Goal: Task Accomplishment & Management: Use online tool/utility

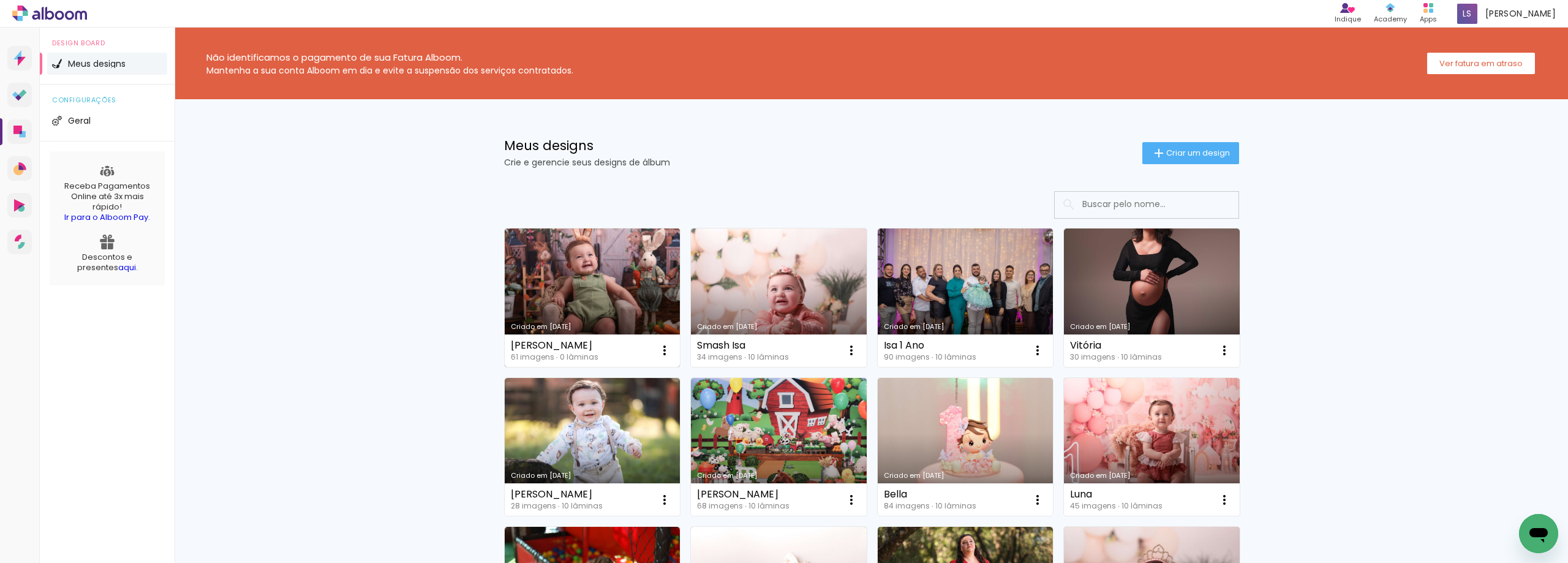
click at [590, 299] on link "Criado em [DATE]" at bounding box center [593, 297] width 176 height 139
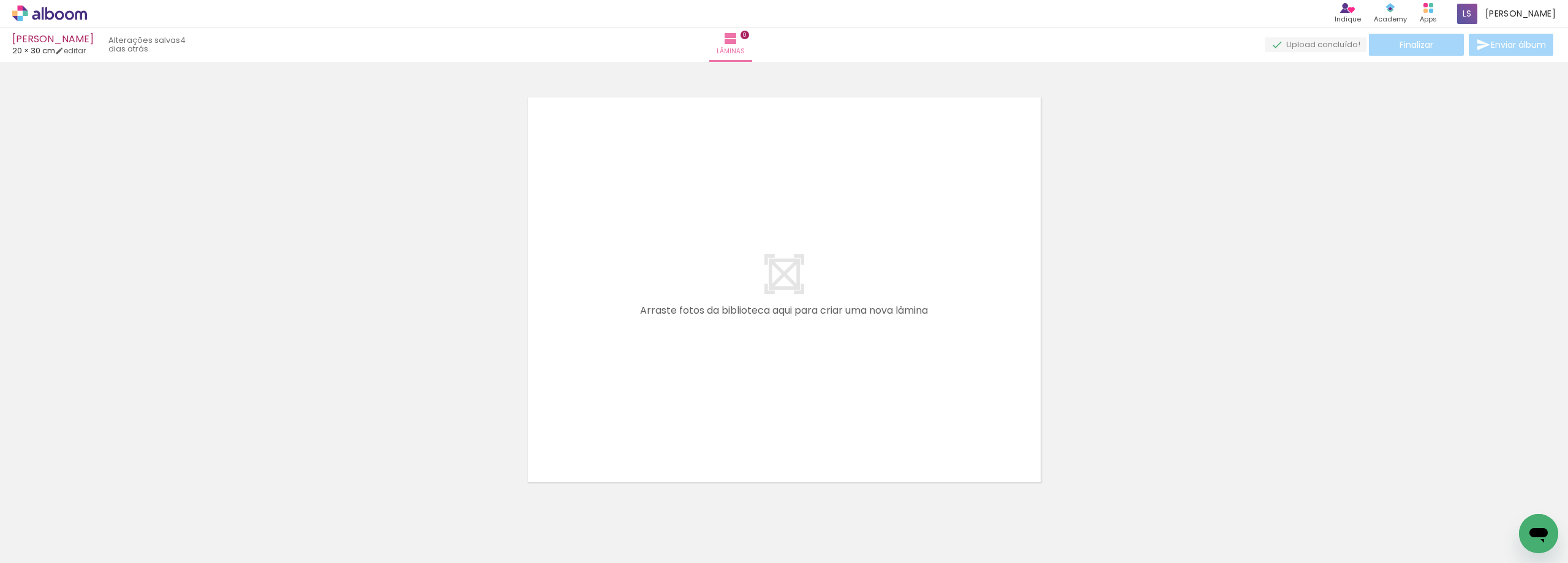
scroll to position [0, 2722]
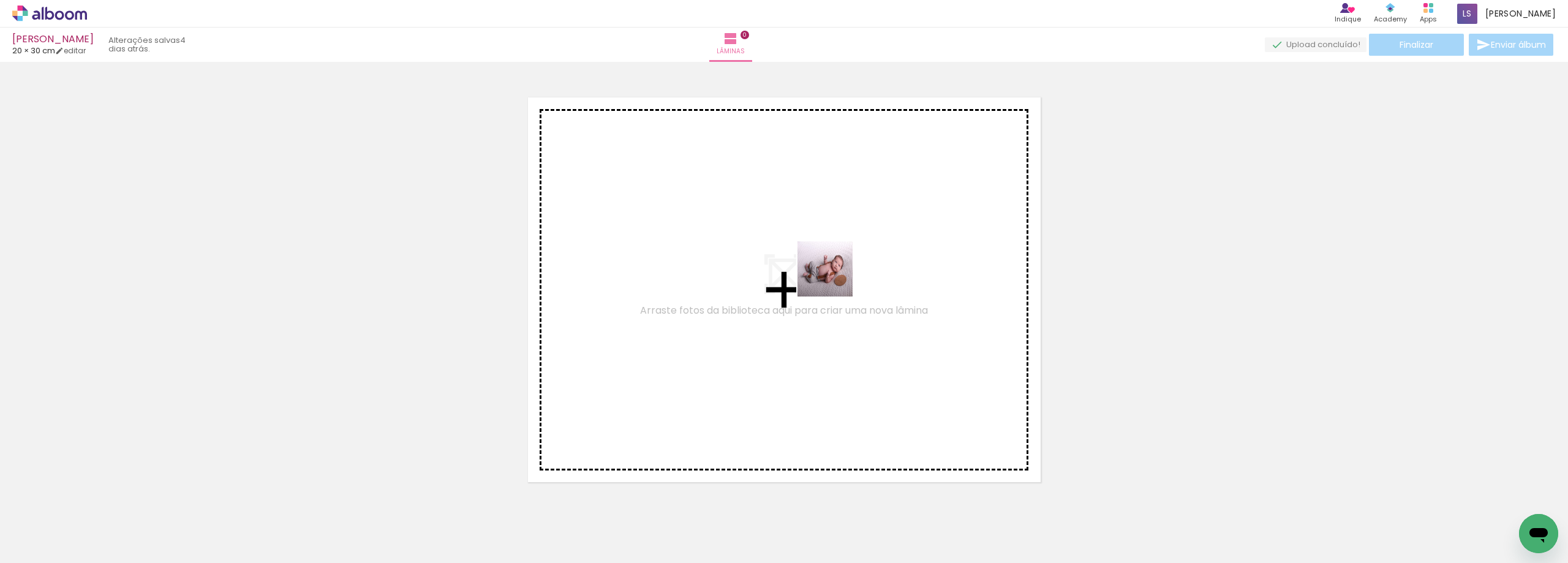
drag, startPoint x: 1264, startPoint y: 532, endPoint x: 830, endPoint y: 278, distance: 502.9
click at [830, 278] on quentale-workspace at bounding box center [784, 281] width 1568 height 563
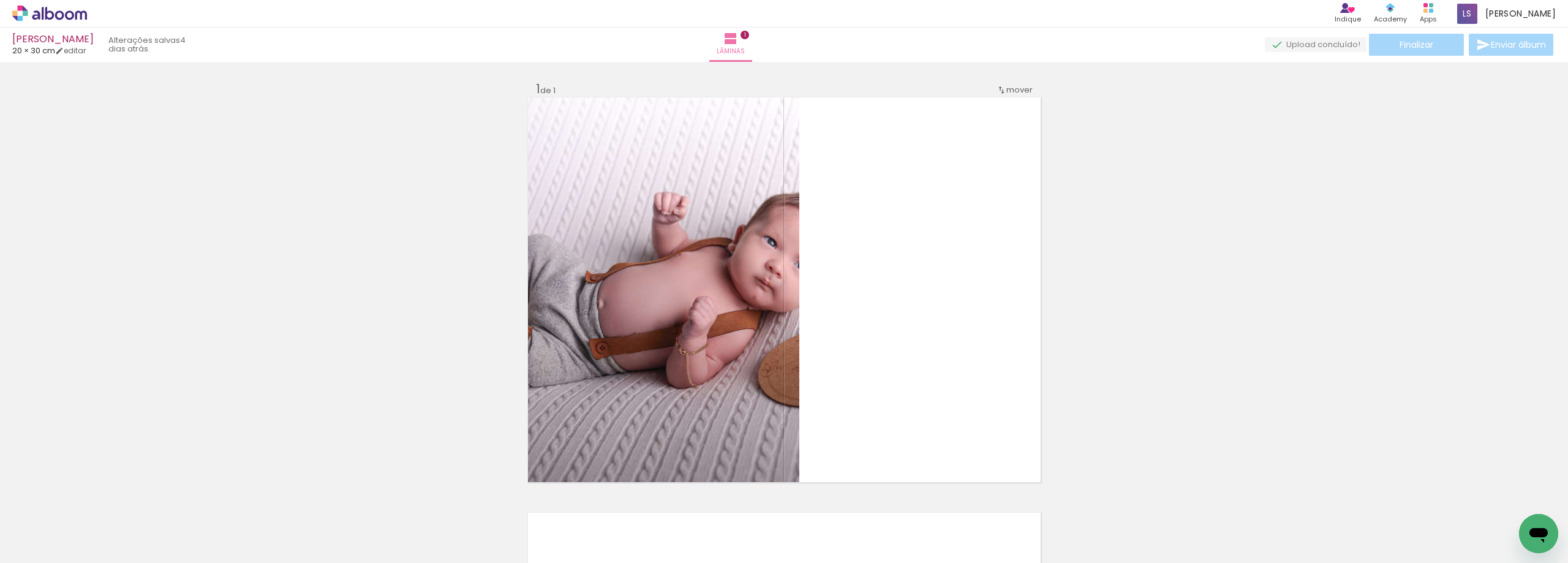
scroll to position [16, 0]
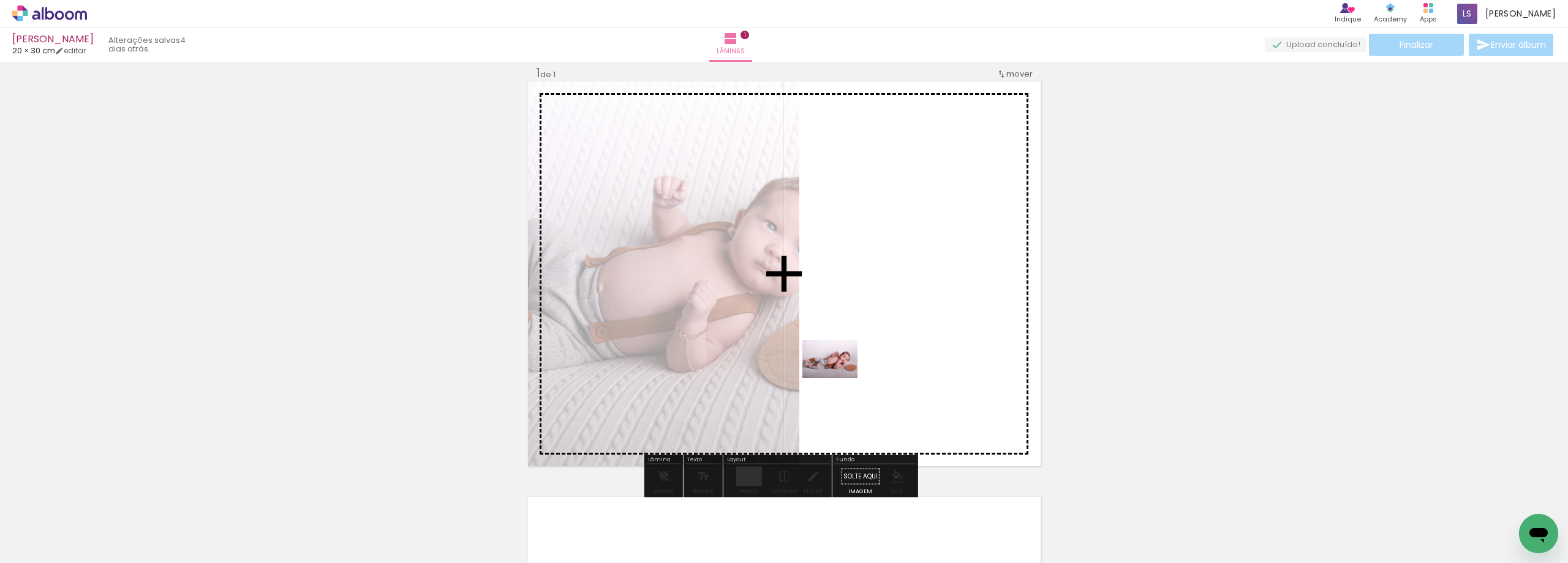
drag, startPoint x: 1327, startPoint y: 535, endPoint x: 839, endPoint y: 377, distance: 512.9
click at [839, 377] on quentale-workspace at bounding box center [784, 281] width 1568 height 563
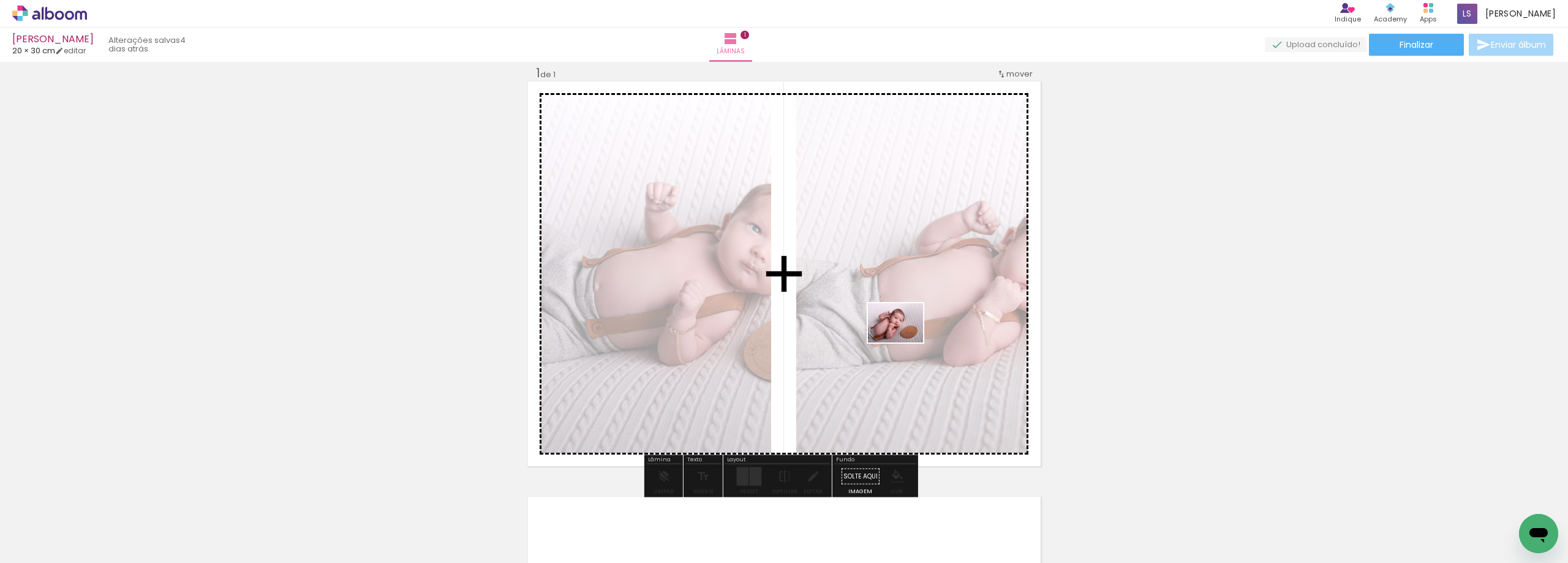
drag, startPoint x: 1387, startPoint y: 531, endPoint x: 905, endPoint y: 339, distance: 518.8
click at [905, 339] on quentale-workspace at bounding box center [784, 281] width 1568 height 563
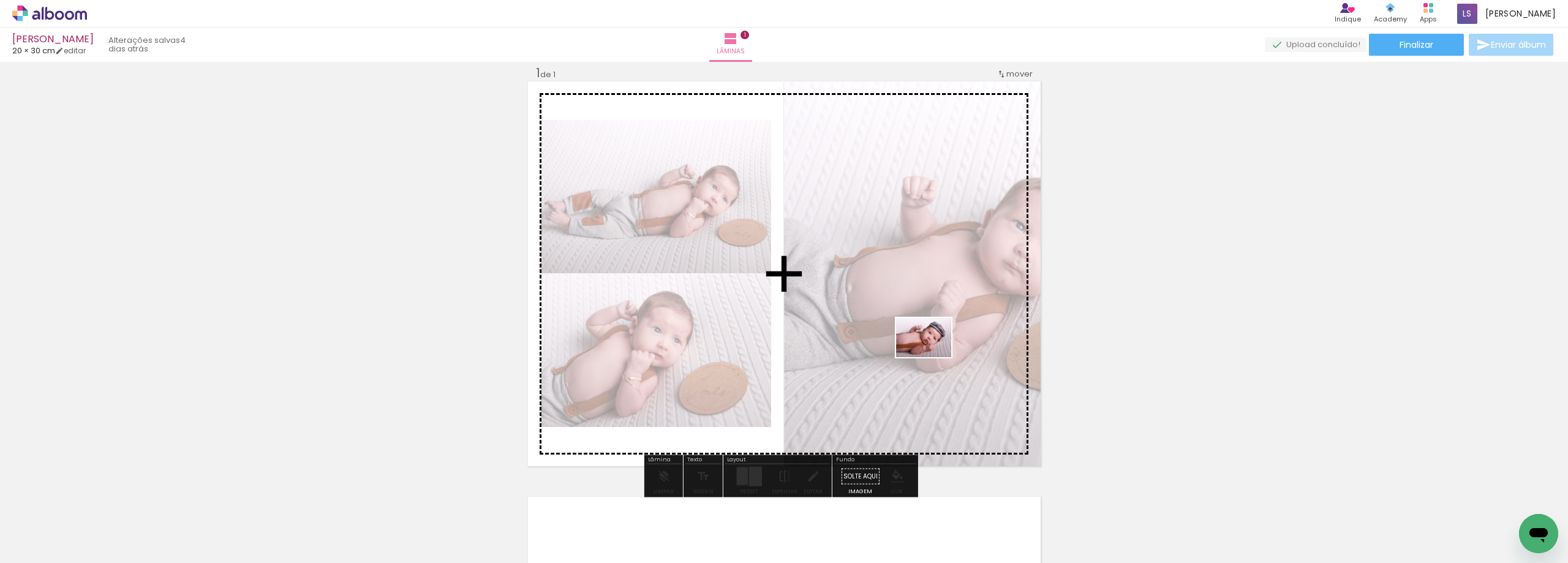
drag, startPoint x: 1447, startPoint y: 529, endPoint x: 906, endPoint y: 343, distance: 572.1
click at [906, 343] on quentale-workspace at bounding box center [784, 281] width 1568 height 563
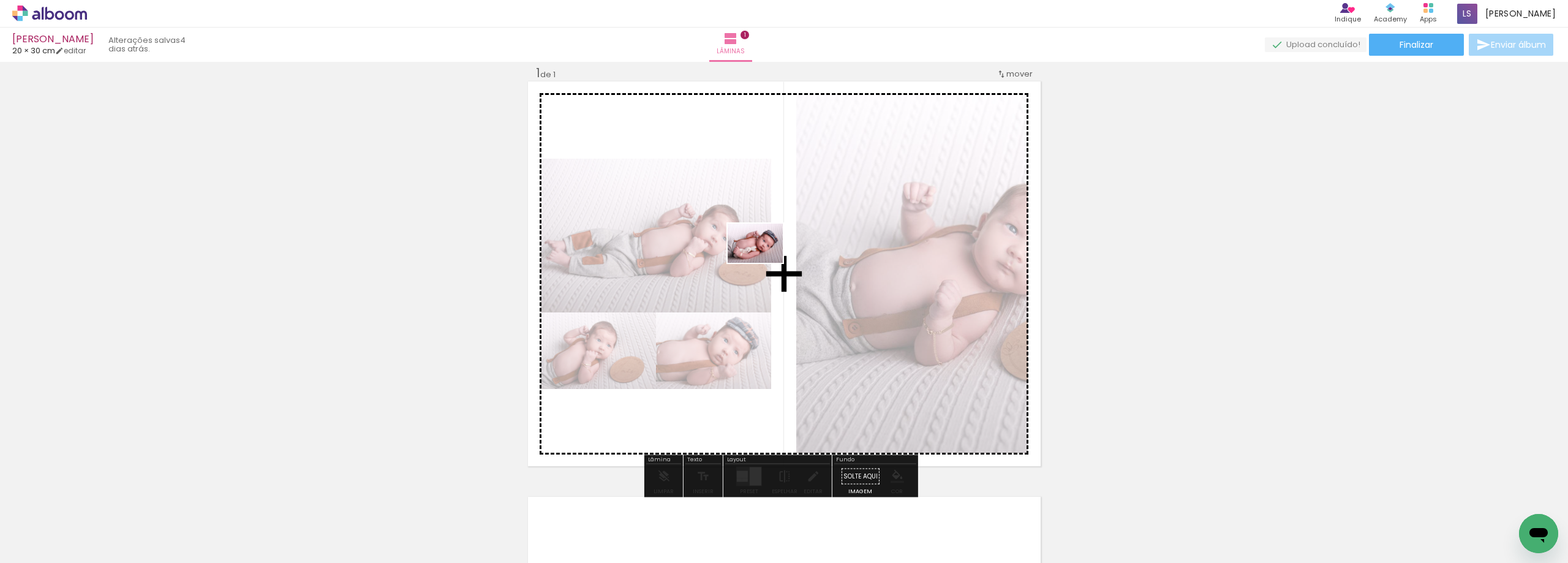
drag, startPoint x: 1509, startPoint y: 524, endPoint x: 764, endPoint y: 260, distance: 790.4
click at [764, 260] on quentale-workspace at bounding box center [784, 281] width 1568 height 563
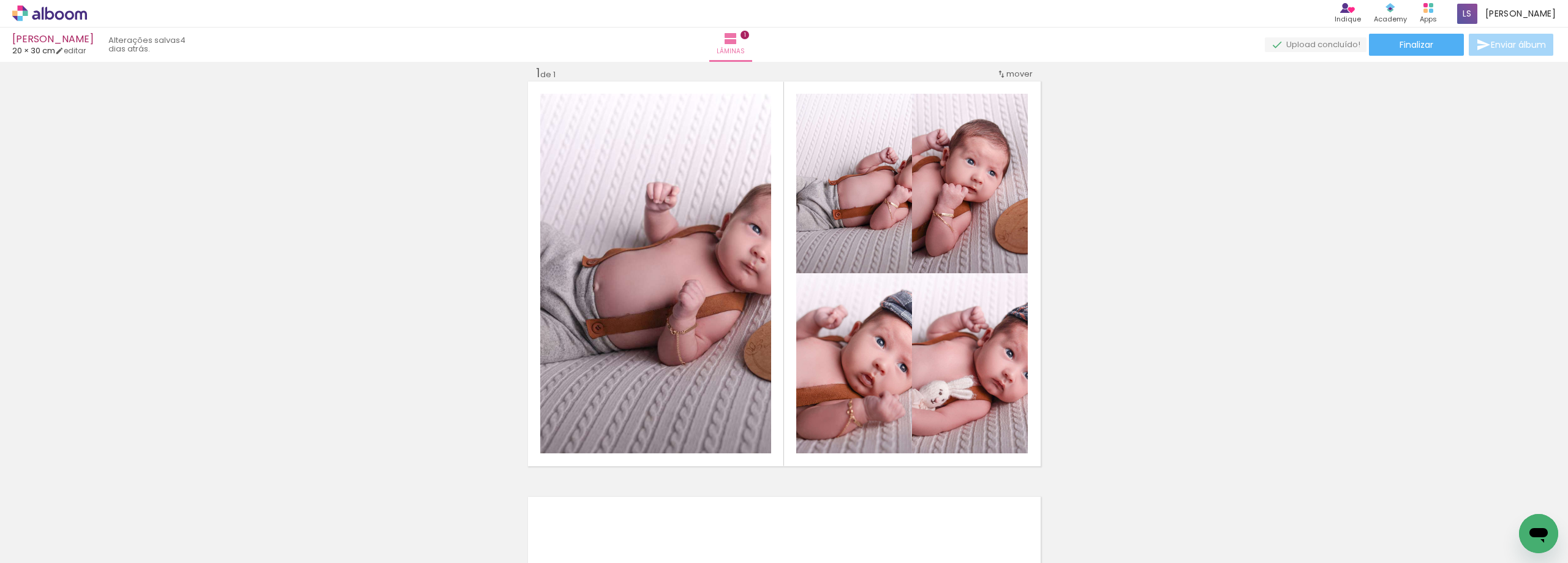
scroll to position [0, 757]
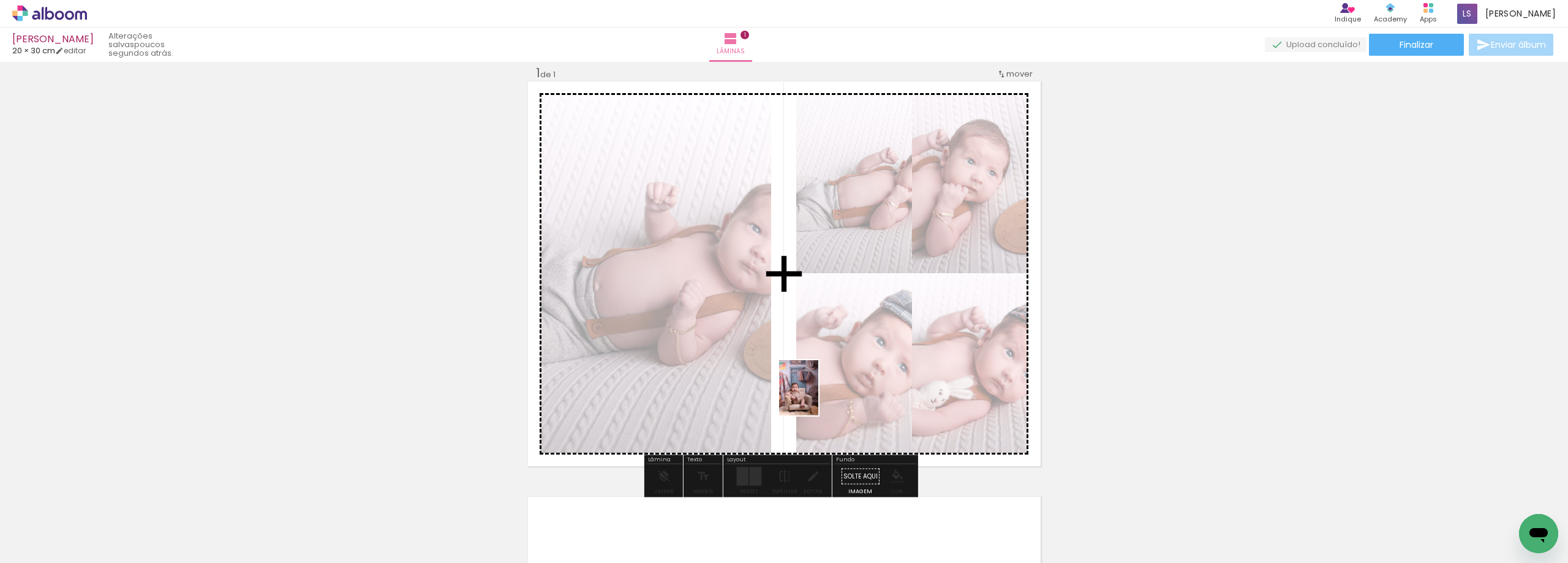
drag, startPoint x: 806, startPoint y: 535, endPoint x: 816, endPoint y: 397, distance: 138.4
click at [816, 397] on quentale-workspace at bounding box center [784, 281] width 1568 height 563
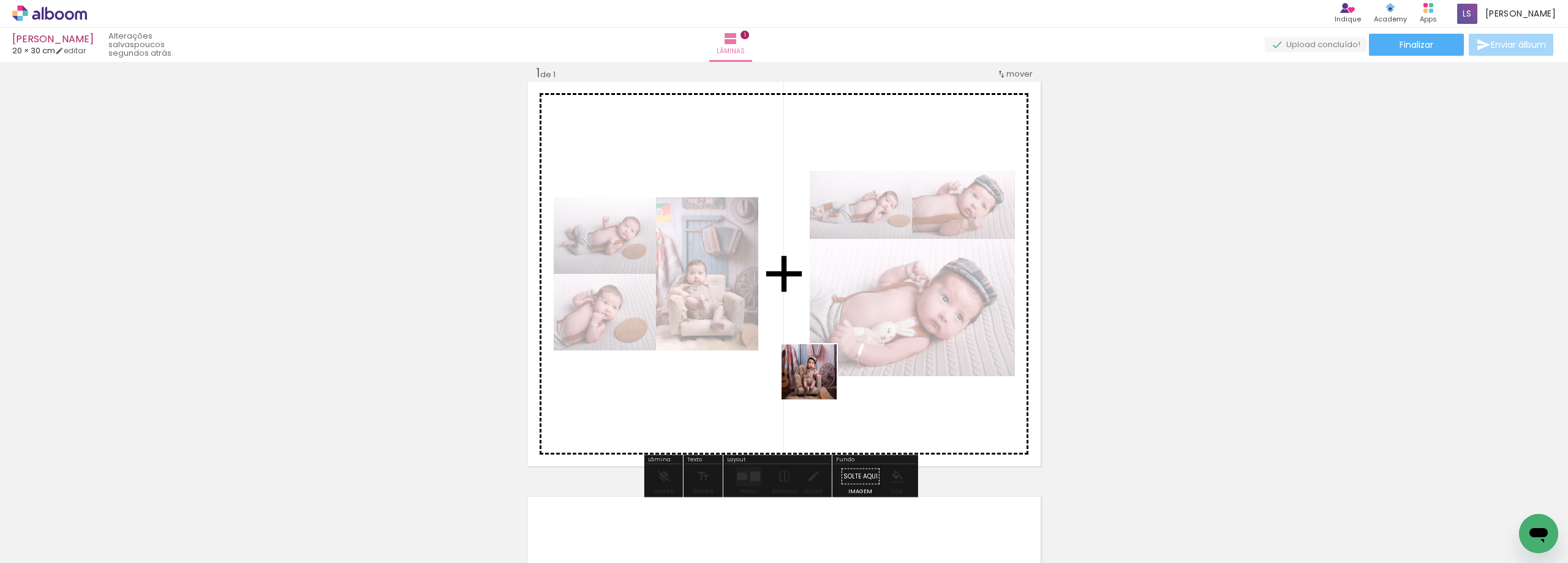
drag, startPoint x: 874, startPoint y: 532, endPoint x: 819, endPoint y: 380, distance: 161.6
click at [819, 380] on quentale-workspace at bounding box center [784, 281] width 1568 height 563
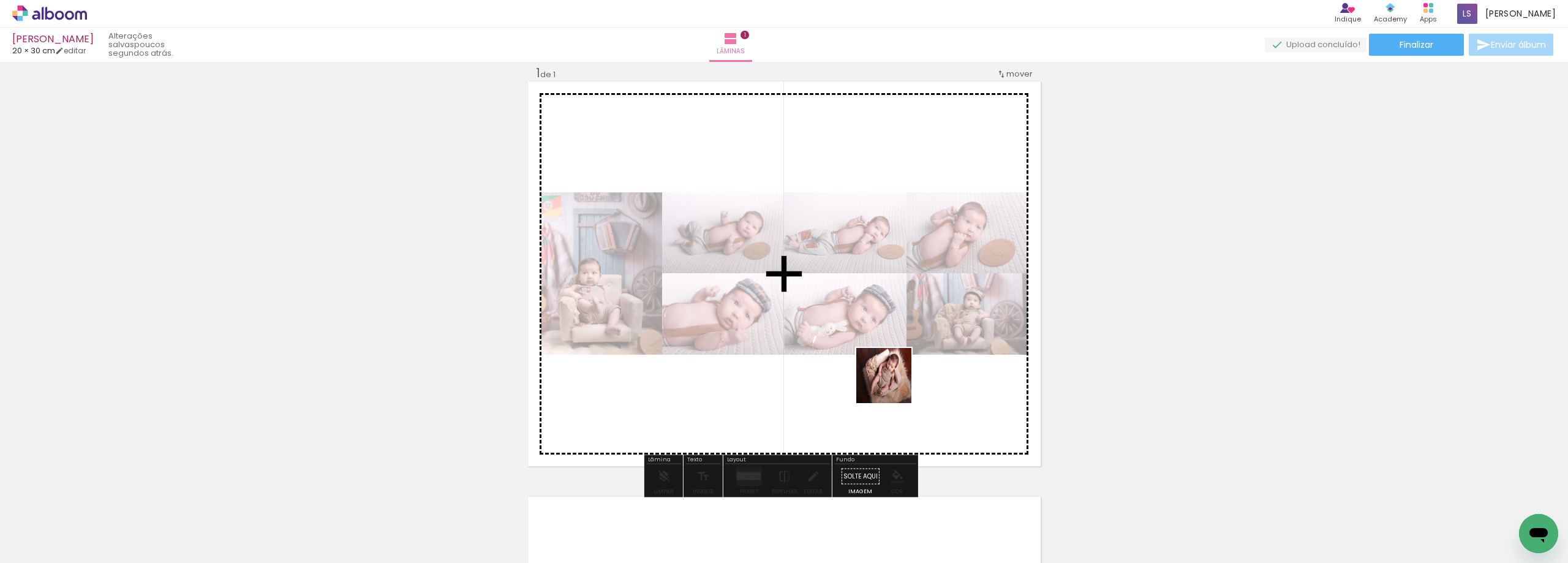
drag, startPoint x: 908, startPoint y: 408, endPoint x: 1009, endPoint y: 530, distance: 158.4
click at [894, 384] on quentale-workspace at bounding box center [784, 281] width 1568 height 563
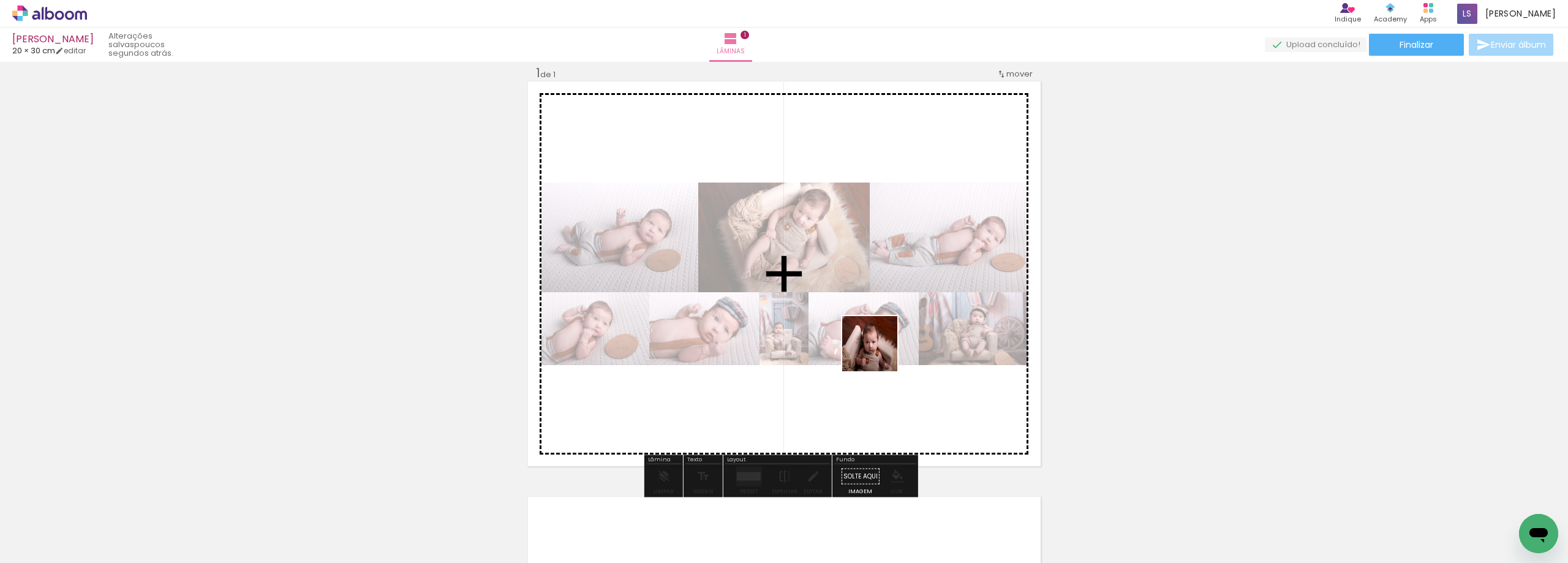
drag, startPoint x: 1009, startPoint y: 530, endPoint x: 879, endPoint y: 353, distance: 219.6
click at [879, 353] on quentale-workspace at bounding box center [784, 281] width 1568 height 563
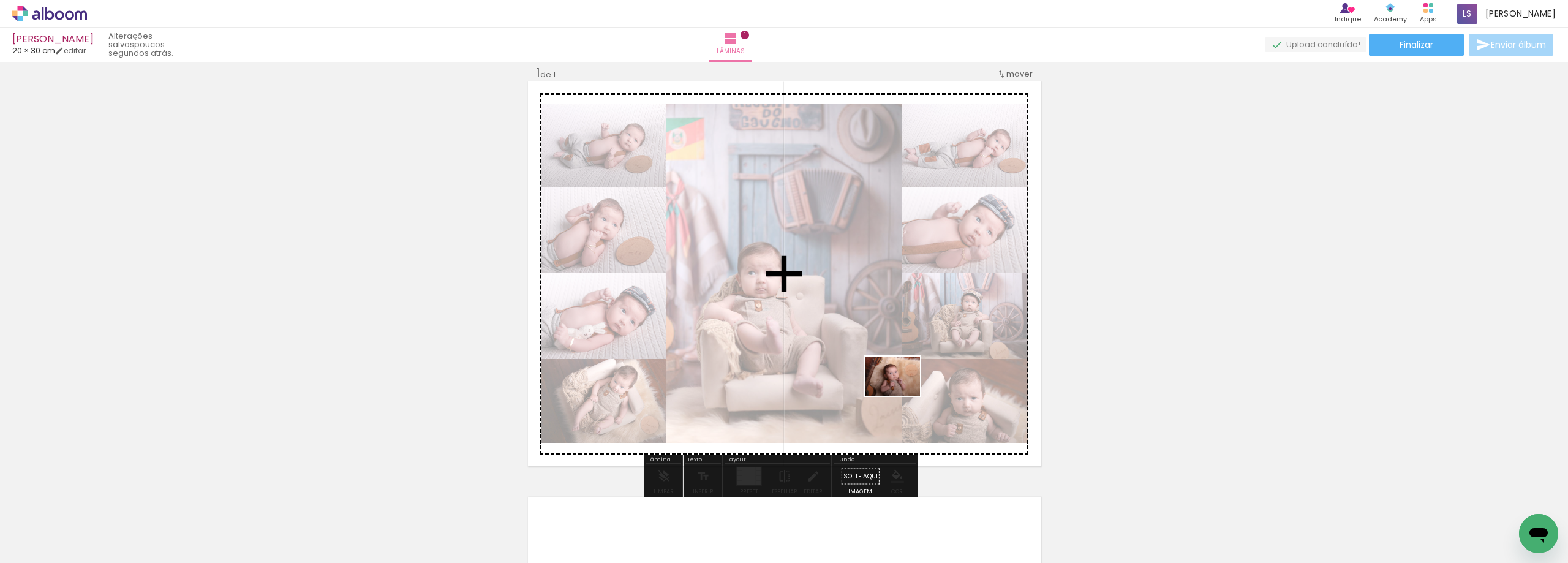
drag, startPoint x: 1084, startPoint y: 535, endPoint x: 902, endPoint y: 393, distance: 230.8
click at [902, 393] on quentale-workspace at bounding box center [784, 281] width 1568 height 563
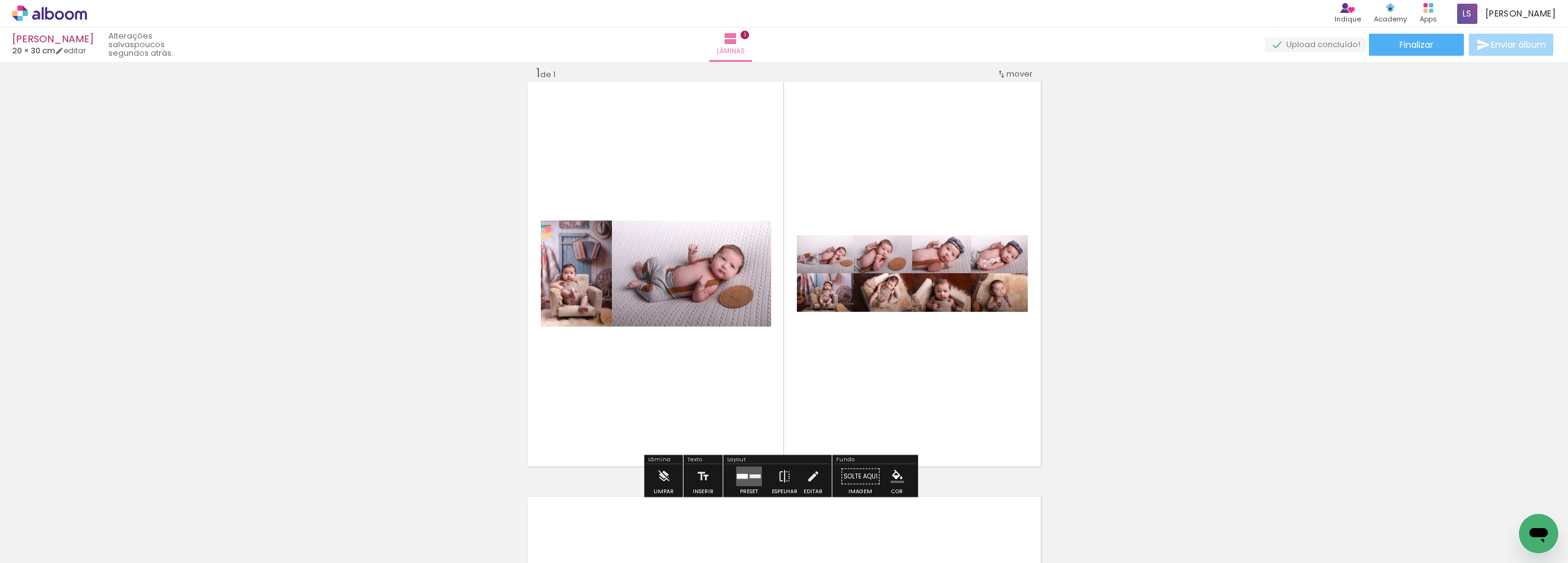
click at [746, 476] on quentale-layouter at bounding box center [749, 476] width 26 height 19
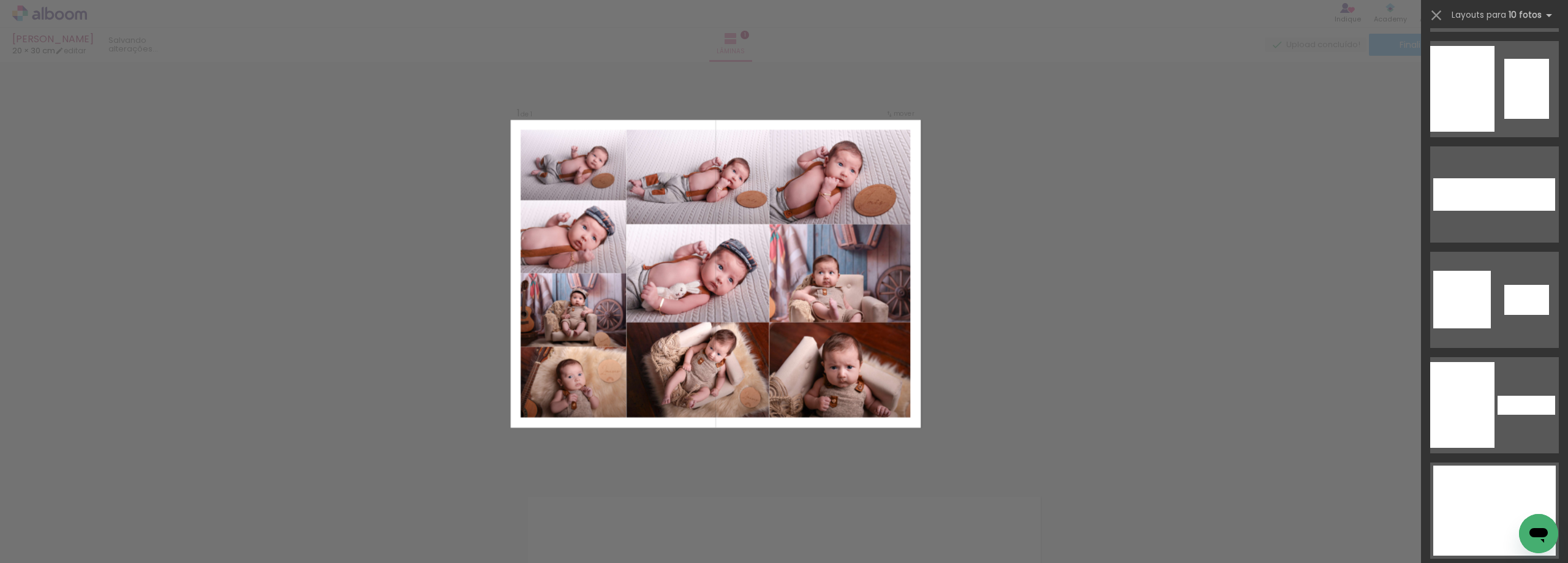
scroll to position [1653, 0]
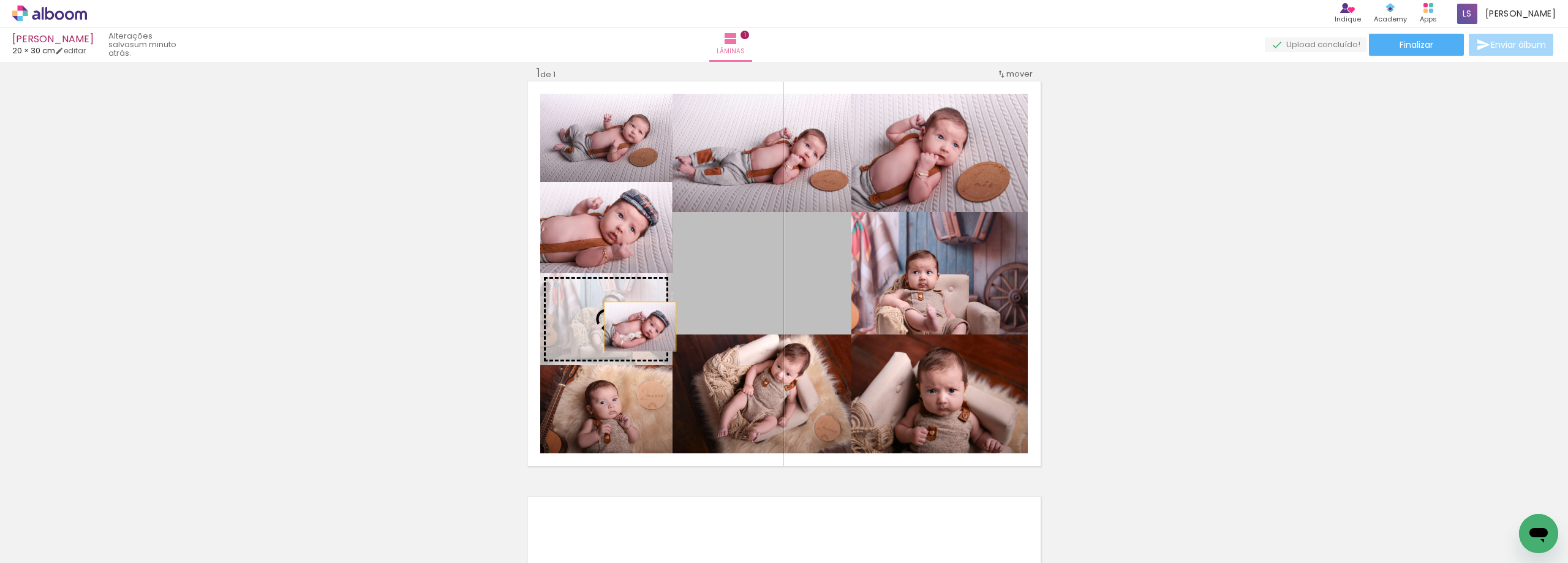
drag, startPoint x: 804, startPoint y: 304, endPoint x: 635, endPoint y: 326, distance: 170.4
click at [0, 0] on slot at bounding box center [0, 0] width 0 height 0
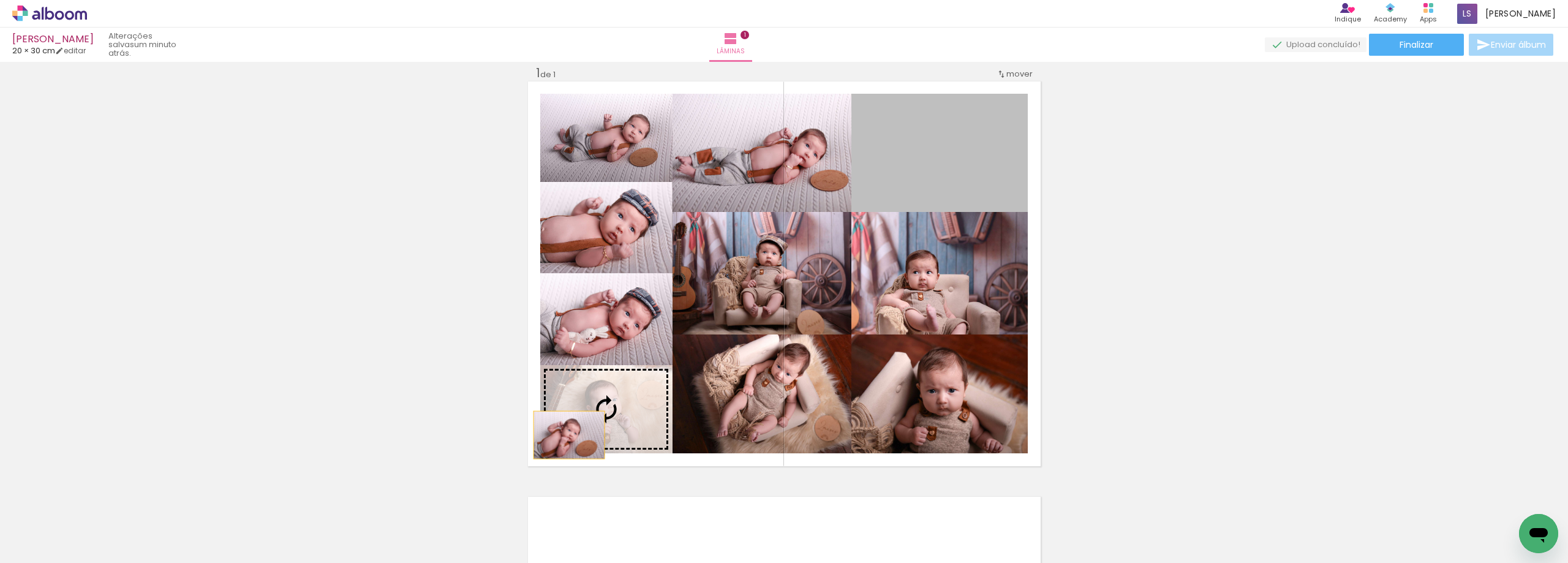
drag, startPoint x: 941, startPoint y: 170, endPoint x: 564, endPoint y: 435, distance: 460.8
click at [0, 0] on slot at bounding box center [0, 0] width 0 height 0
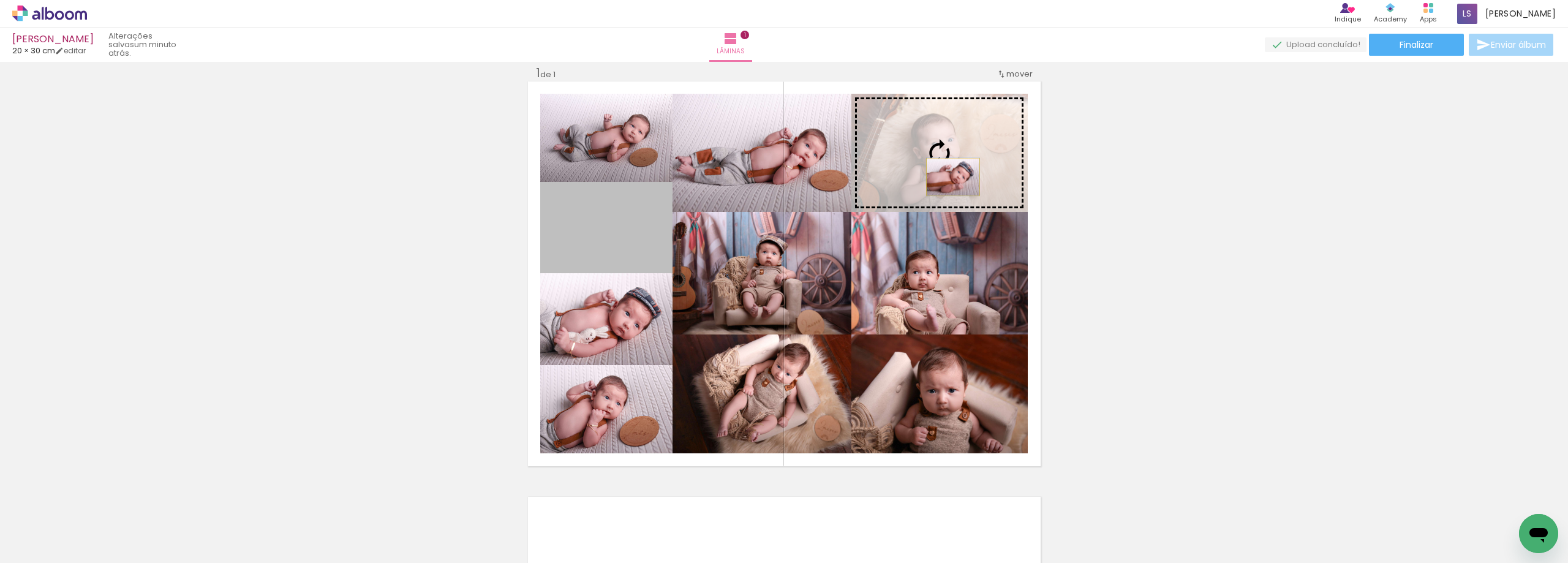
drag, startPoint x: 630, startPoint y: 232, endPoint x: 948, endPoint y: 177, distance: 322.7
click at [0, 0] on slot at bounding box center [0, 0] width 0 height 0
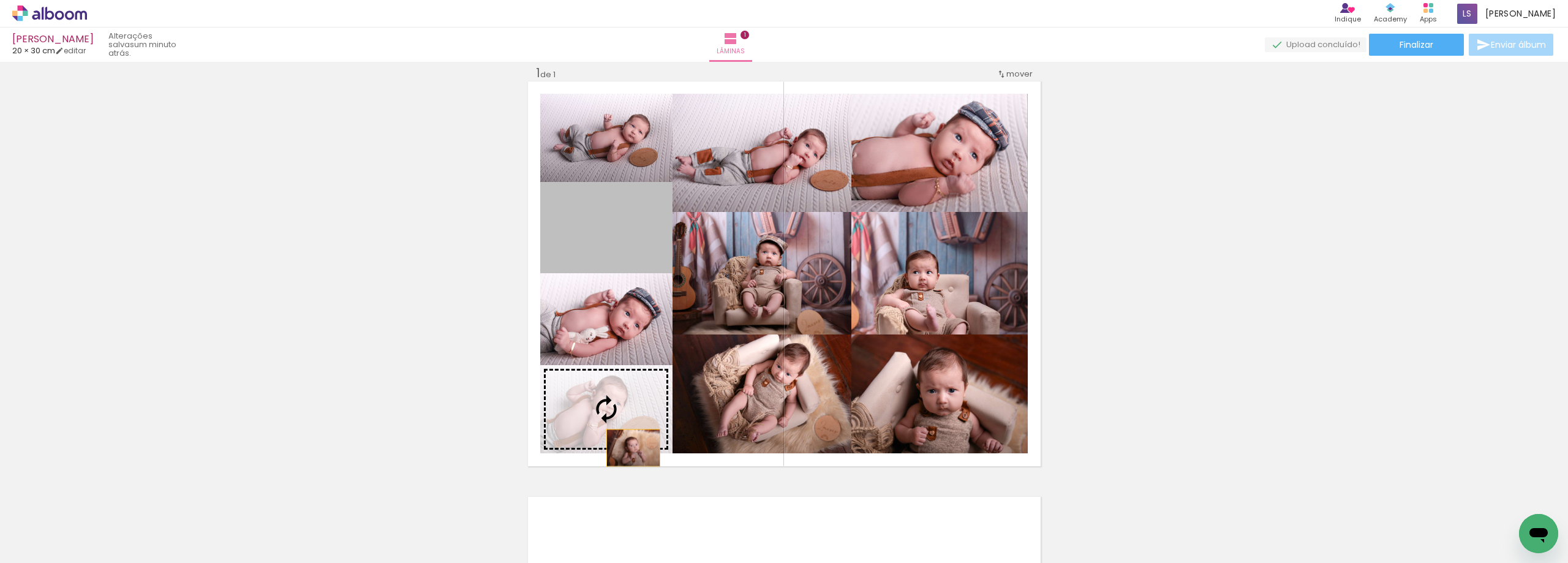
drag, startPoint x: 637, startPoint y: 236, endPoint x: 629, endPoint y: 447, distance: 211.2
click at [0, 0] on slot at bounding box center [0, 0] width 0 height 0
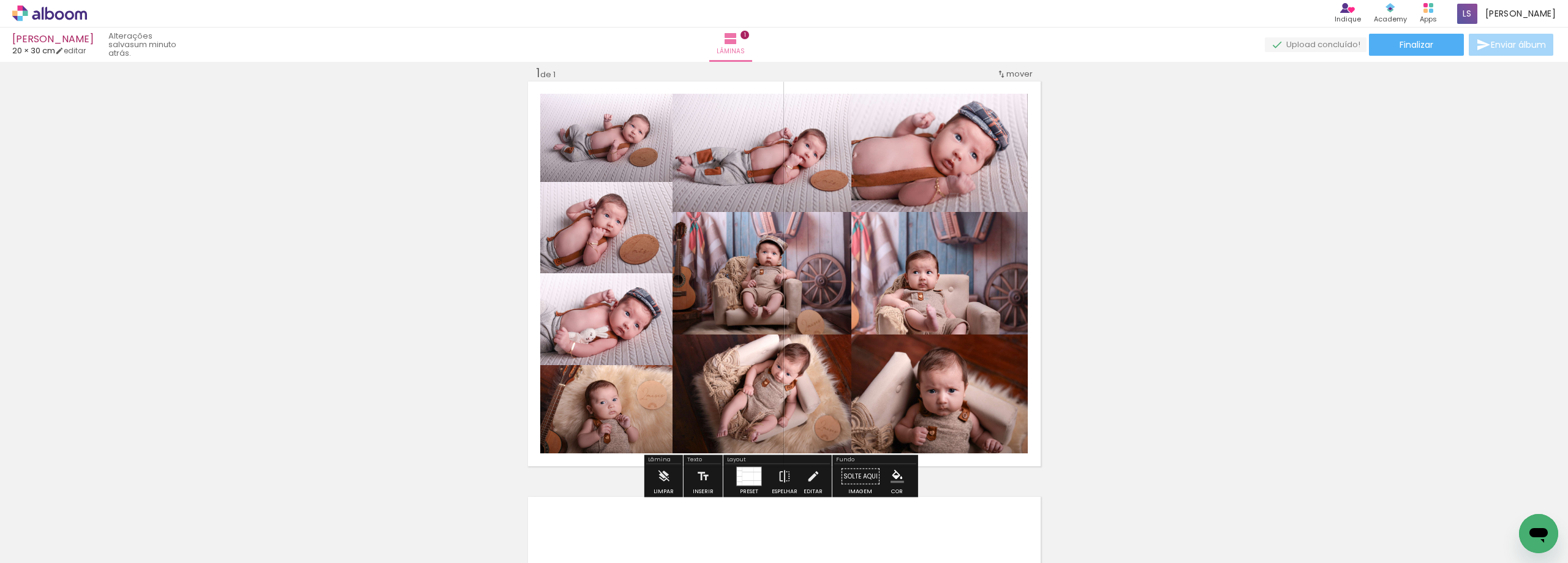
drag, startPoint x: 745, startPoint y: 474, endPoint x: 1090, endPoint y: 421, distance: 349.0
click at [745, 474] on div at bounding box center [748, 476] width 11 height 9
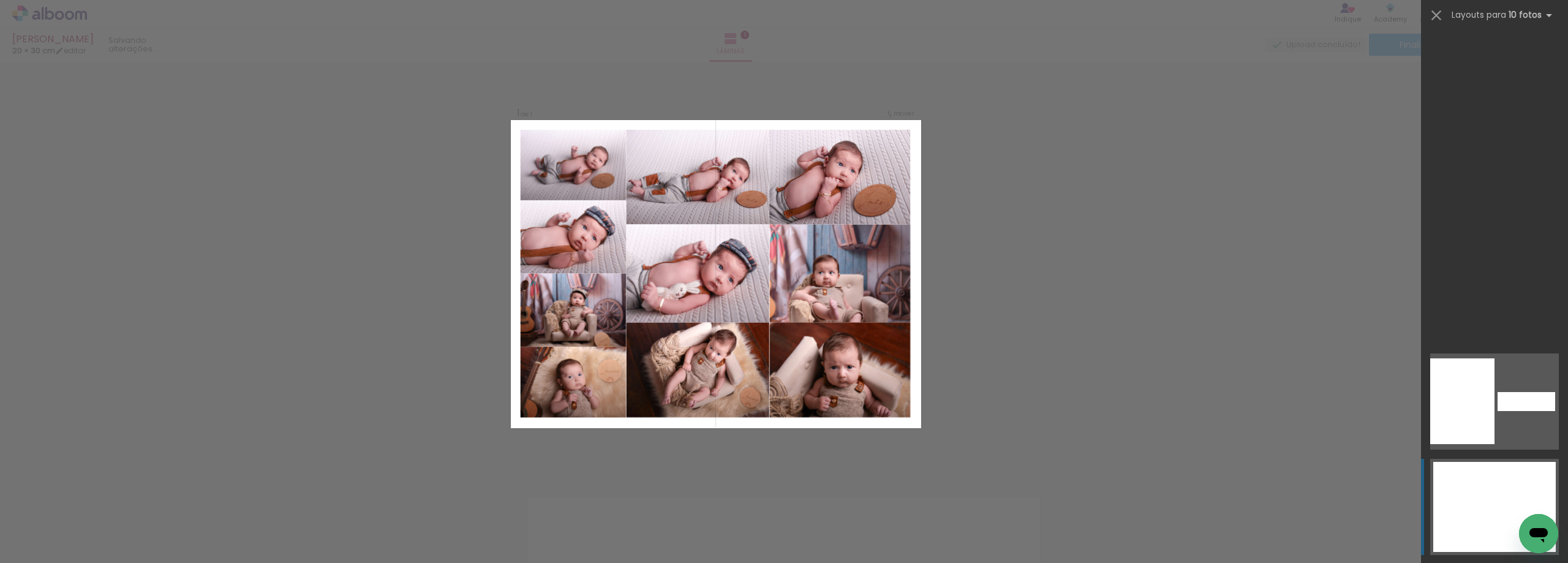
scroll to position [2001, 0]
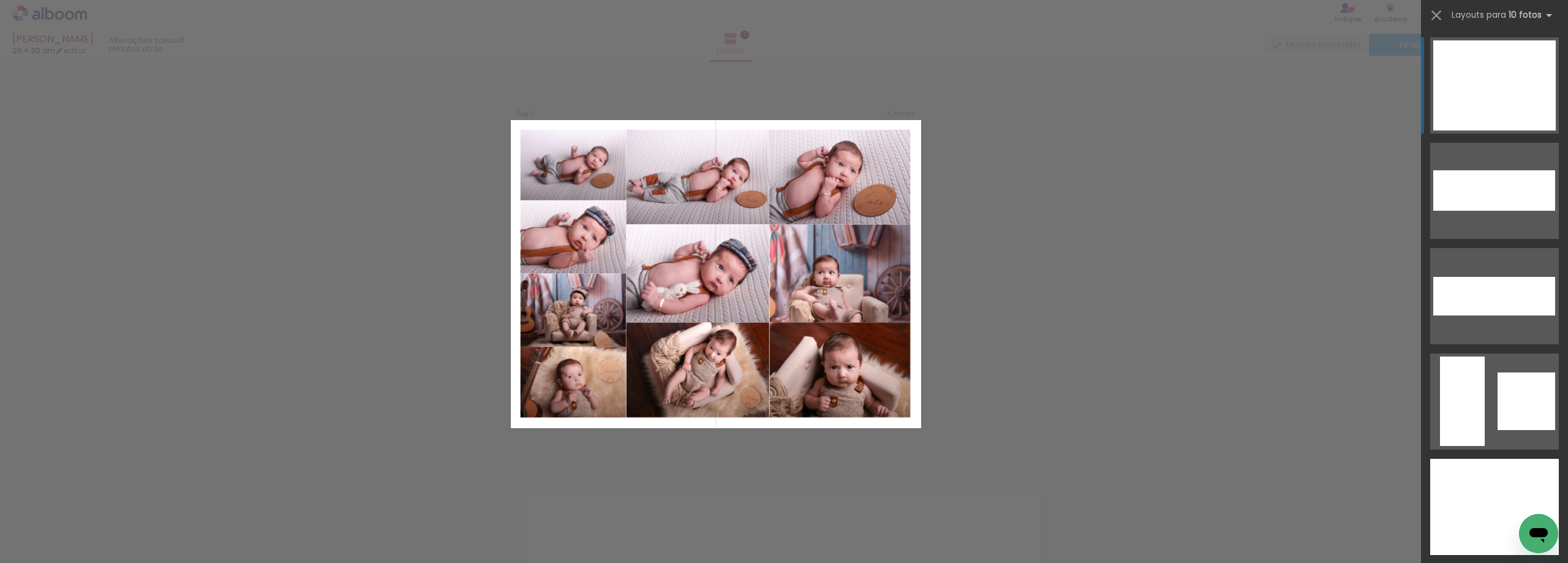
click at [1497, 62] on div at bounding box center [1489, 54] width 45 height 30
click at [1252, 121] on div "Confirmar Cancelar" at bounding box center [784, 475] width 1568 height 859
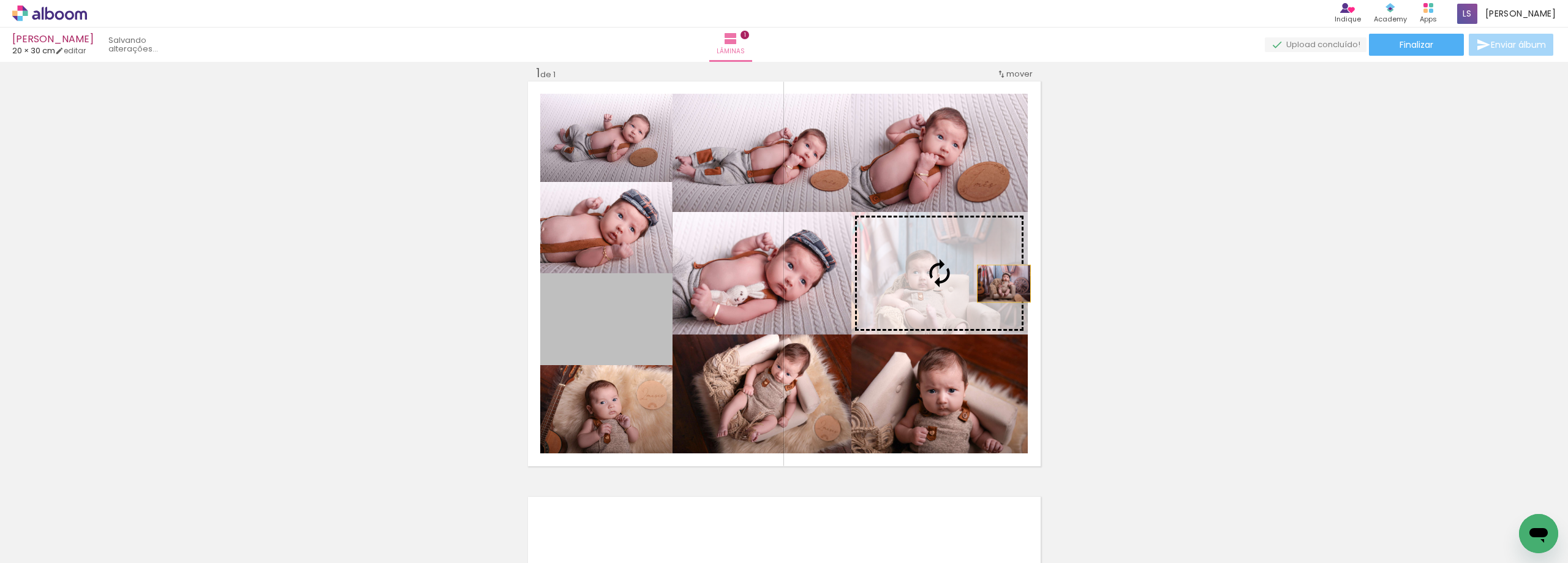
drag, startPoint x: 624, startPoint y: 320, endPoint x: 995, endPoint y: 282, distance: 372.9
click at [0, 0] on slot at bounding box center [0, 0] width 0 height 0
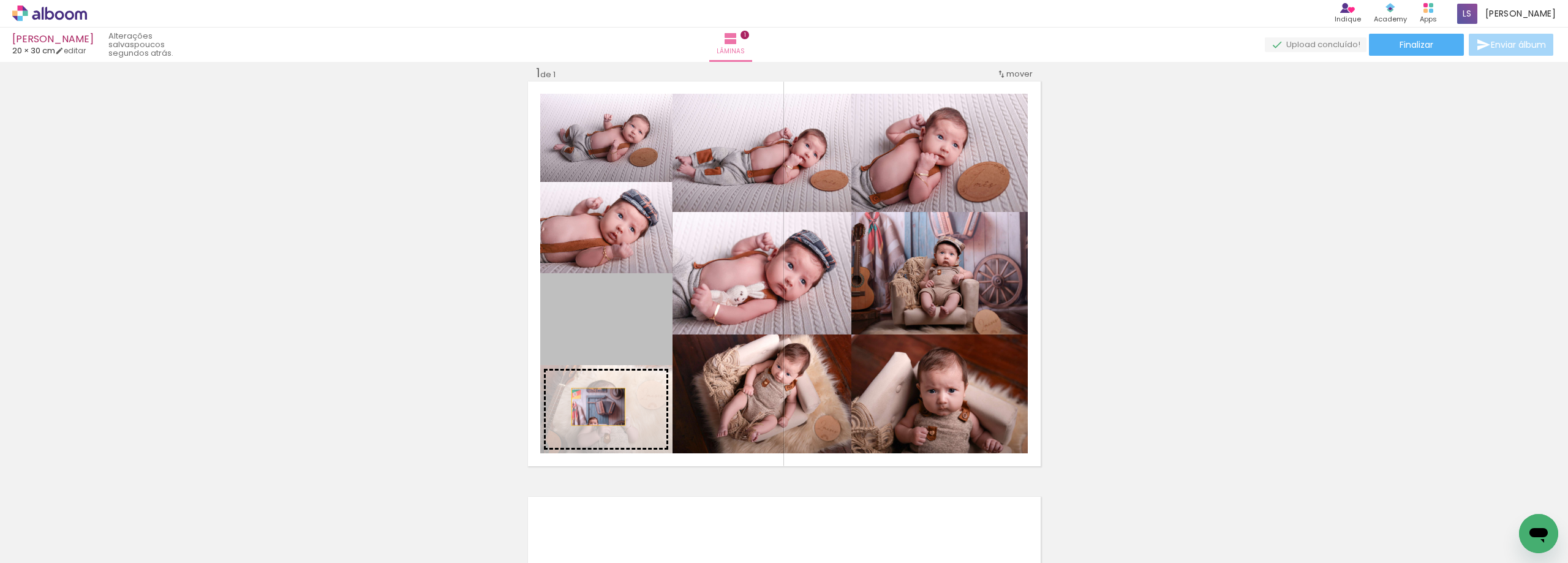
drag, startPoint x: 597, startPoint y: 328, endPoint x: 595, endPoint y: 415, distance: 87.0
click at [0, 0] on slot at bounding box center [0, 0] width 0 height 0
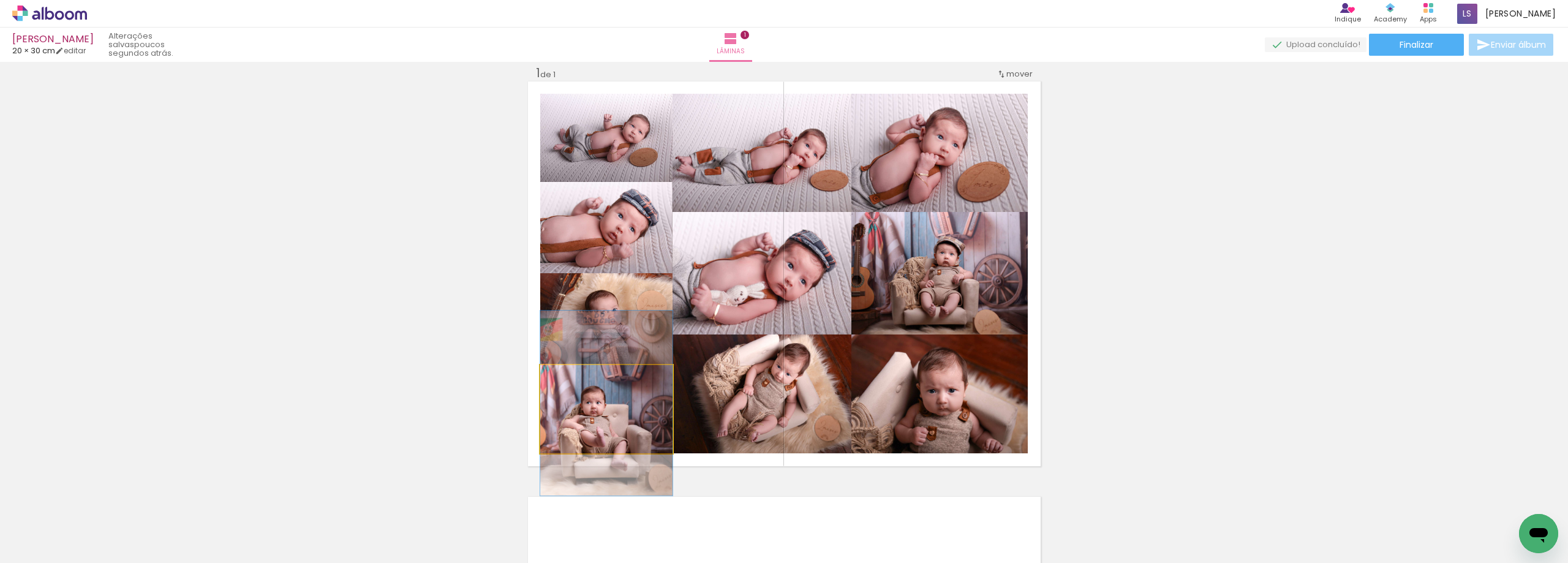
drag, startPoint x: 606, startPoint y: 433, endPoint x: 606, endPoint y: 427, distance: 6.0
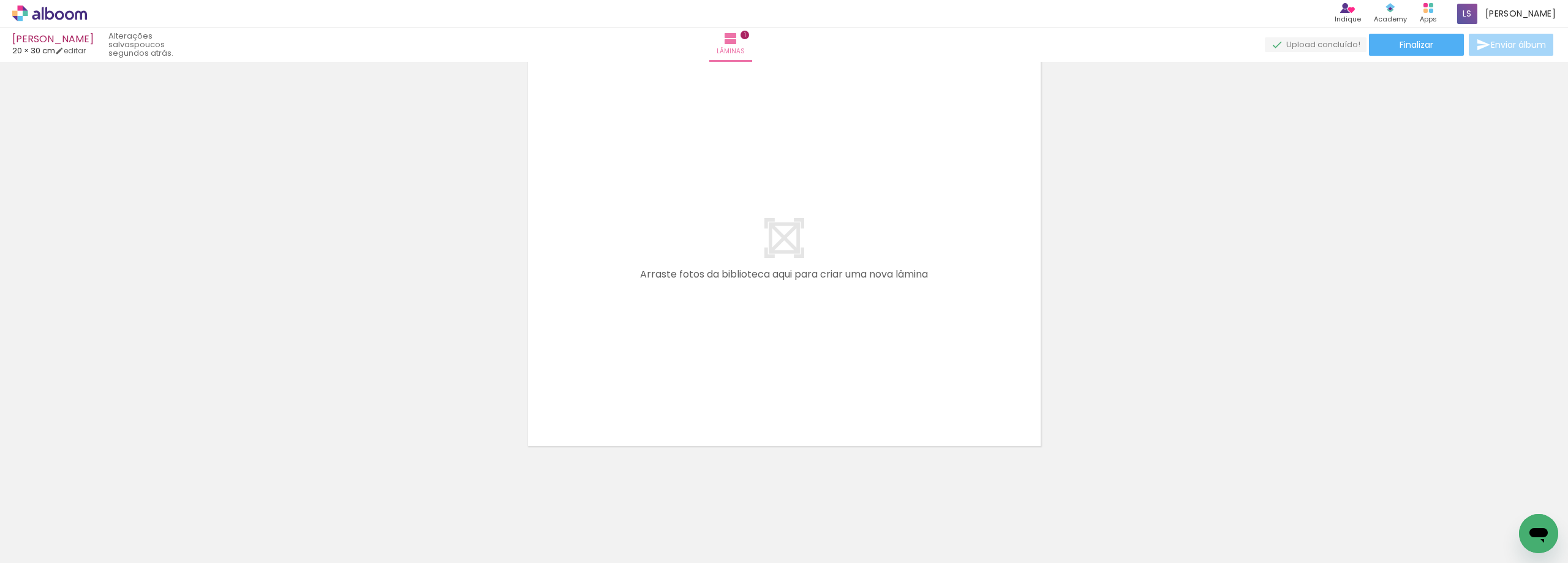
scroll to position [454, 0]
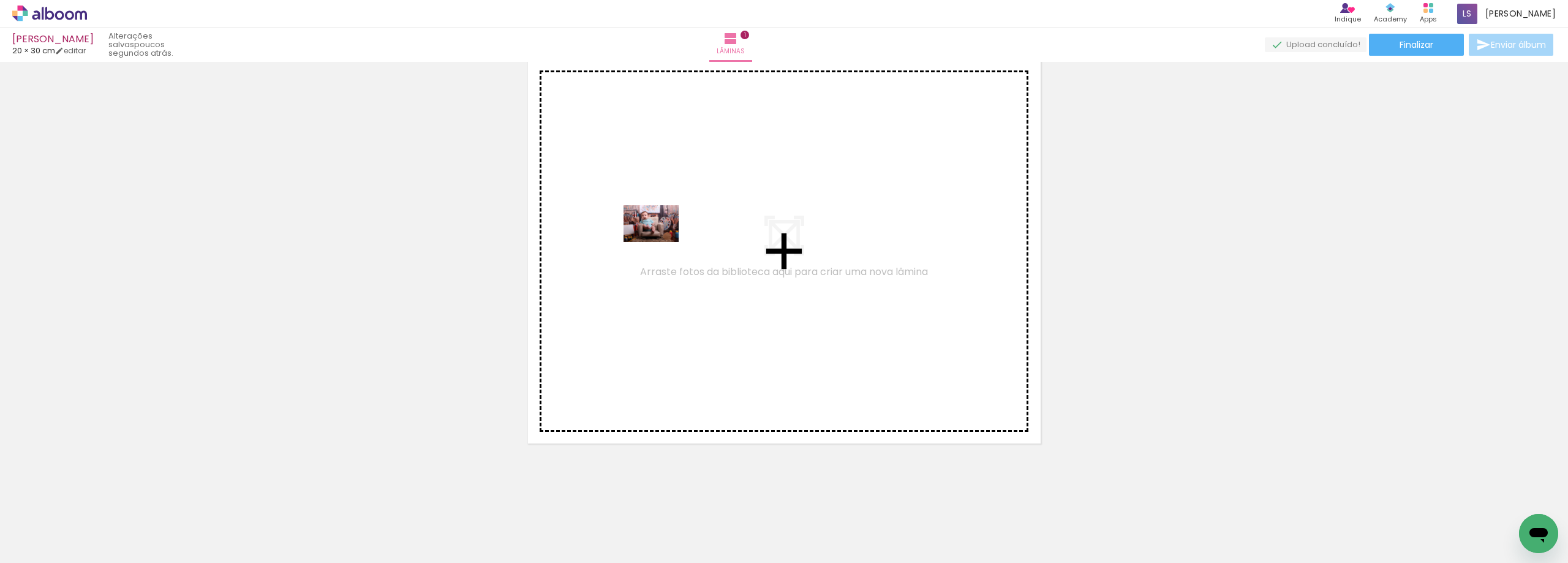
drag, startPoint x: 475, startPoint y: 524, endPoint x: 660, endPoint y: 242, distance: 337.3
click at [660, 242] on quentale-workspace at bounding box center [784, 281] width 1568 height 563
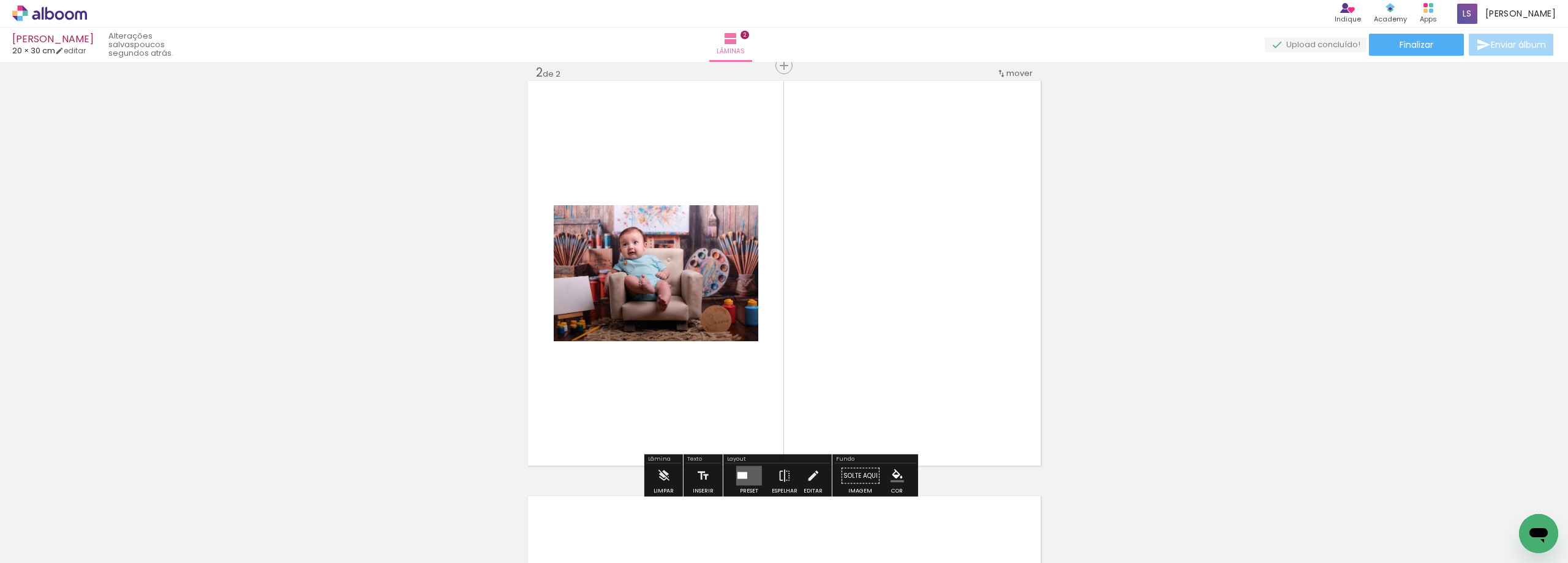
scroll to position [431, 0]
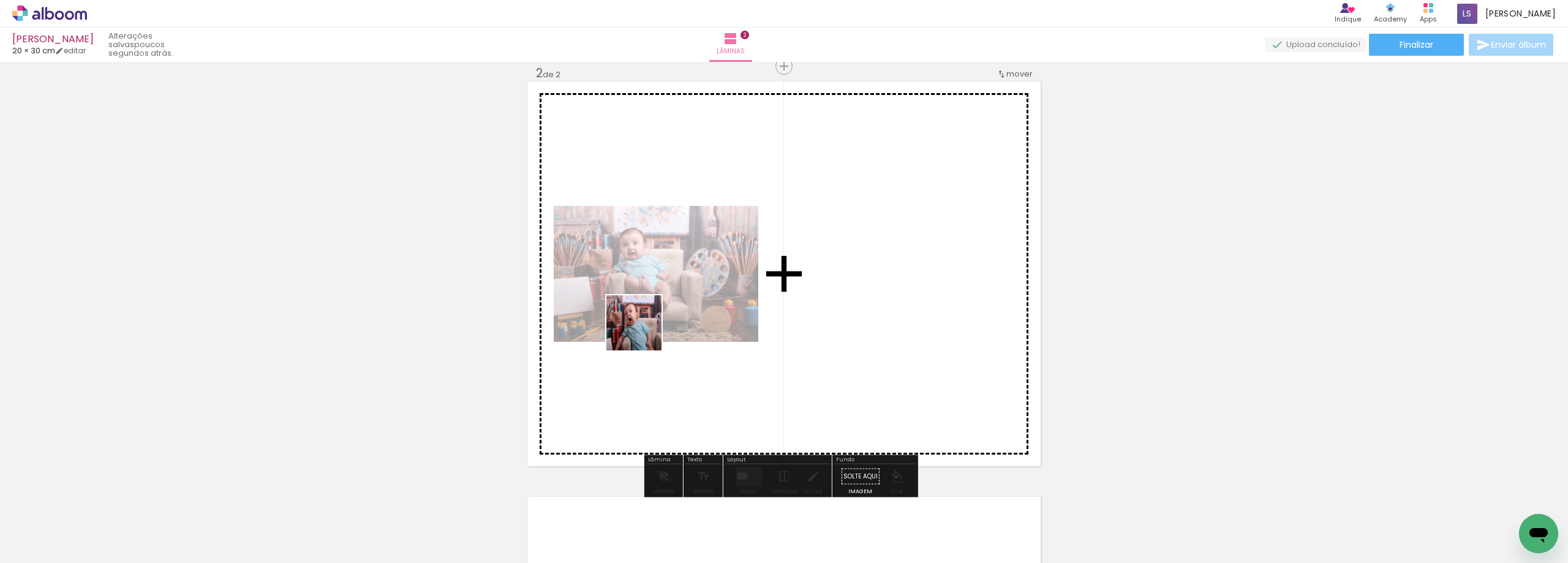
drag, startPoint x: 549, startPoint y: 522, endPoint x: 643, endPoint y: 332, distance: 212.0
click at [643, 332] on quentale-workspace at bounding box center [784, 281] width 1568 height 563
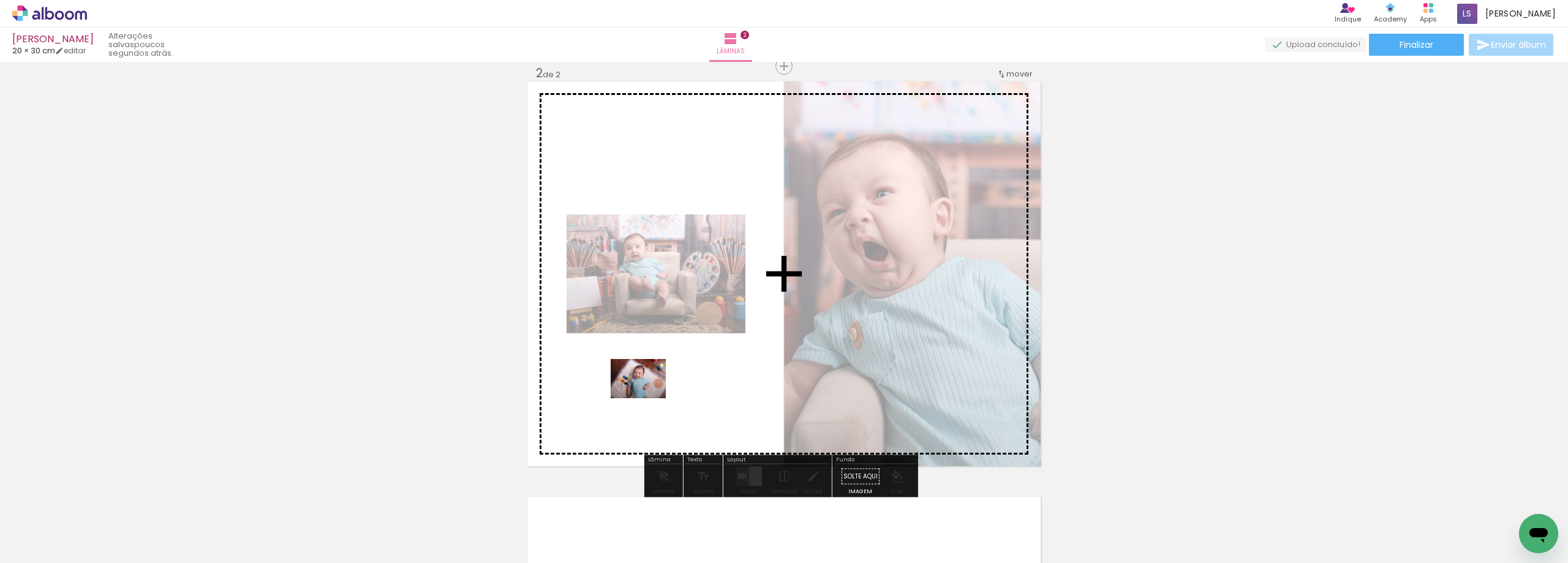
drag, startPoint x: 601, startPoint y: 535, endPoint x: 648, endPoint y: 396, distance: 146.7
click at [648, 396] on quentale-workspace at bounding box center [784, 281] width 1568 height 563
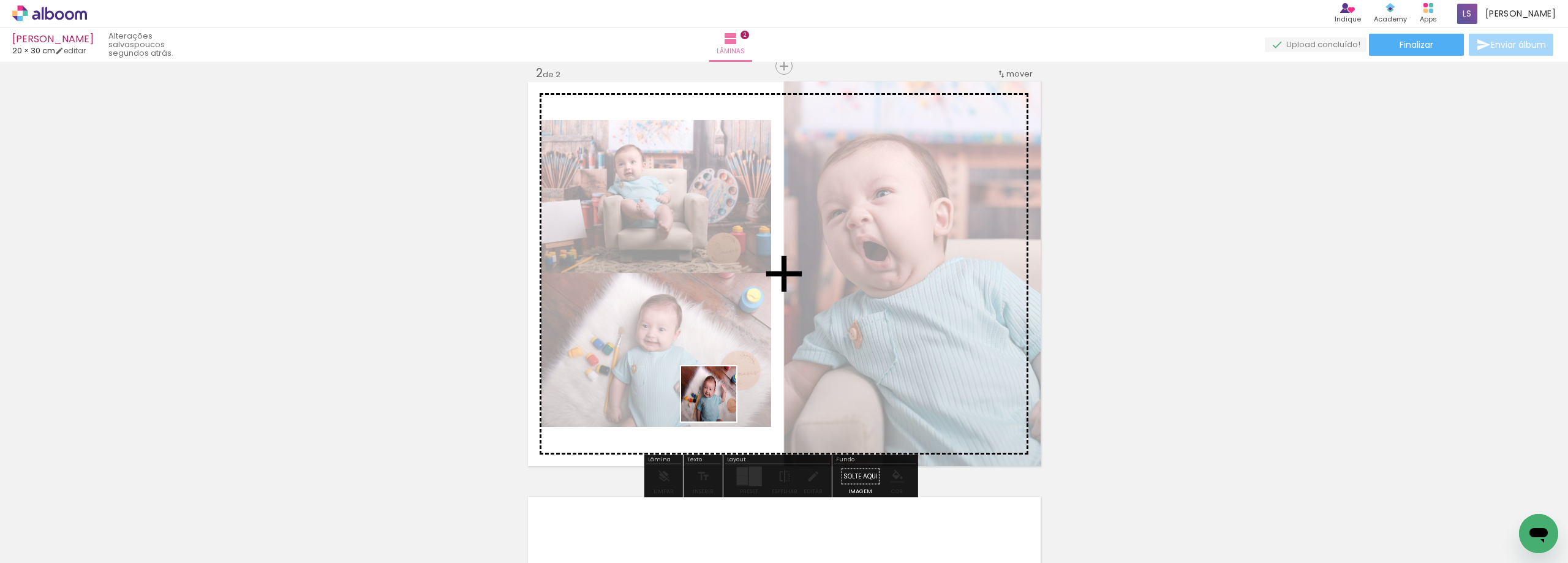
drag, startPoint x: 691, startPoint y: 528, endPoint x: 718, endPoint y: 402, distance: 128.9
click at [718, 402] on quentale-workspace at bounding box center [784, 281] width 1568 height 563
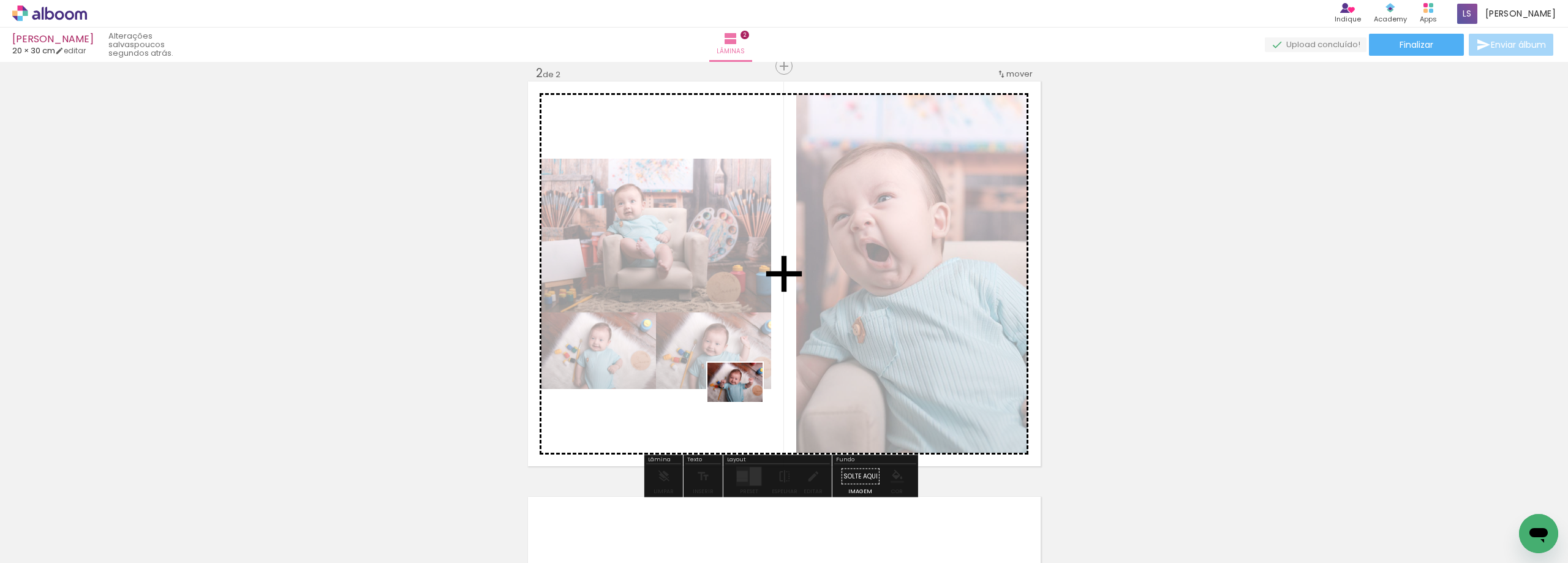
drag, startPoint x: 765, startPoint y: 531, endPoint x: 744, endPoint y: 400, distance: 132.7
click at [744, 400] on quentale-workspace at bounding box center [784, 281] width 1568 height 563
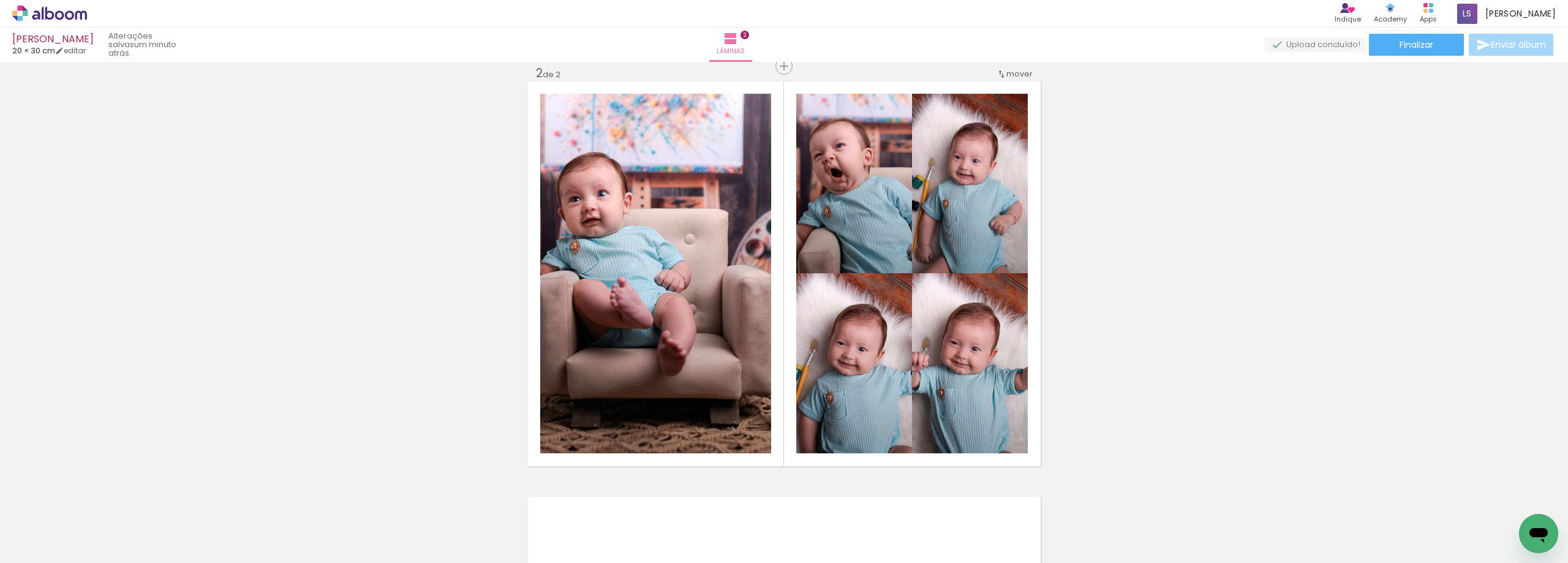
scroll to position [0, 1893]
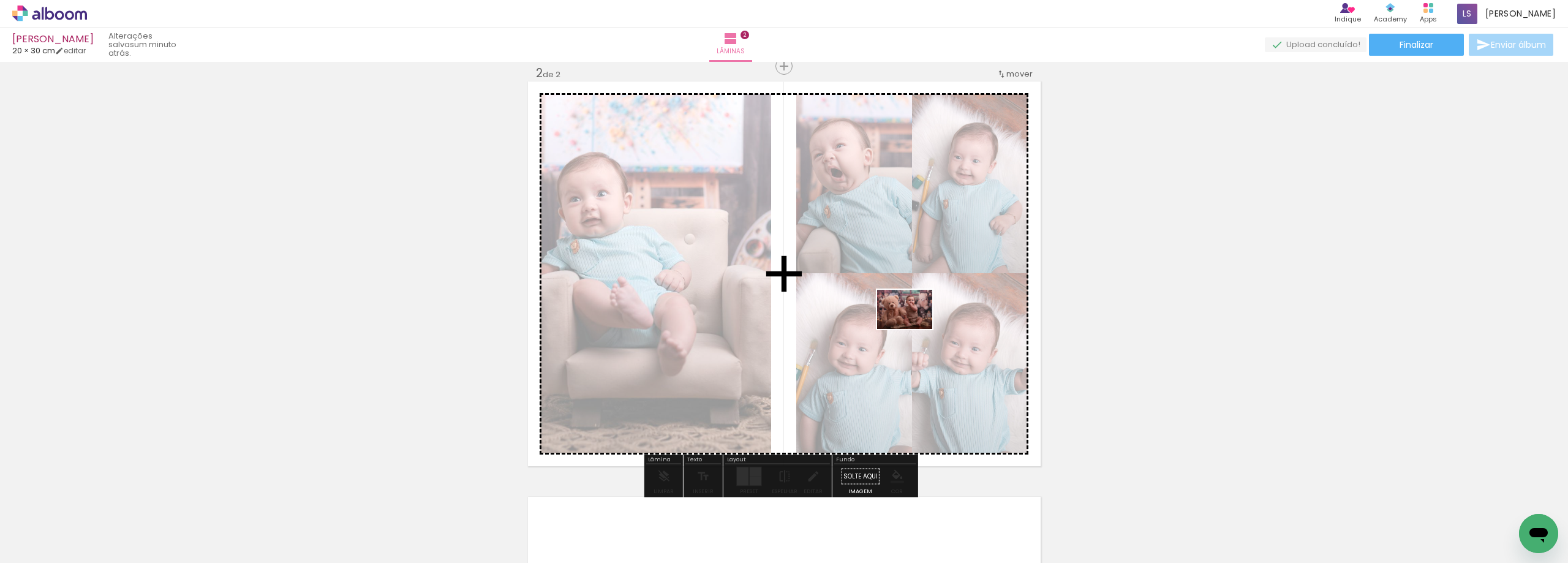
drag, startPoint x: 984, startPoint y: 518, endPoint x: 914, endPoint y: 326, distance: 204.4
click at [914, 326] on quentale-workspace at bounding box center [784, 281] width 1568 height 563
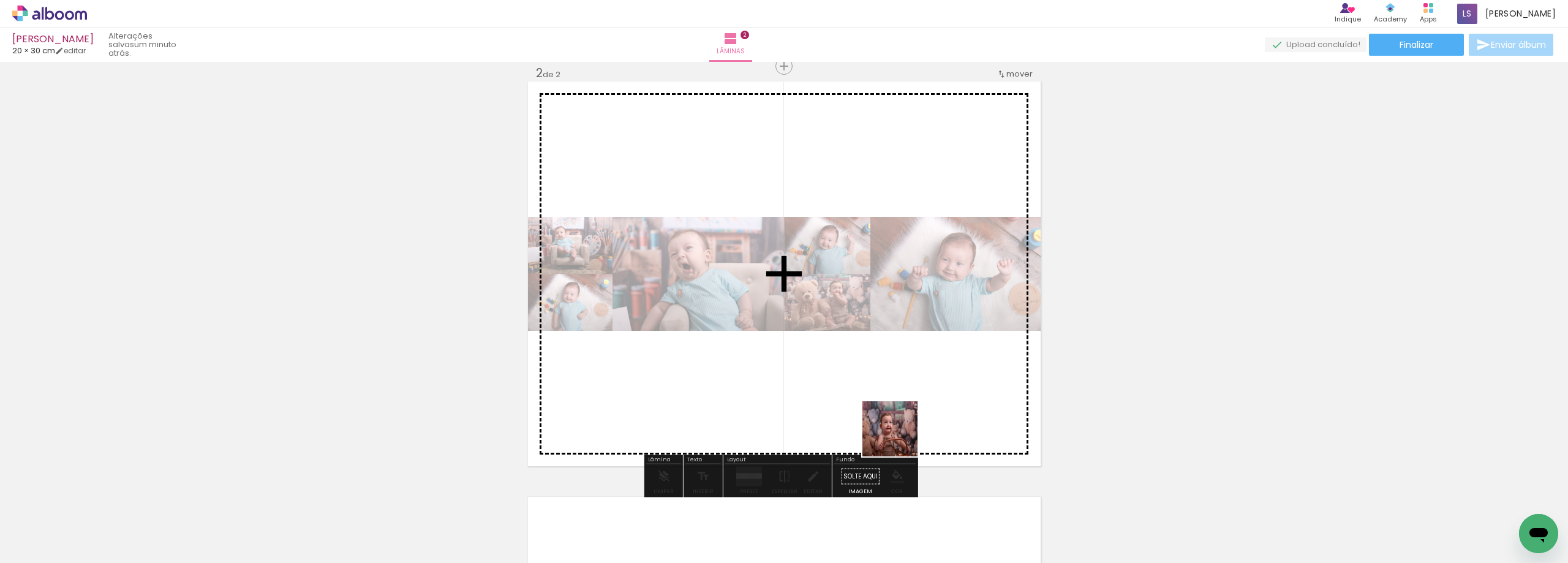
drag, startPoint x: 915, startPoint y: 539, endPoint x: 899, endPoint y: 438, distance: 102.3
click at [899, 438] on quentale-workspace at bounding box center [784, 281] width 1568 height 563
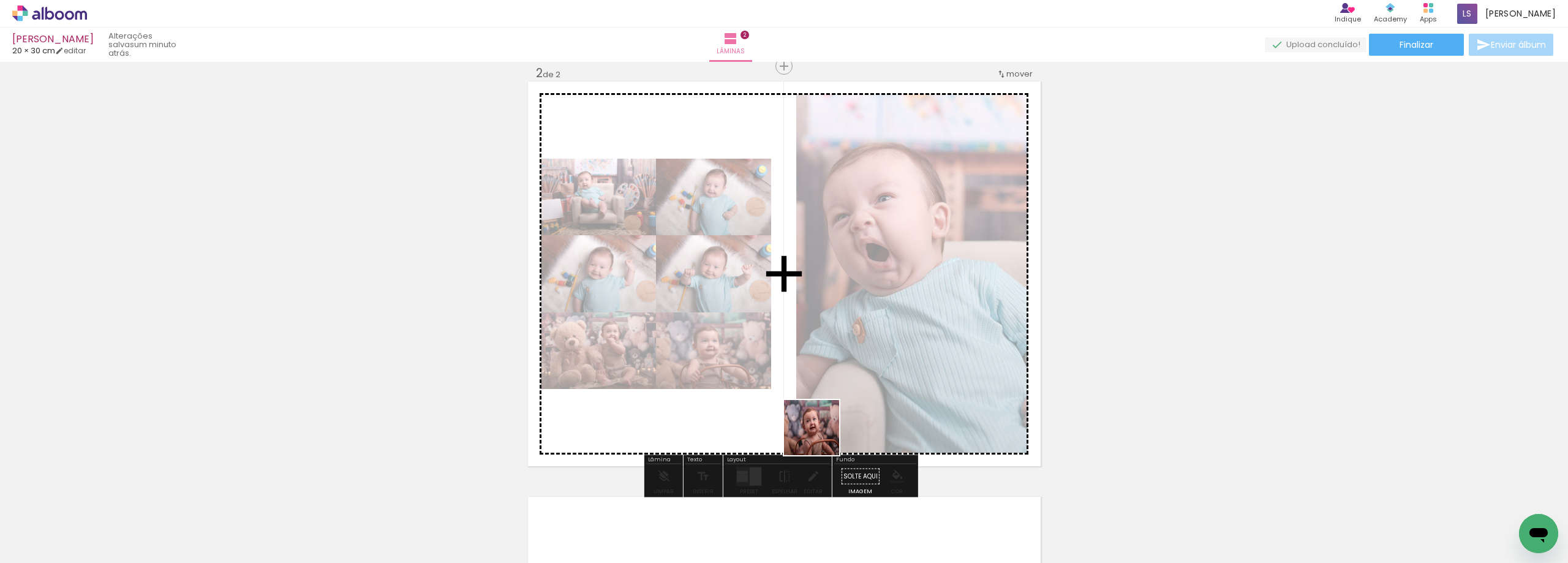
drag, startPoint x: 841, startPoint y: 525, endPoint x: 820, endPoint y: 436, distance: 91.4
click at [820, 436] on quentale-workspace at bounding box center [784, 281] width 1568 height 563
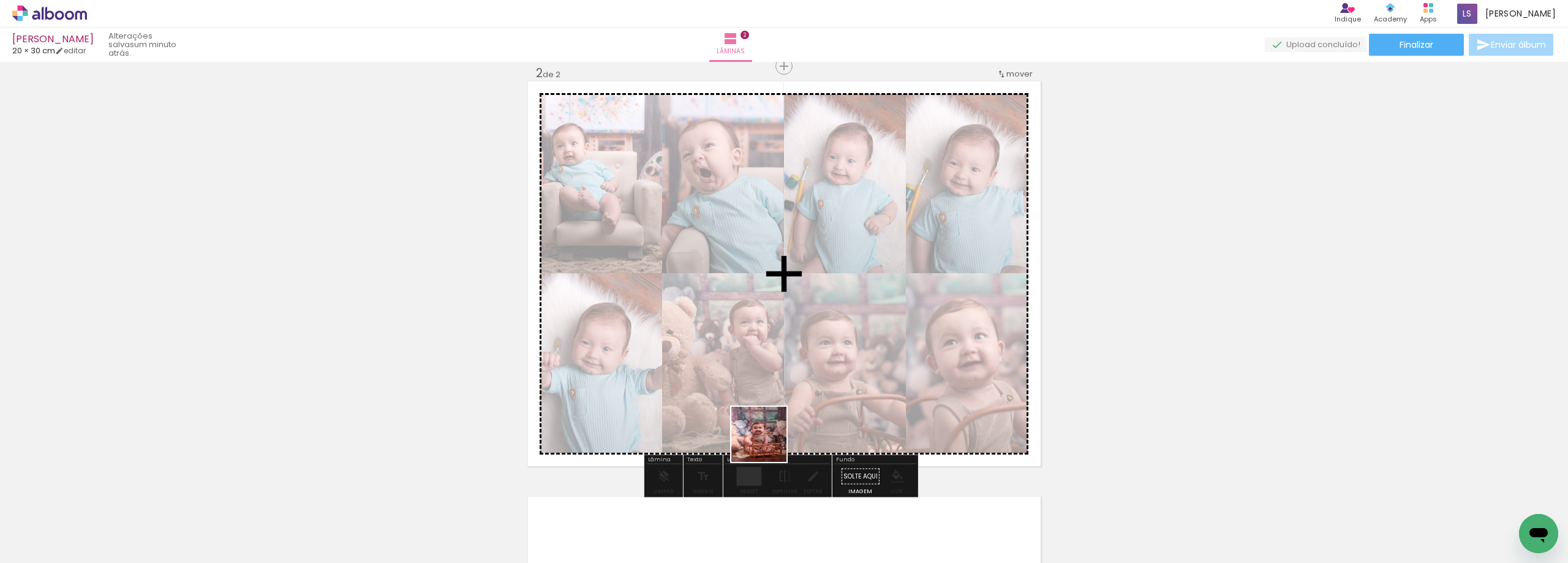
drag, startPoint x: 770, startPoint y: 531, endPoint x: 724, endPoint y: 531, distance: 46.0
click at [767, 443] on quentale-workspace at bounding box center [784, 281] width 1568 height 563
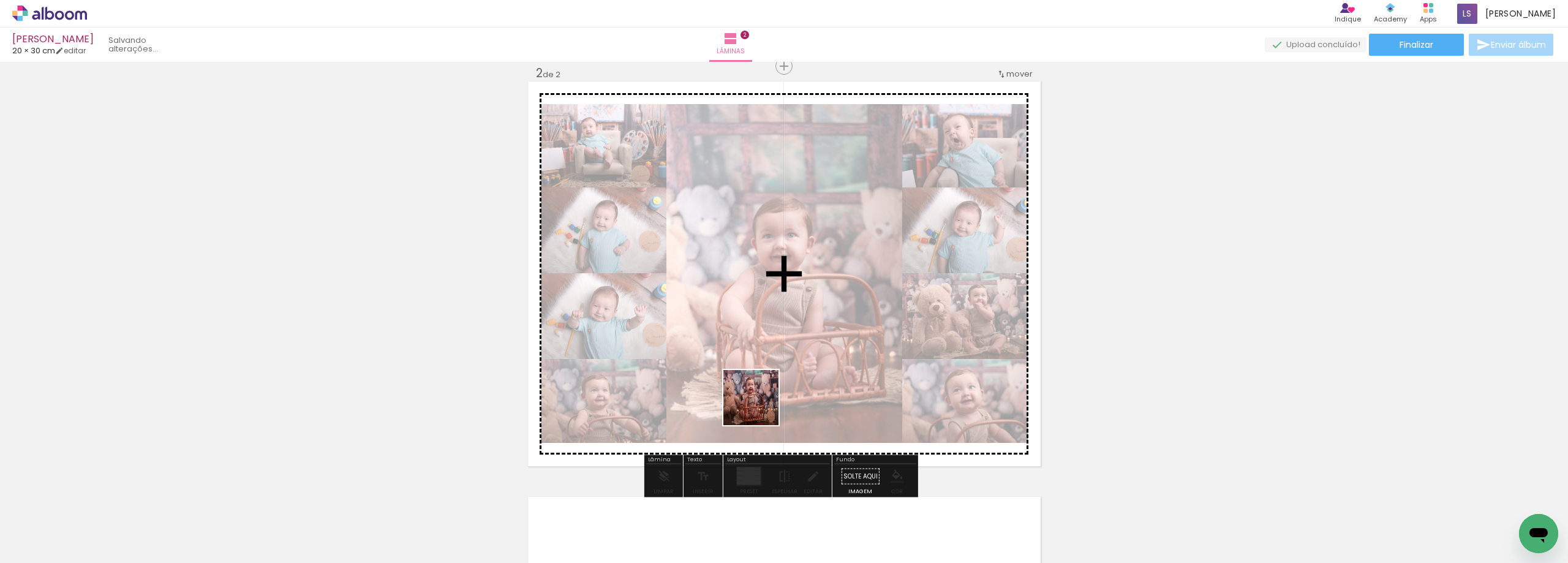
drag, startPoint x: 724, startPoint y: 531, endPoint x: 761, endPoint y: 406, distance: 130.4
click at [761, 406] on quentale-workspace at bounding box center [784, 281] width 1568 height 563
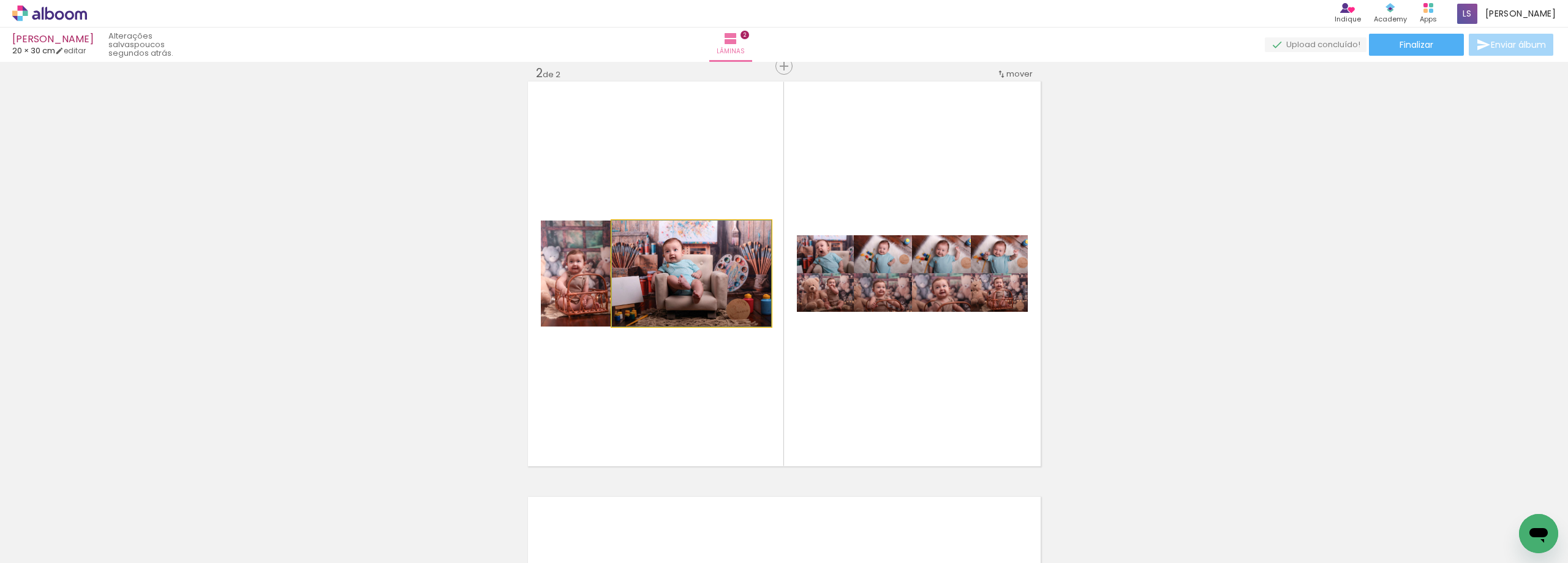
click at [749, 316] on quentale-photo at bounding box center [692, 273] width 160 height 106
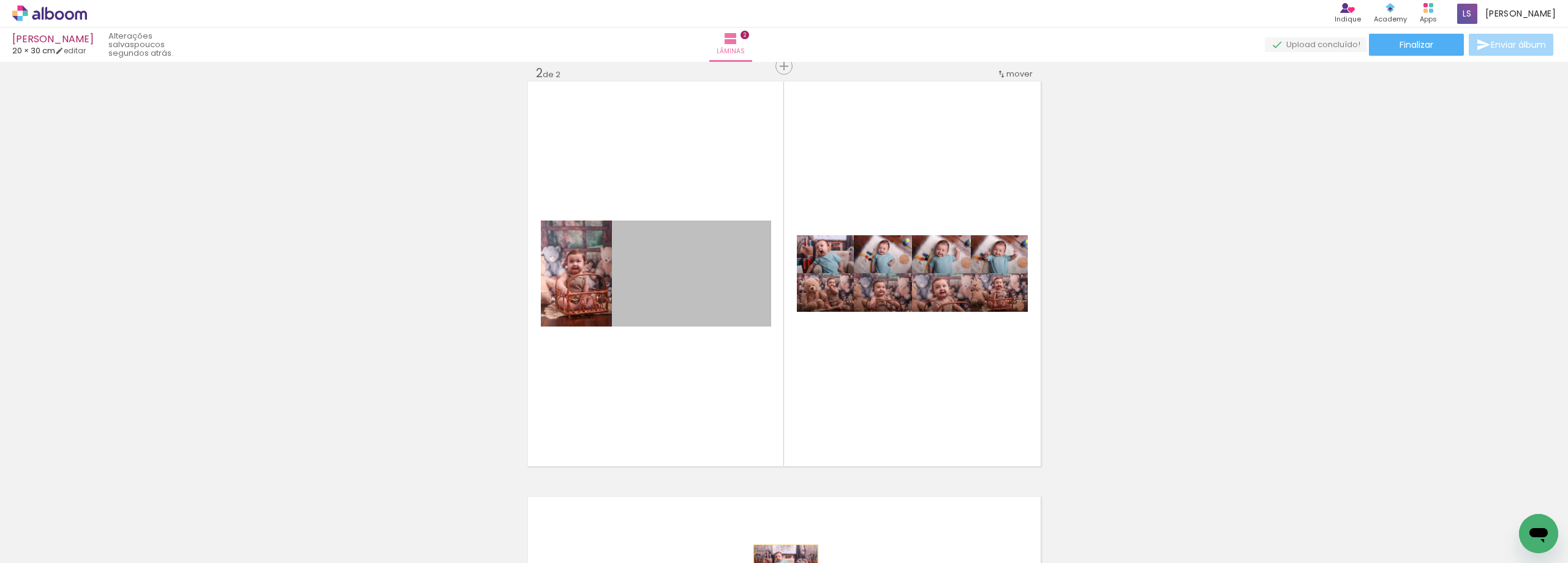
drag, startPoint x: 730, startPoint y: 298, endPoint x: 782, endPoint y: 566, distance: 273.0
click at [782, 562] on html "link( href="../../bower_components/polymer/polymer.html" rel="import" ) picture…" at bounding box center [784, 281] width 1568 height 563
drag, startPoint x: 703, startPoint y: 299, endPoint x: 168, endPoint y: 319, distance: 535.4
click at [168, 319] on div "Inserir lâmina 1 de 2 Inserir lâmina 2 de 2" at bounding box center [784, 257] width 1568 height 1245
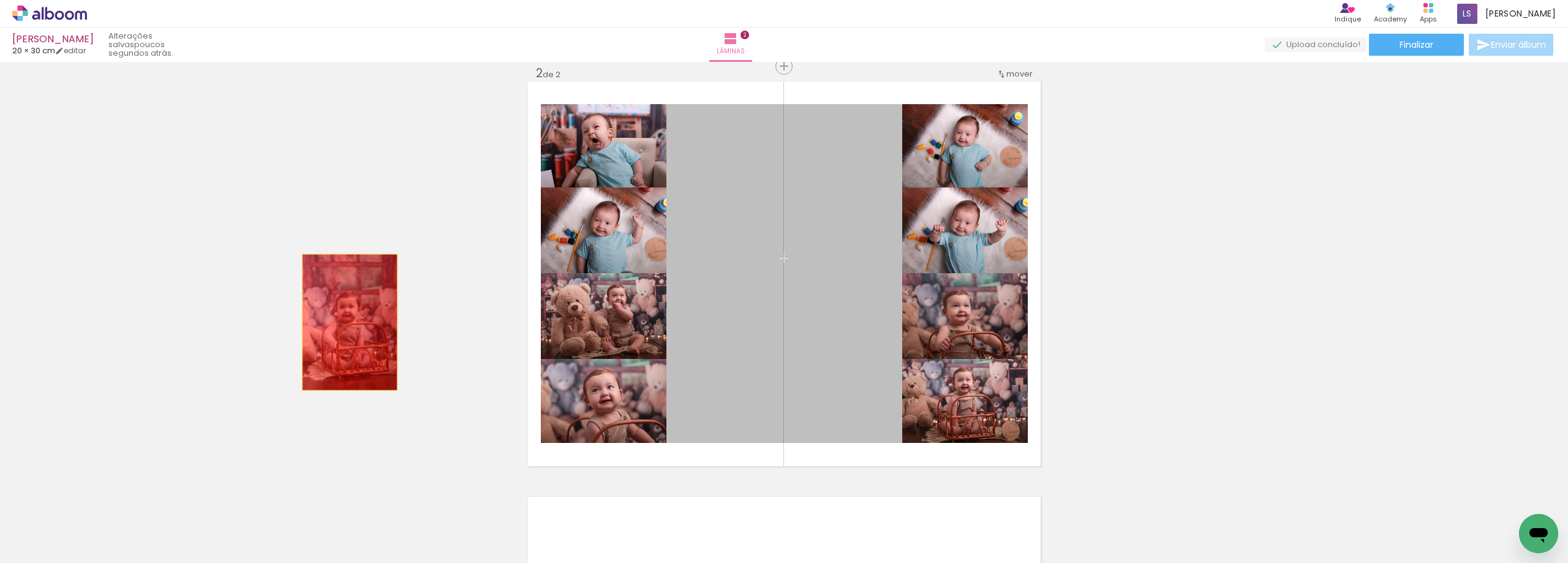
drag, startPoint x: 813, startPoint y: 293, endPoint x: 431, endPoint y: 318, distance: 382.8
click at [287, 324] on div "Inserir lâmina 1 de 2 Inserir lâmina 2 de 2" at bounding box center [784, 257] width 1568 height 1245
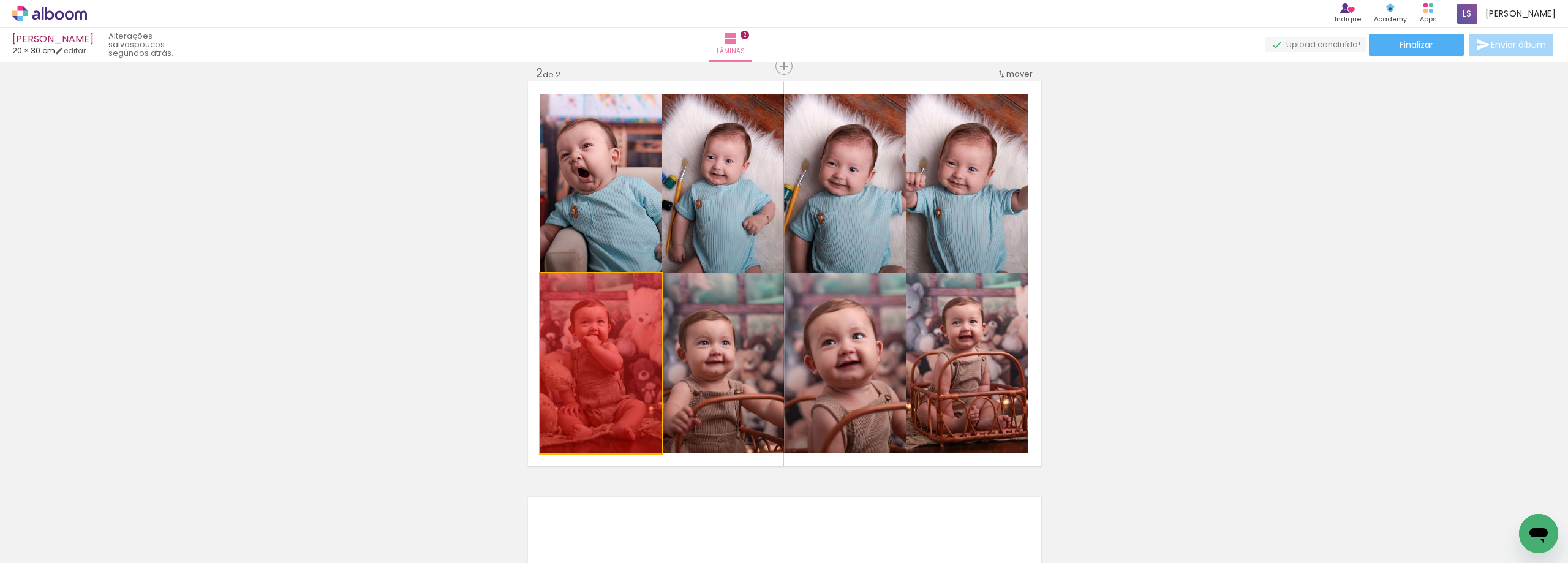
drag, startPoint x: 605, startPoint y: 377, endPoint x: 287, endPoint y: 363, distance: 318.3
click at [287, 363] on div "Inserir lâmina 1 de 2 Inserir lâmina 2 de 2" at bounding box center [784, 257] width 1568 height 1245
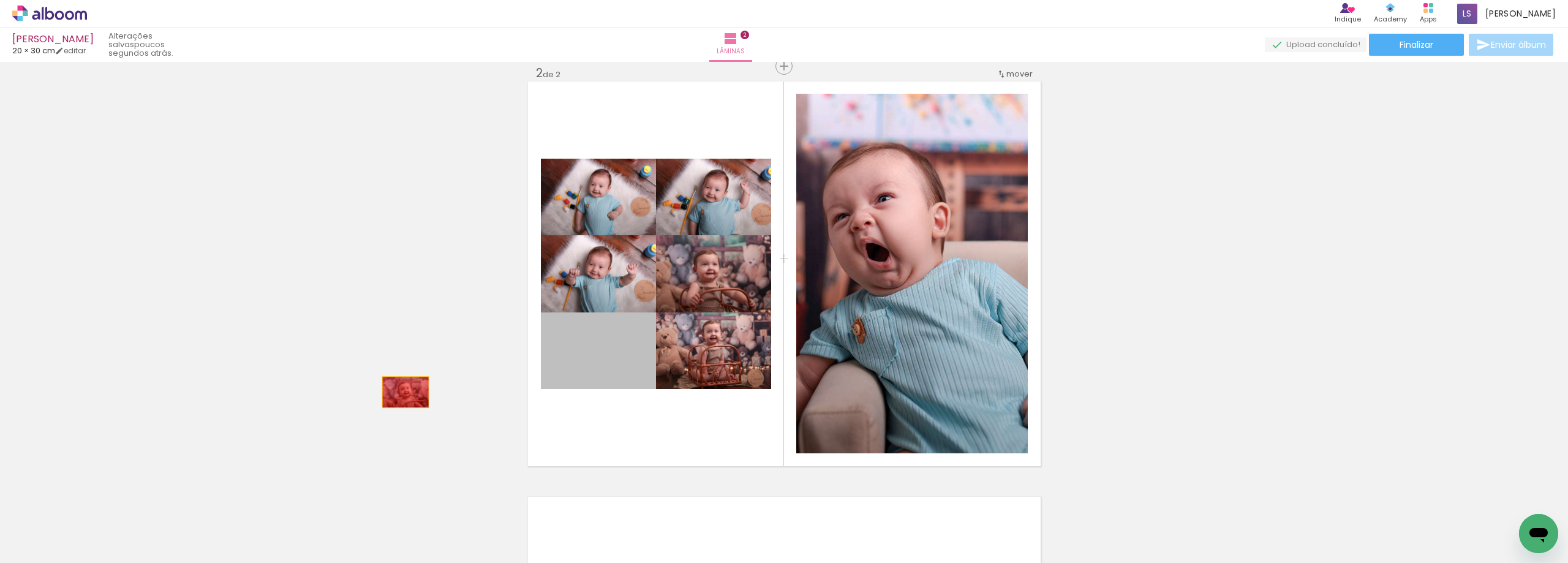
drag, startPoint x: 640, startPoint y: 360, endPoint x: 762, endPoint y: 392, distance: 126.1
click at [319, 405] on div "Inserir lâmina 1 de 2 Inserir lâmina 2 de 2" at bounding box center [784, 257] width 1568 height 1245
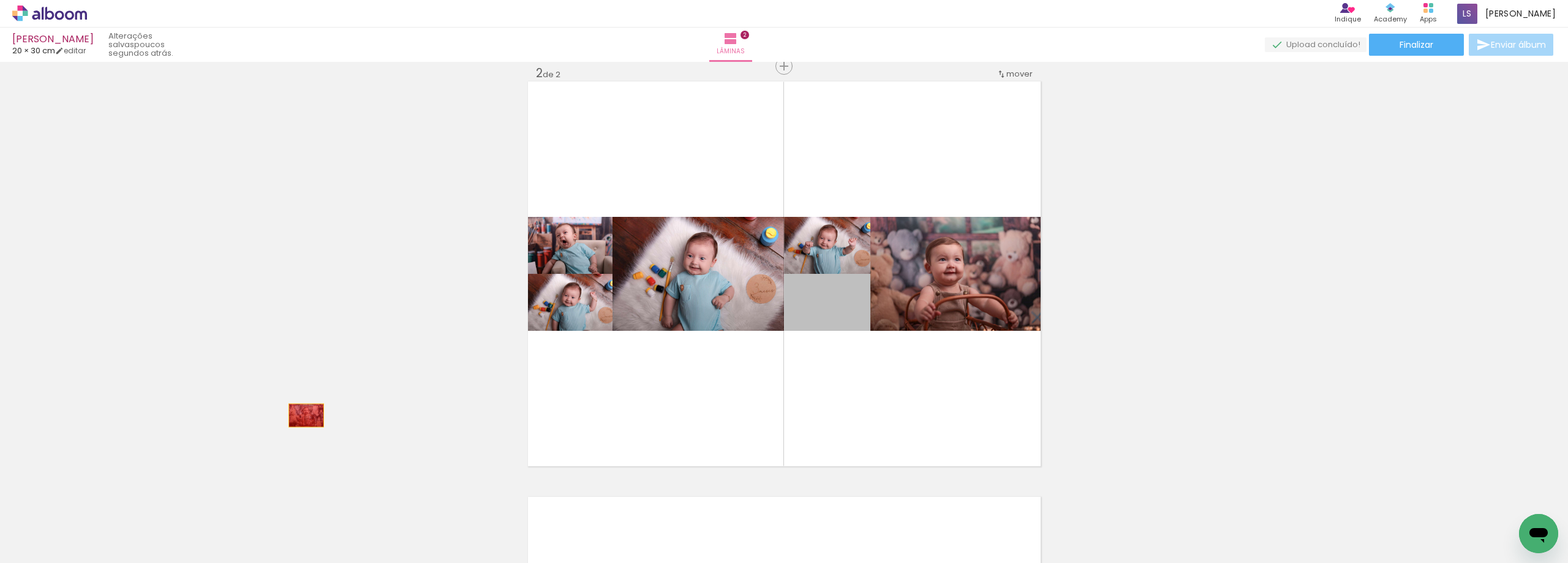
drag, startPoint x: 845, startPoint y: 310, endPoint x: 301, endPoint y: 415, distance: 554.0
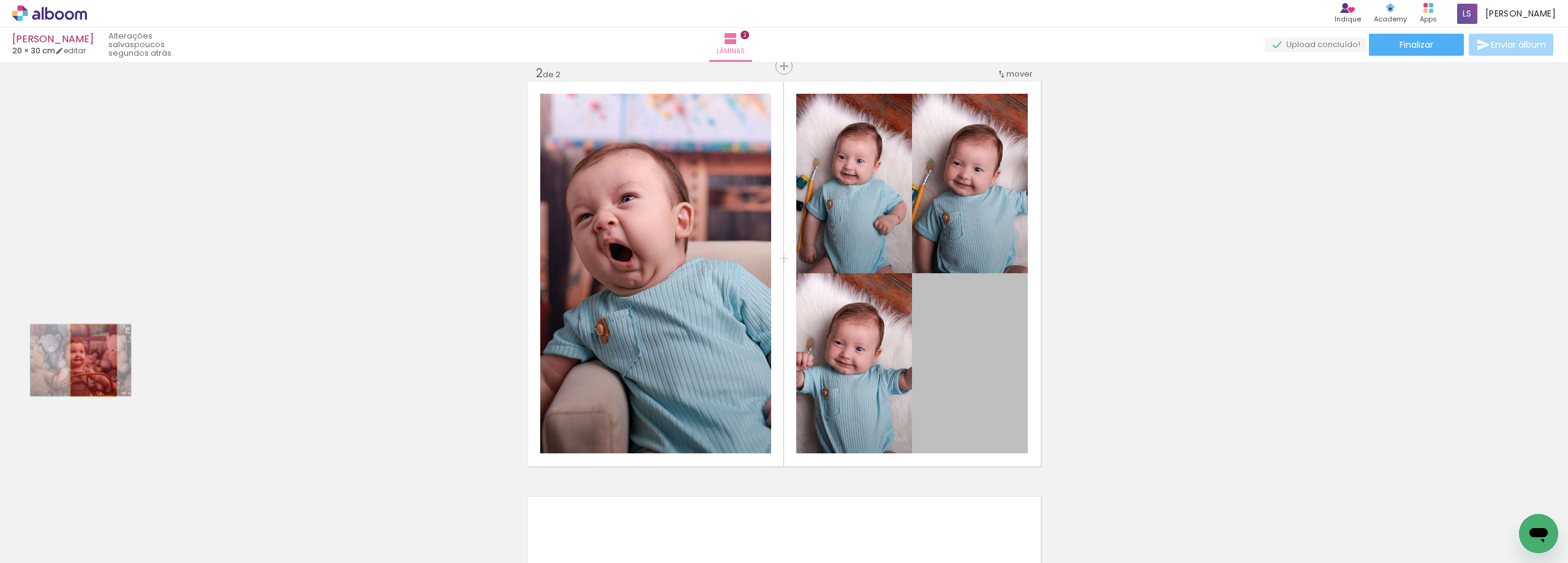
drag, startPoint x: 976, startPoint y: 337, endPoint x: 293, endPoint y: 562, distance: 719.1
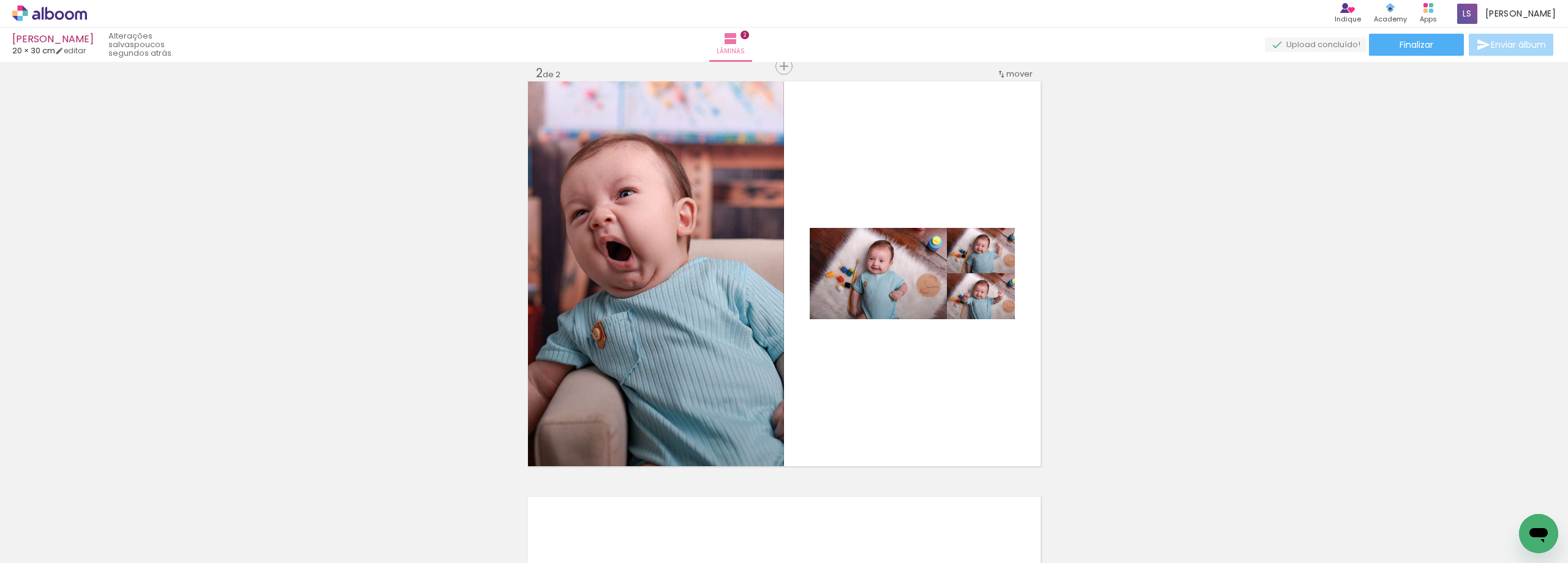
scroll to position [0, 0]
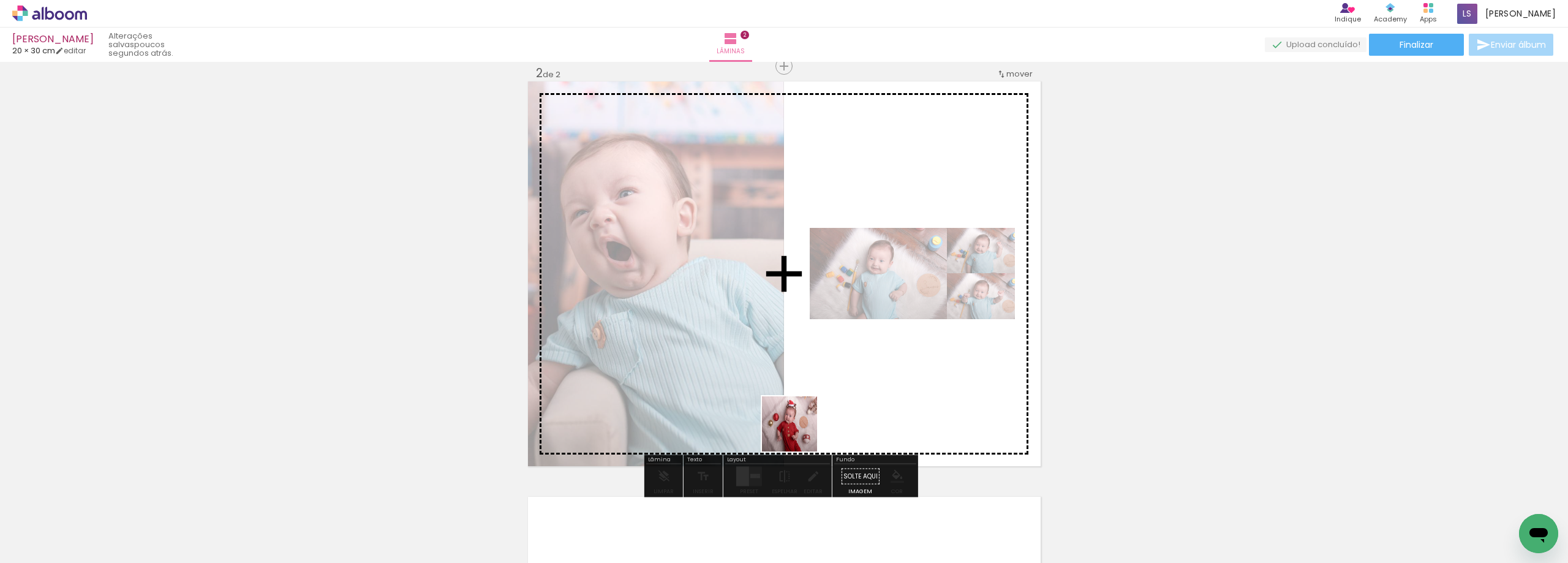
drag, startPoint x: 679, startPoint y: 537, endPoint x: 820, endPoint y: 406, distance: 192.5
click at [820, 406] on quentale-workspace at bounding box center [784, 281] width 1568 height 563
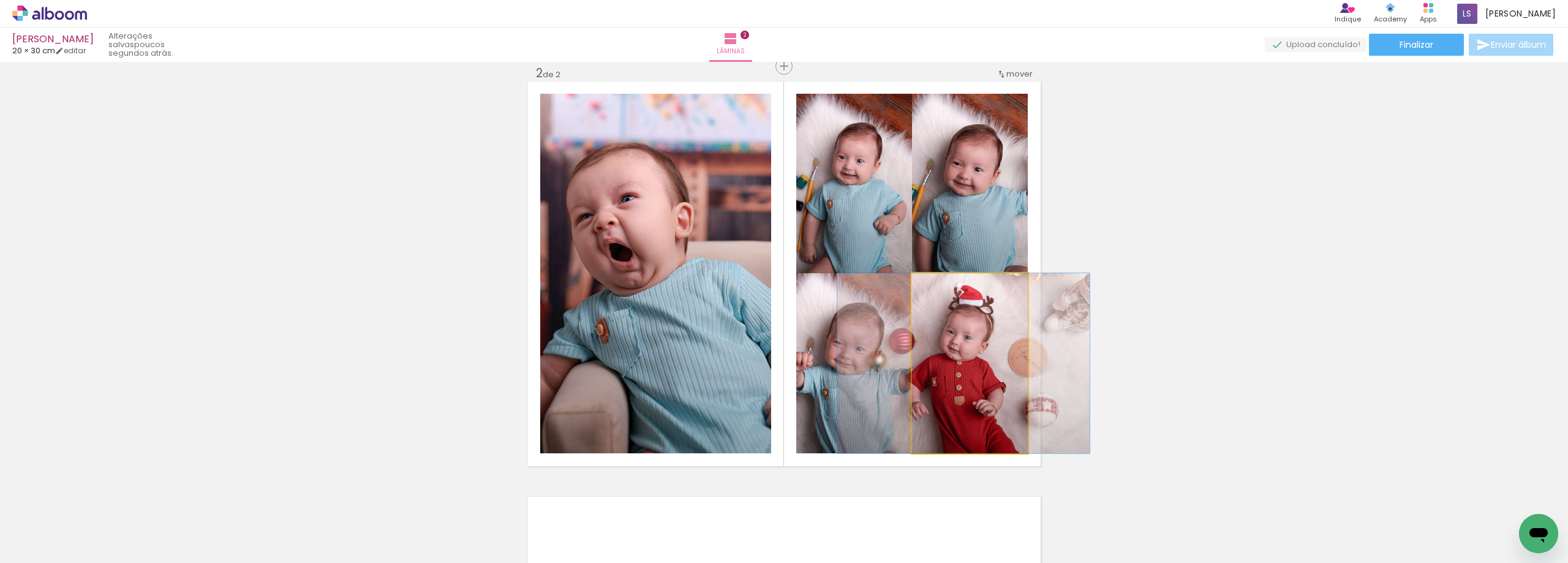
drag, startPoint x: 969, startPoint y: 392, endPoint x: 963, endPoint y: 389, distance: 6.7
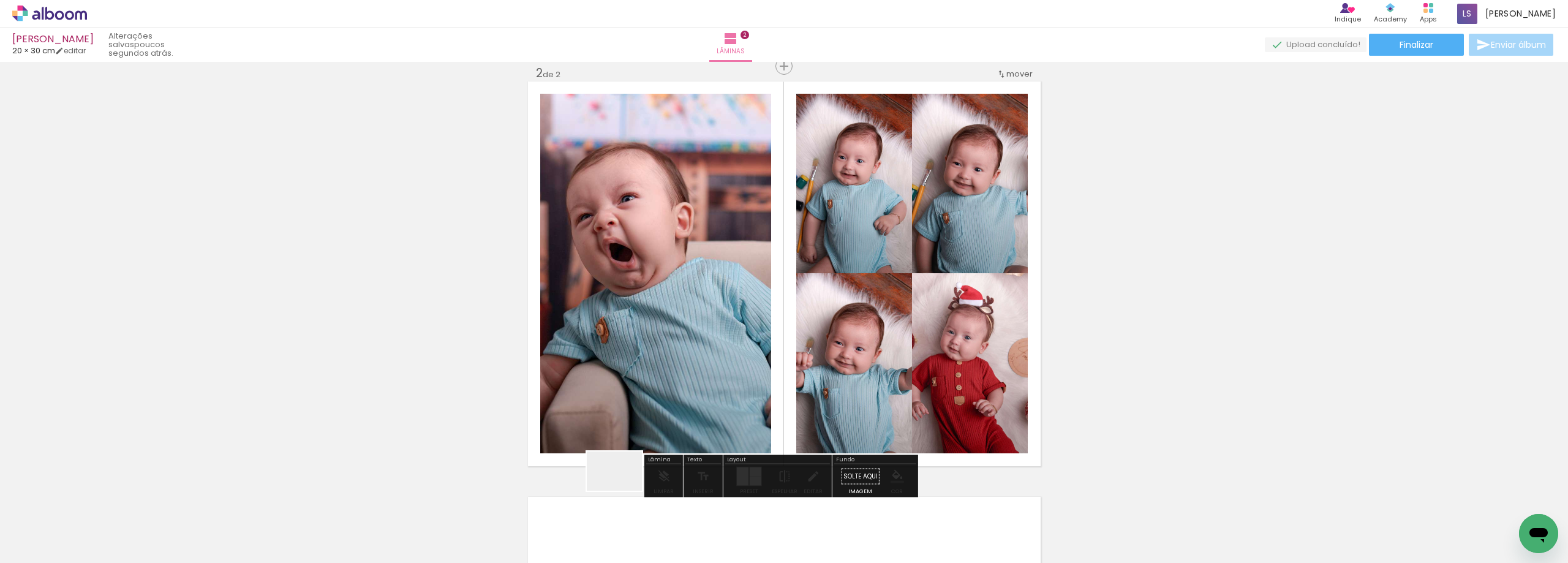
drag, startPoint x: 614, startPoint y: 531, endPoint x: 758, endPoint y: 548, distance: 145.0
click at [673, 372] on quentale-workspace at bounding box center [784, 281] width 1568 height 563
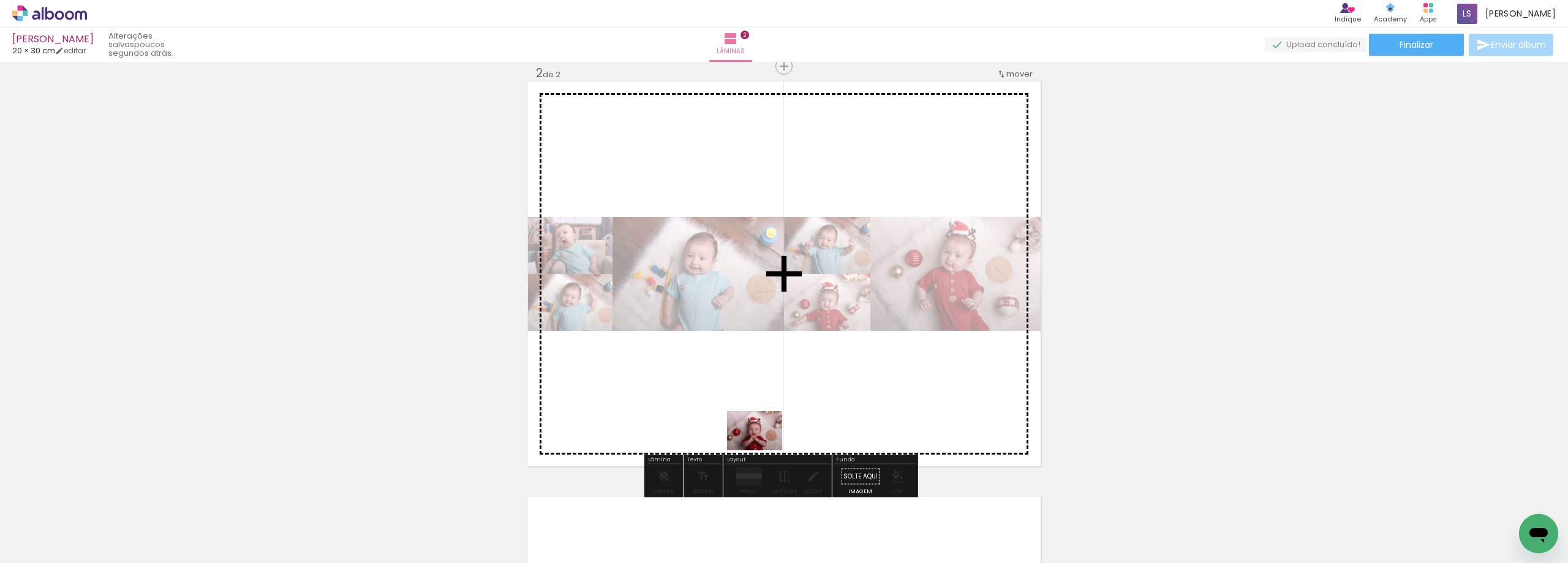
drag, startPoint x: 755, startPoint y: 537, endPoint x: 766, endPoint y: 410, distance: 127.5
click at [766, 410] on quentale-workspace at bounding box center [784, 281] width 1568 height 563
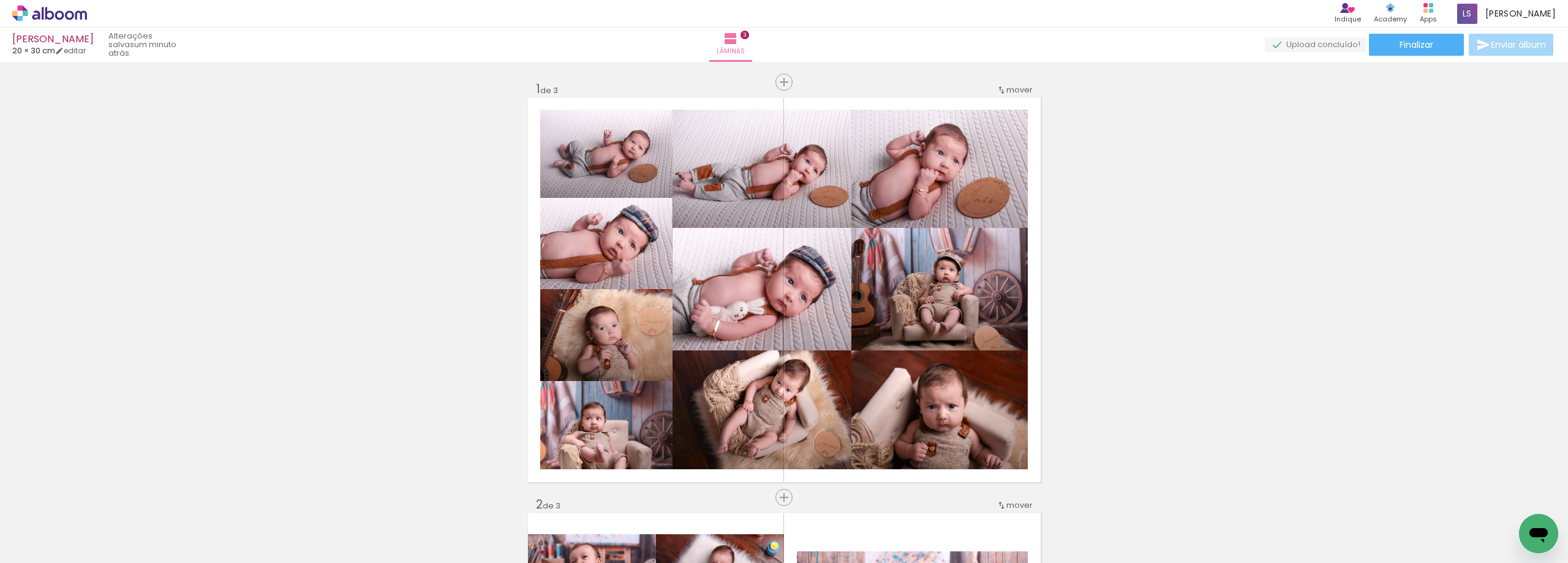
scroll to position [0, 2722]
drag, startPoint x: 778, startPoint y: 533, endPoint x: 707, endPoint y: 305, distance: 238.8
click at [707, 305] on quentale-workspace at bounding box center [784, 281] width 1568 height 563
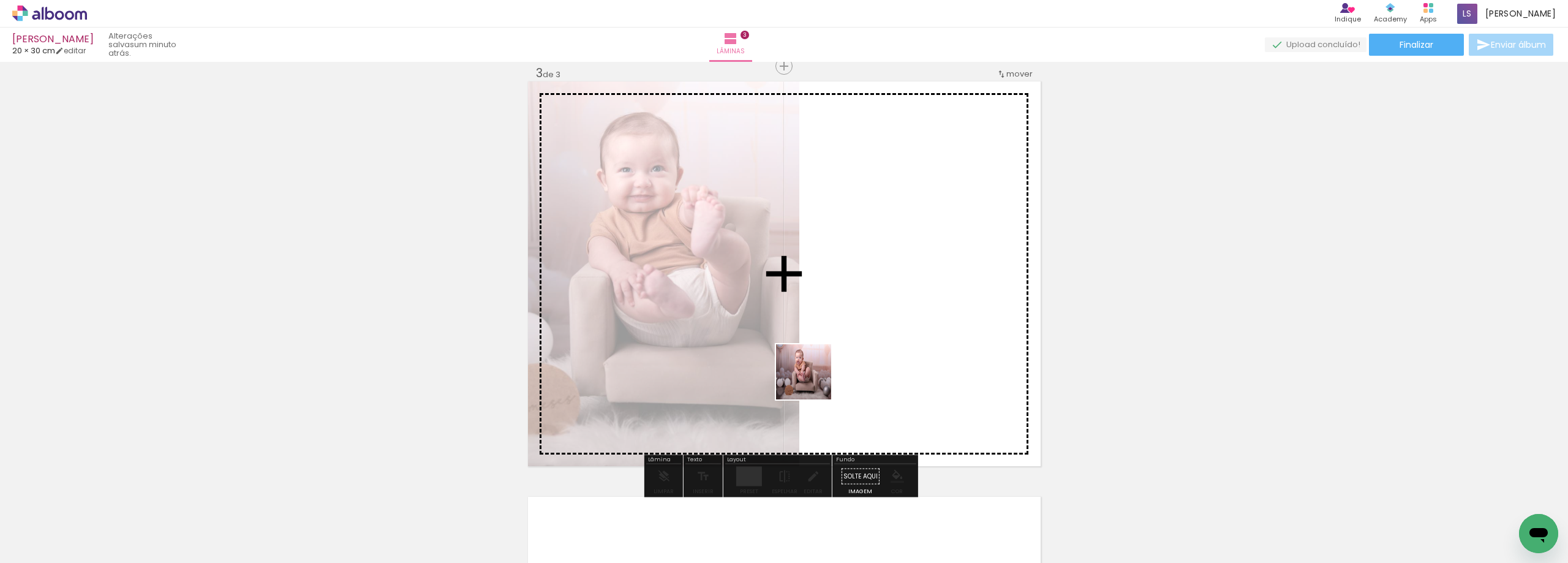
drag, startPoint x: 847, startPoint y: 535, endPoint x: 812, endPoint y: 374, distance: 164.8
click at [812, 374] on quentale-workspace at bounding box center [784, 281] width 1568 height 563
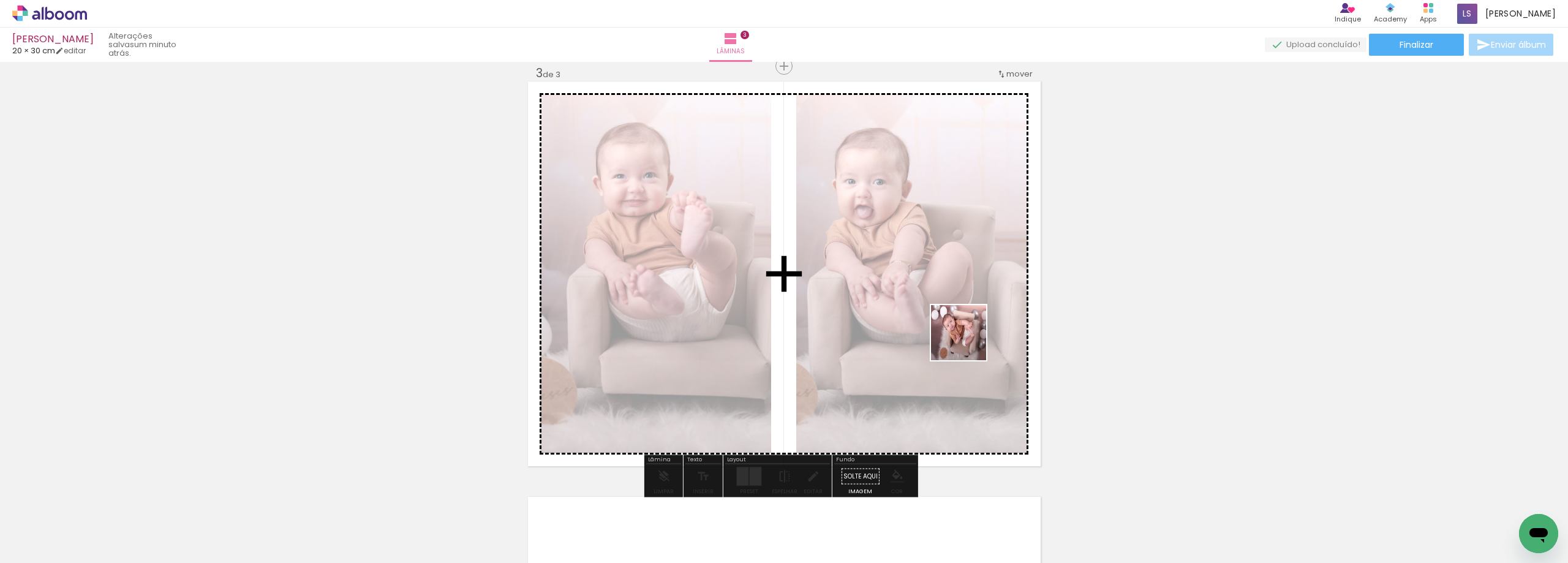
drag, startPoint x: 1093, startPoint y: 435, endPoint x: 952, endPoint y: 339, distance: 170.6
click at [952, 339] on quentale-workspace at bounding box center [784, 281] width 1568 height 563
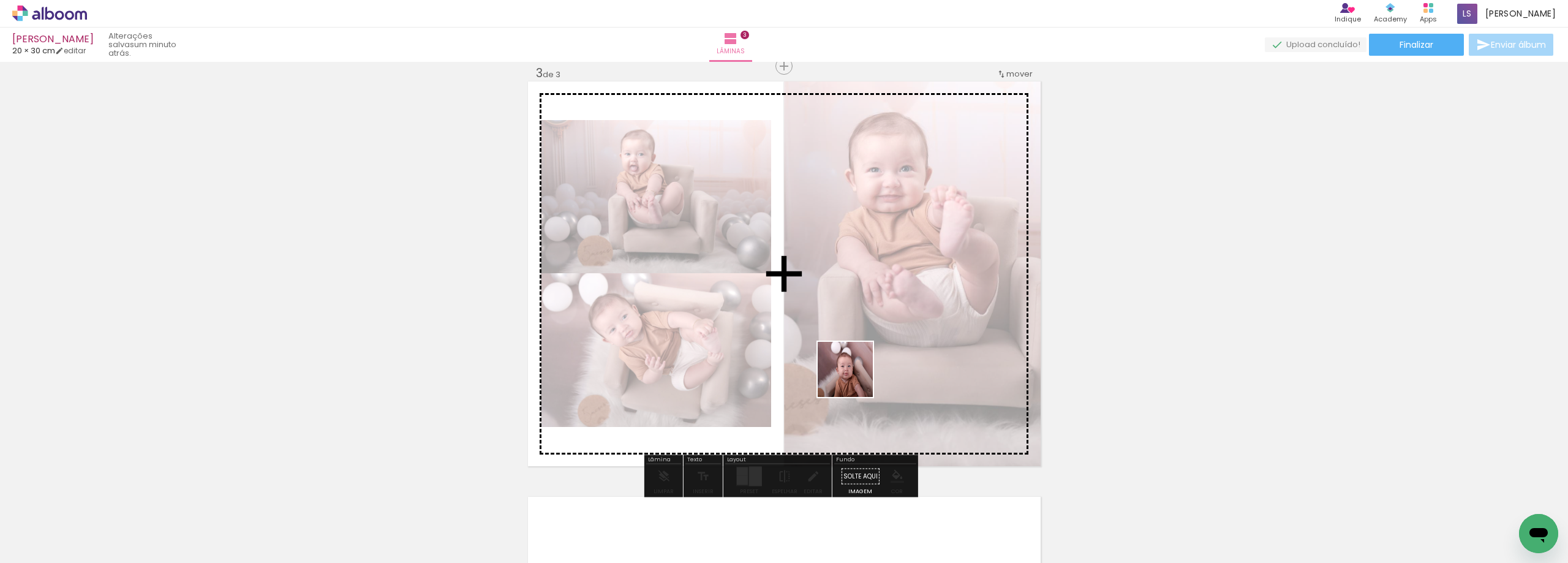
drag, startPoint x: 1183, startPoint y: 522, endPoint x: 854, endPoint y: 379, distance: 358.7
click at [854, 379] on quentale-workspace at bounding box center [784, 281] width 1568 height 563
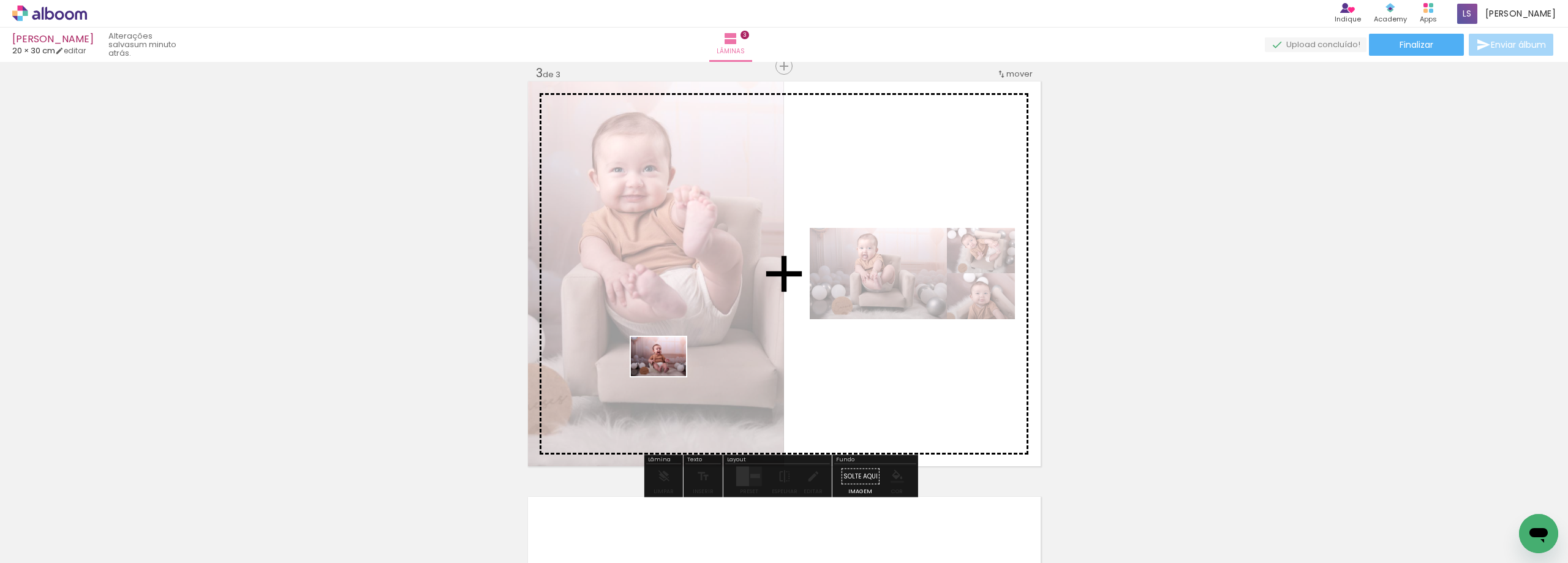
drag, startPoint x: 627, startPoint y: 542, endPoint x: 692, endPoint y: 343, distance: 209.3
click at [690, 348] on quentale-workspace at bounding box center [784, 281] width 1568 height 563
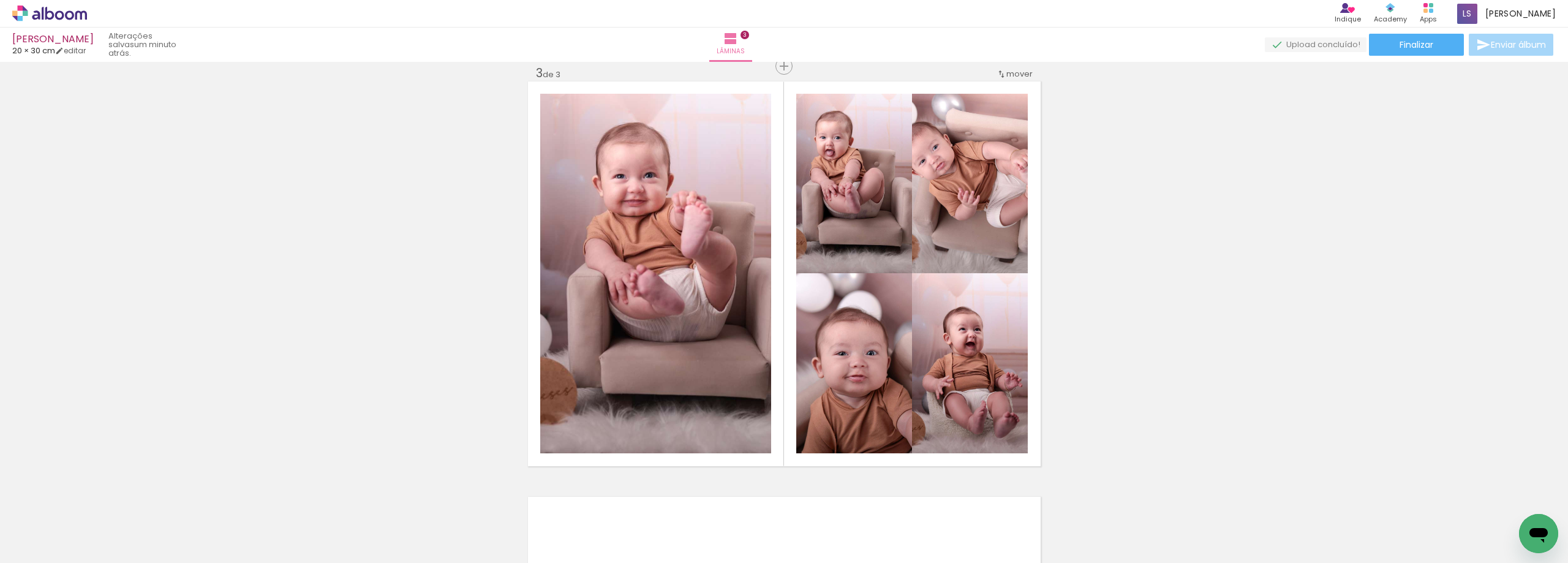
scroll to position [0, 1430]
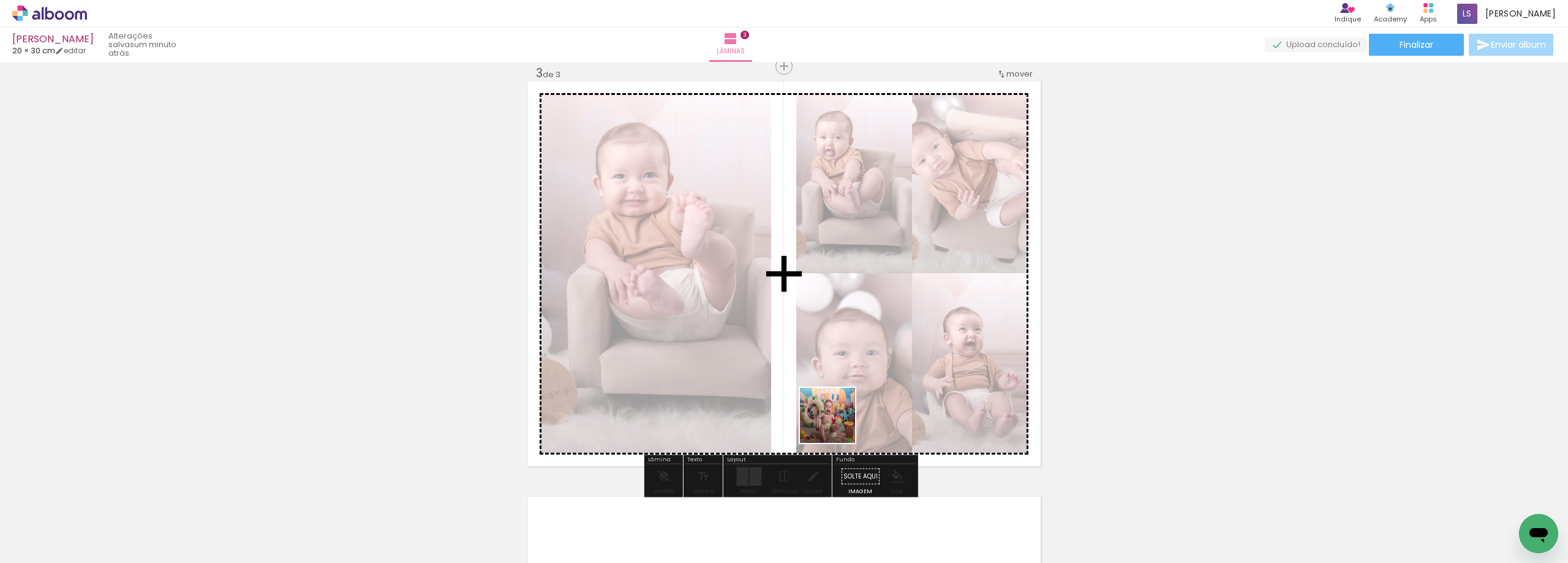
drag, startPoint x: 814, startPoint y: 531, endPoint x: 902, endPoint y: 540, distance: 88.5
click at [837, 424] on quentale-workspace at bounding box center [784, 281] width 1568 height 563
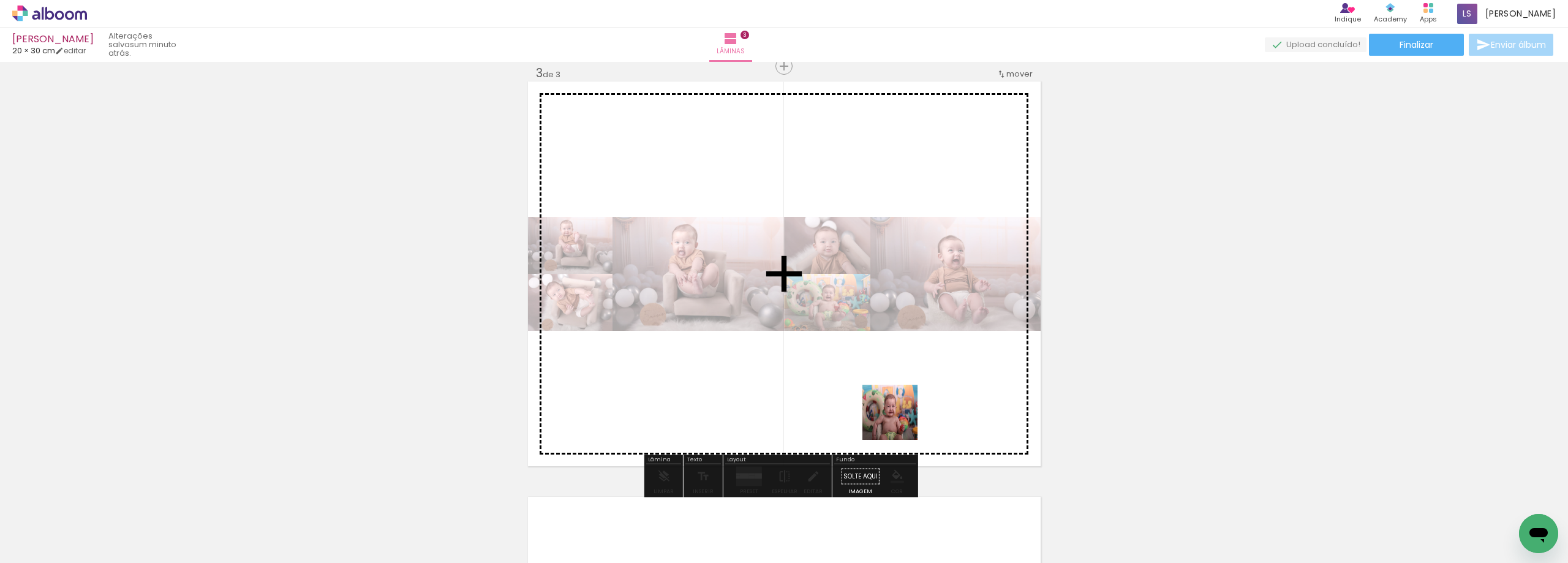
drag, startPoint x: 897, startPoint y: 527, endPoint x: 899, endPoint y: 404, distance: 123.0
click at [899, 404] on quentale-workspace at bounding box center [784, 281] width 1568 height 563
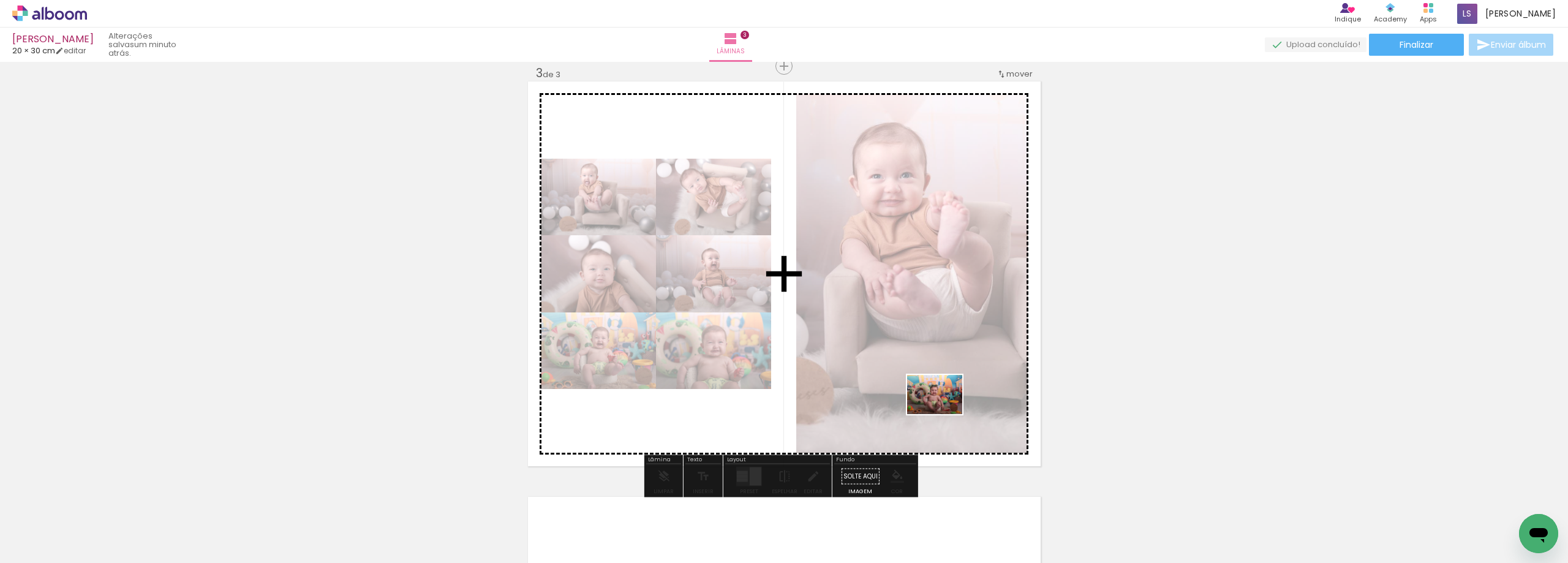
drag, startPoint x: 958, startPoint y: 525, endPoint x: 944, endPoint y: 411, distance: 114.9
click at [944, 411] on quentale-workspace at bounding box center [784, 281] width 1568 height 563
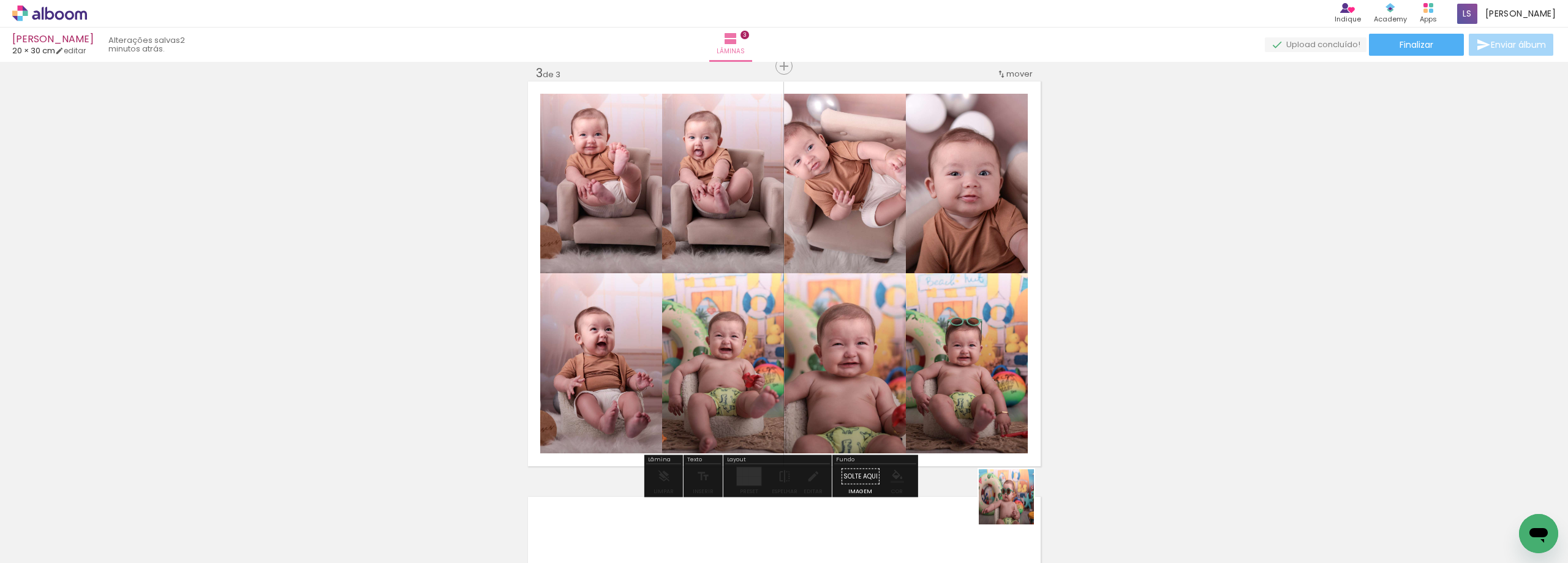
drag, startPoint x: 1025, startPoint y: 530, endPoint x: 953, endPoint y: 409, distance: 140.8
click at [953, 409] on quentale-workspace at bounding box center [784, 281] width 1568 height 563
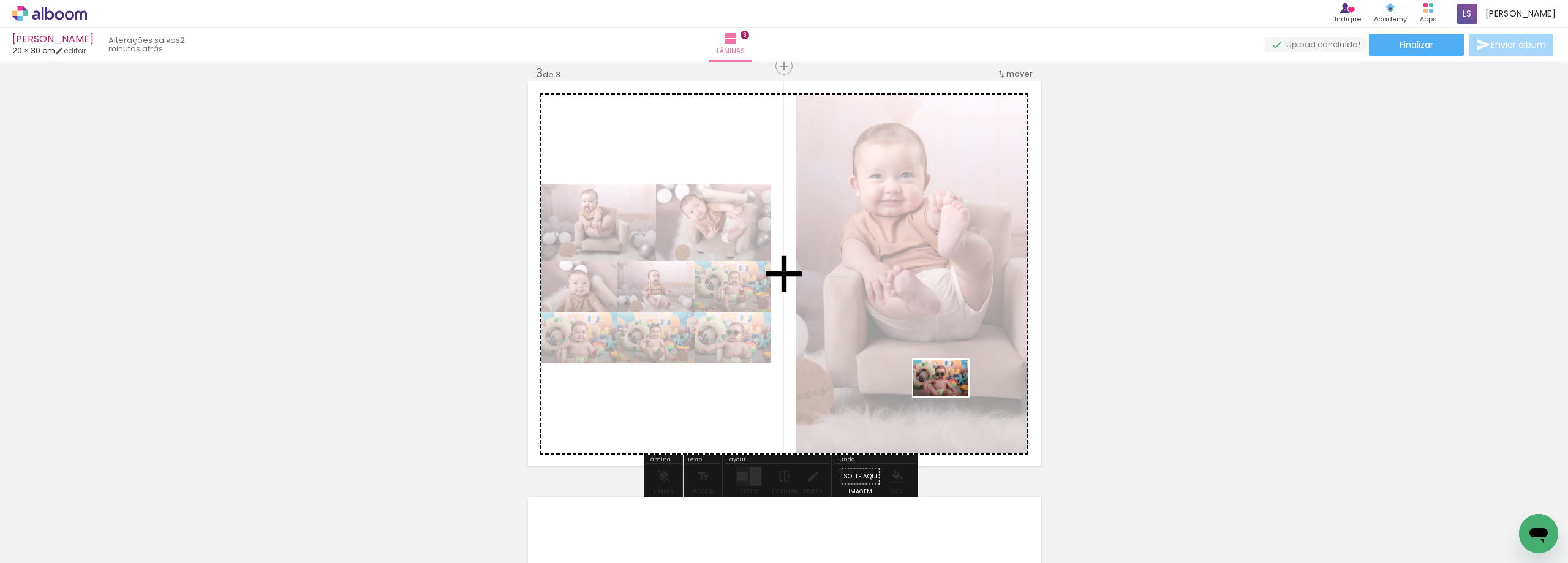
drag, startPoint x: 1097, startPoint y: 532, endPoint x: 950, endPoint y: 396, distance: 200.3
click at [950, 396] on quentale-workspace at bounding box center [784, 281] width 1568 height 563
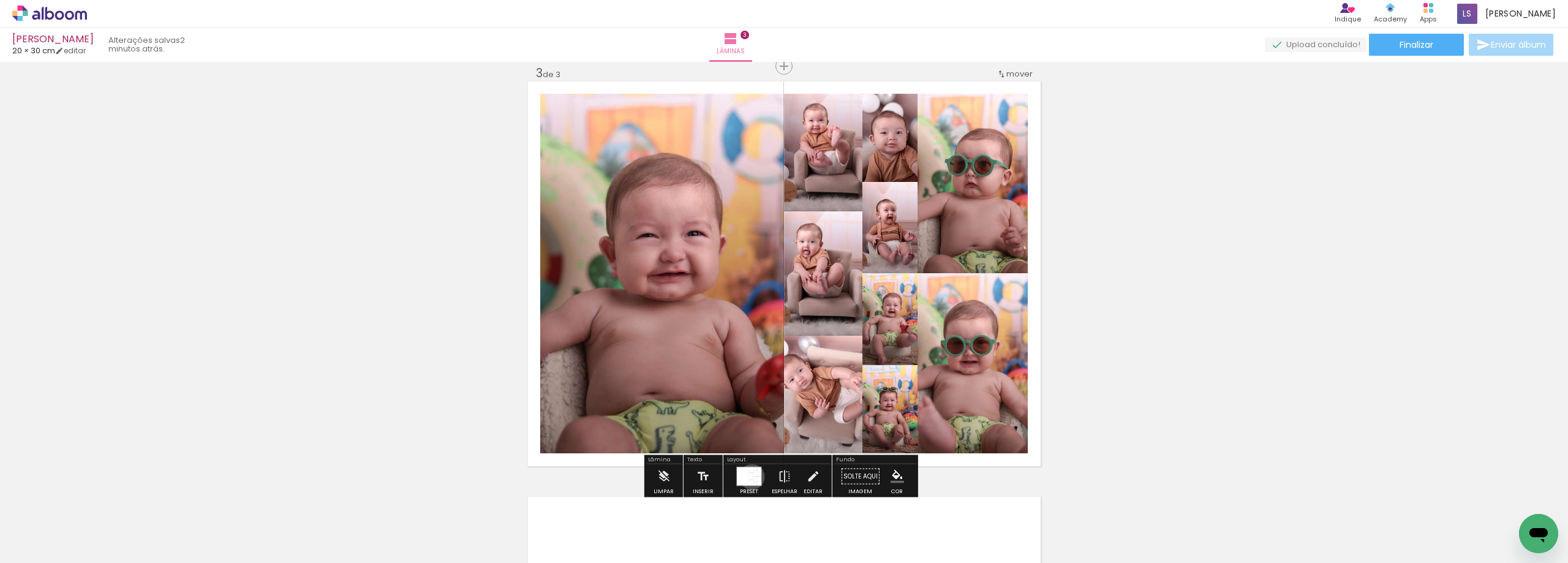
click at [749, 476] on div at bounding box center [751, 476] width 5 height 8
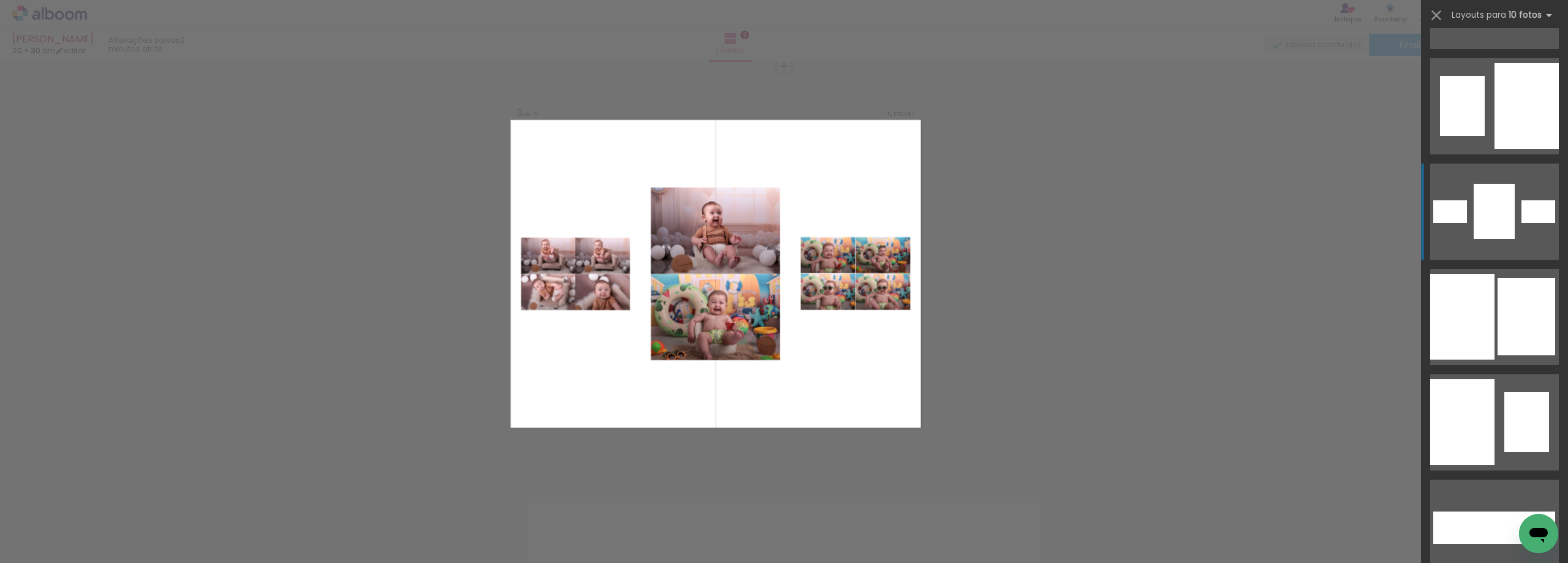
scroll to position [306, 0]
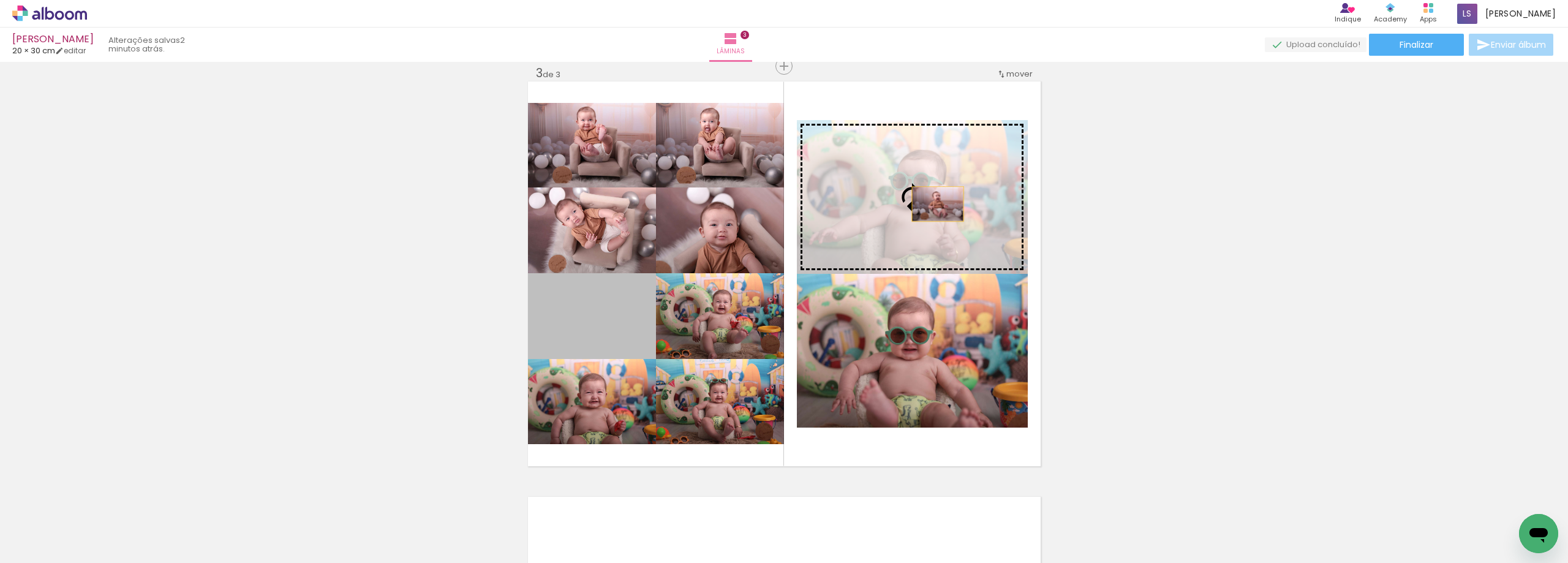
drag, startPoint x: 584, startPoint y: 323, endPoint x: 933, endPoint y: 204, distance: 368.7
click at [0, 0] on slot at bounding box center [0, 0] width 0 height 0
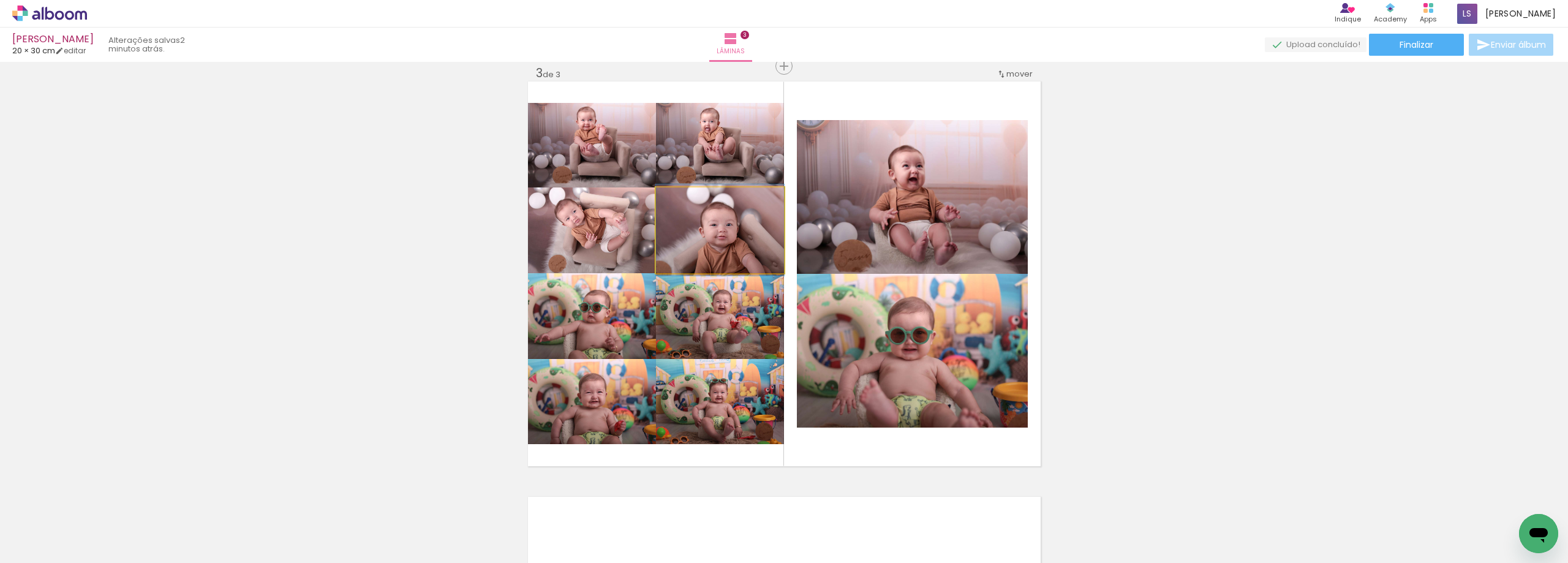
click at [718, 248] on quentale-photo at bounding box center [720, 230] width 128 height 86
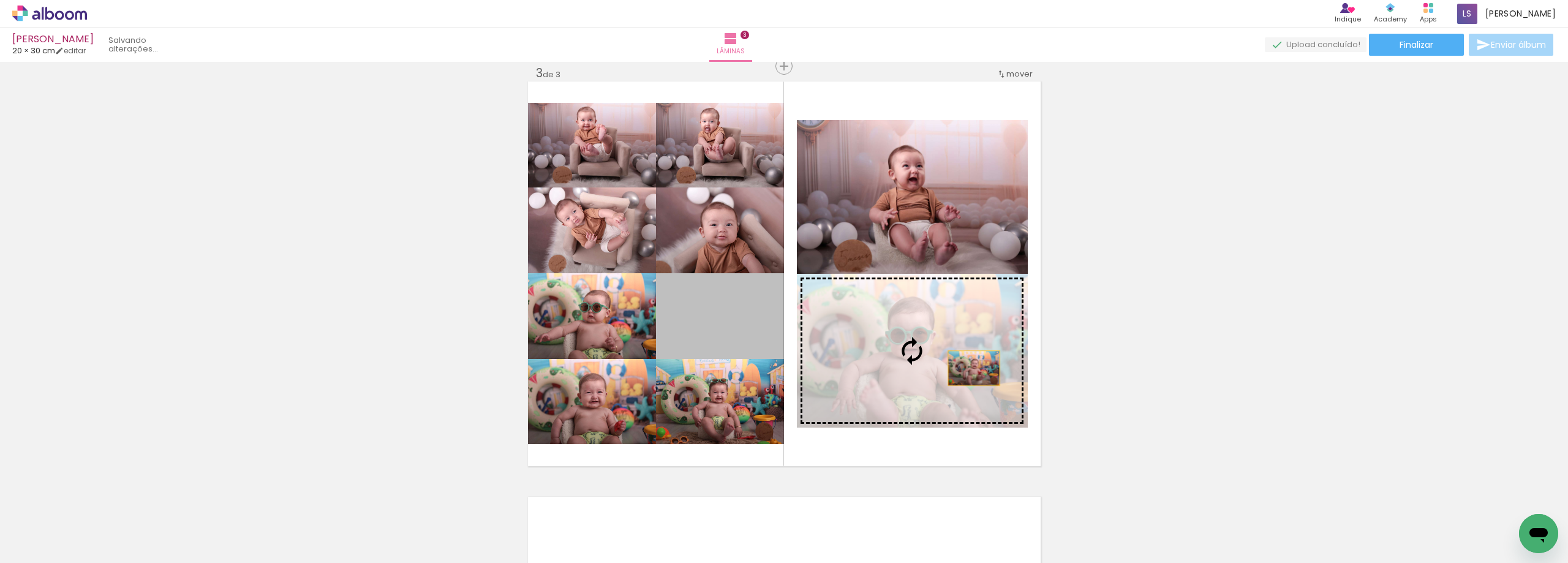
drag, startPoint x: 723, startPoint y: 313, endPoint x: 966, endPoint y: 367, distance: 248.9
click at [0, 0] on slot at bounding box center [0, 0] width 0 height 0
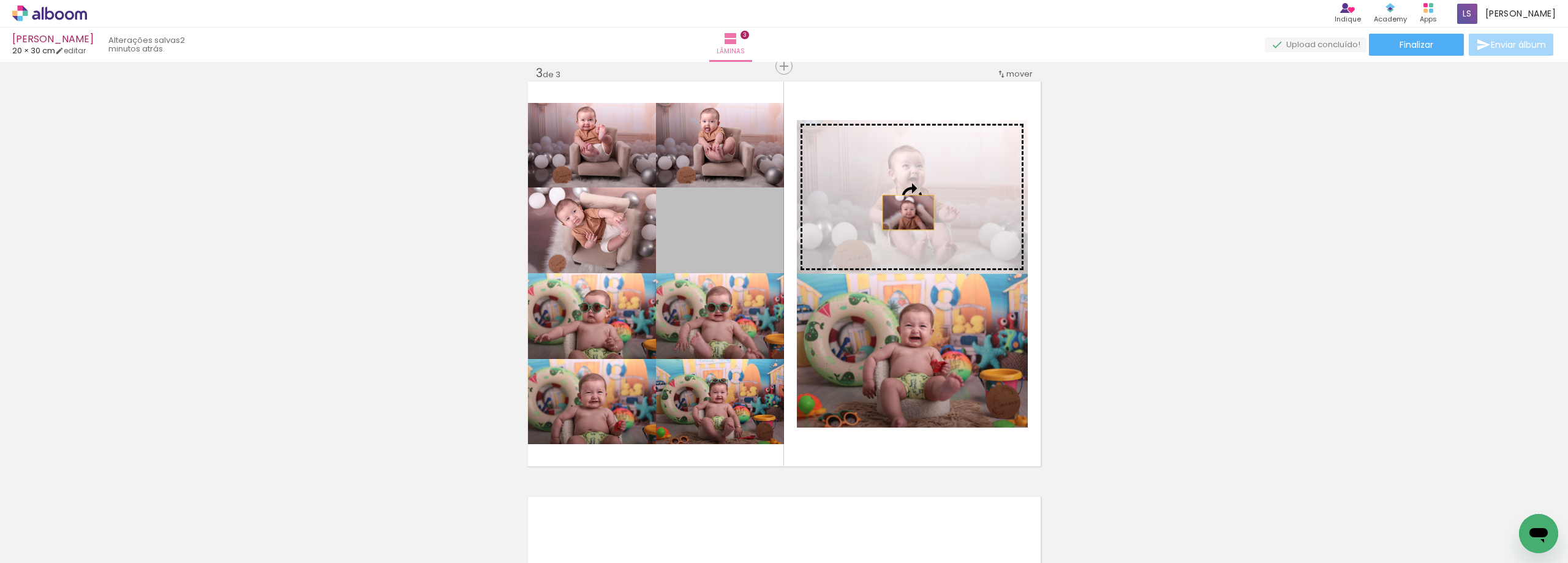
drag, startPoint x: 735, startPoint y: 248, endPoint x: 904, endPoint y: 212, distance: 172.8
click at [0, 0] on slot at bounding box center [0, 0] width 0 height 0
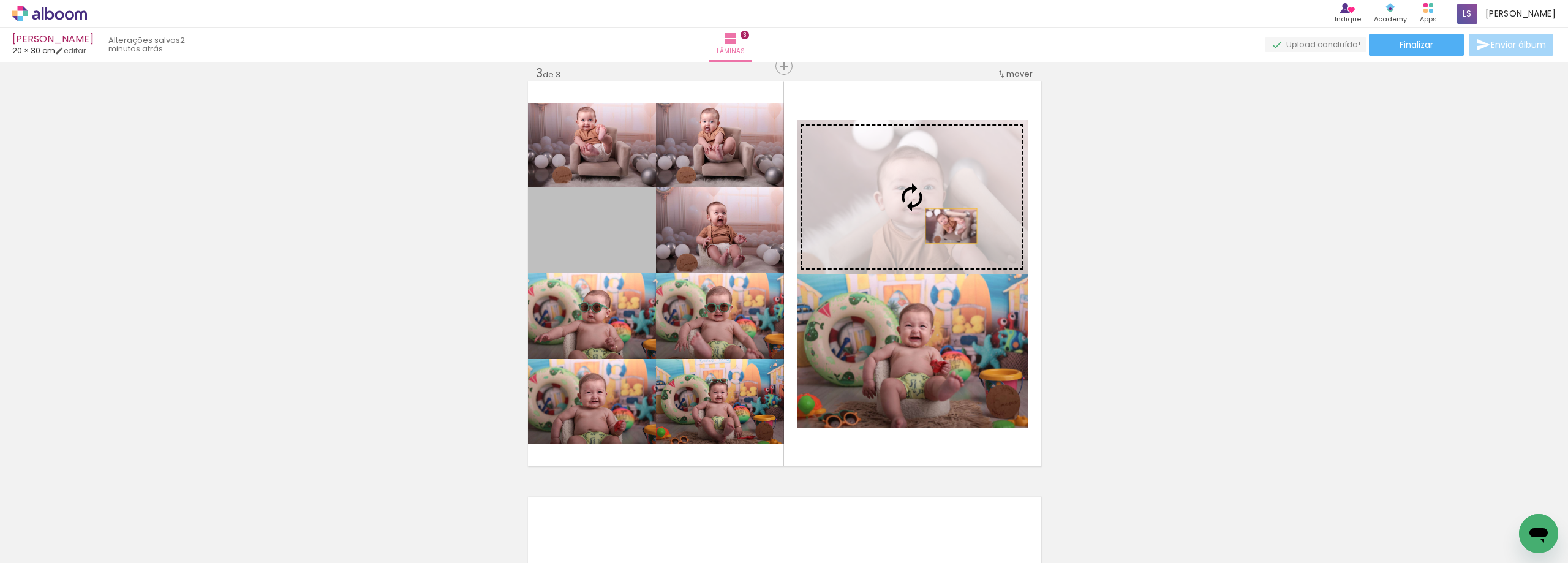
drag, startPoint x: 609, startPoint y: 252, endPoint x: 946, endPoint y: 226, distance: 338.0
click at [0, 0] on slot at bounding box center [0, 0] width 0 height 0
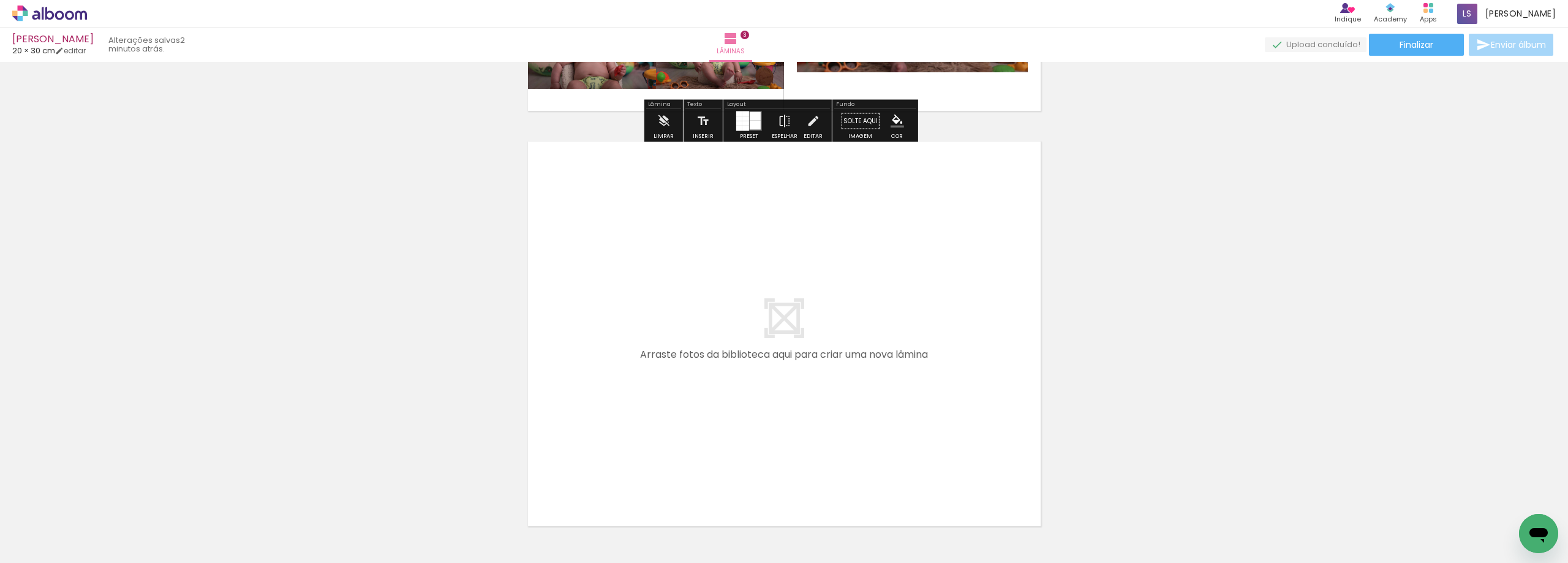
scroll to position [1213, 0]
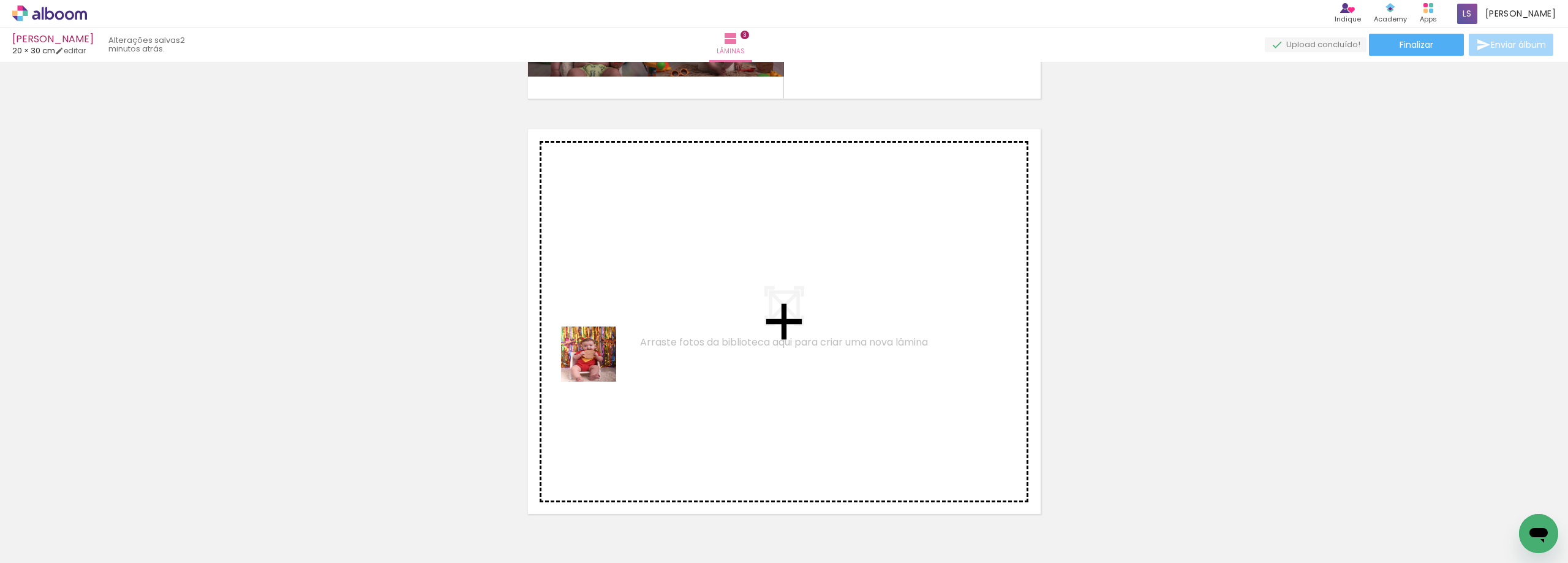
drag, startPoint x: 481, startPoint y: 529, endPoint x: 626, endPoint y: 558, distance: 147.9
click at [603, 352] on quentale-workspace at bounding box center [784, 281] width 1568 height 563
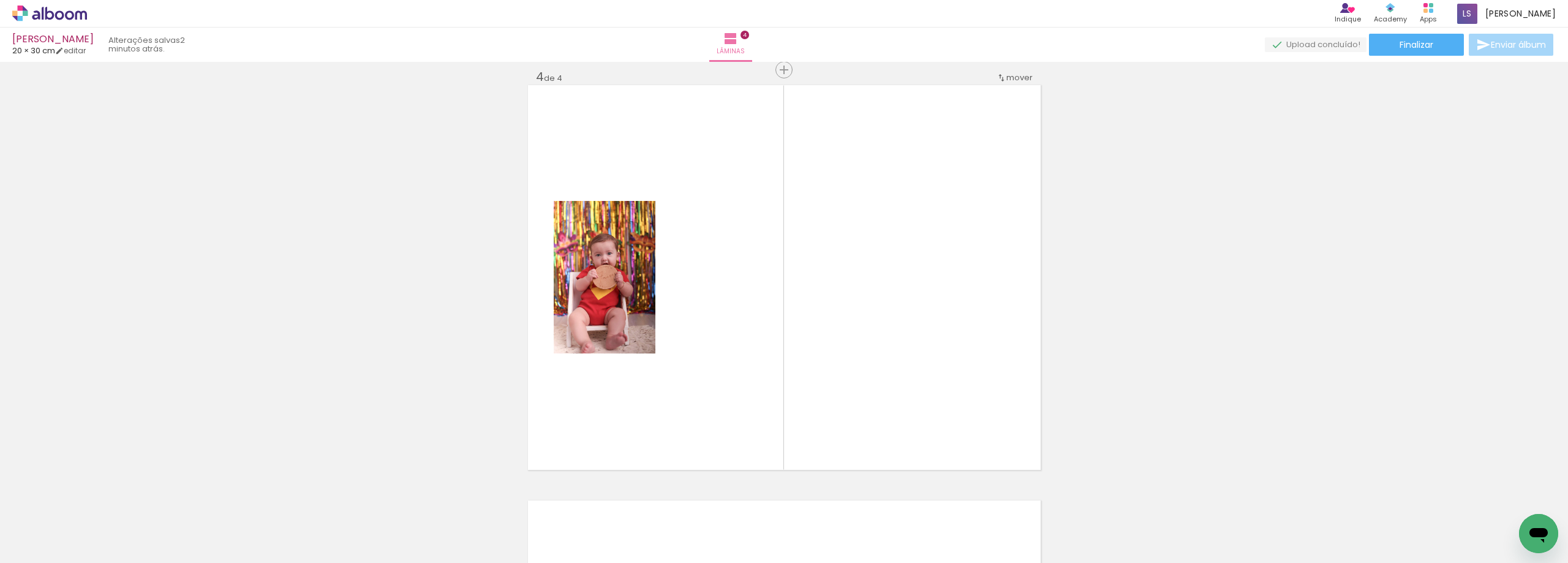
scroll to position [1261, 0]
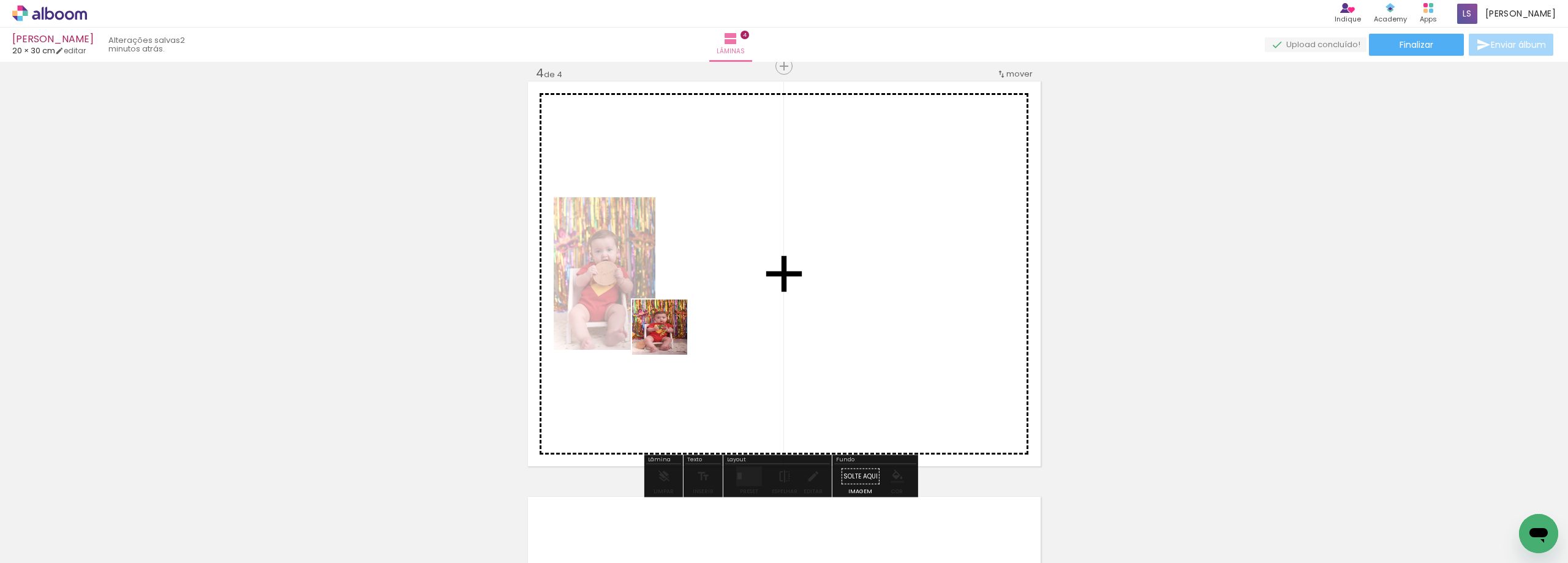
drag, startPoint x: 549, startPoint y: 537, endPoint x: 669, endPoint y: 336, distance: 234.1
click at [669, 336] on quentale-workspace at bounding box center [784, 281] width 1568 height 563
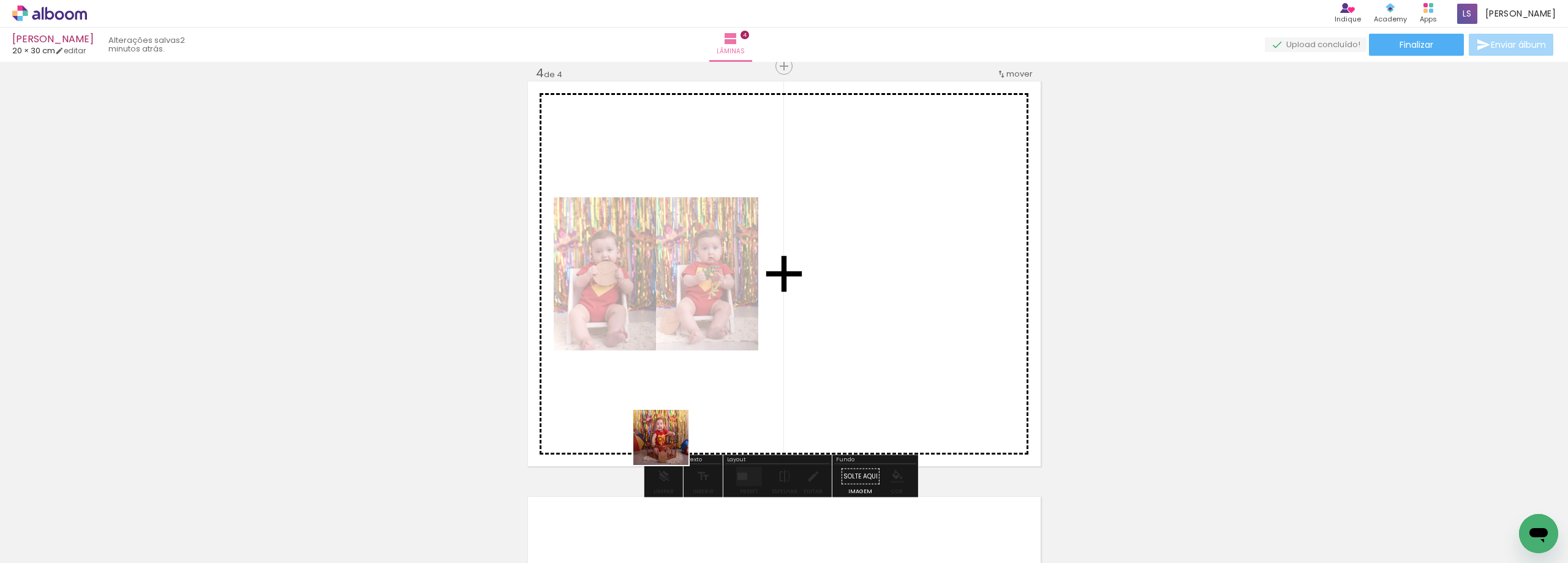
drag, startPoint x: 656, startPoint y: 481, endPoint x: 673, endPoint y: 422, distance: 61.4
click at [673, 422] on quentale-workspace at bounding box center [784, 281] width 1568 height 563
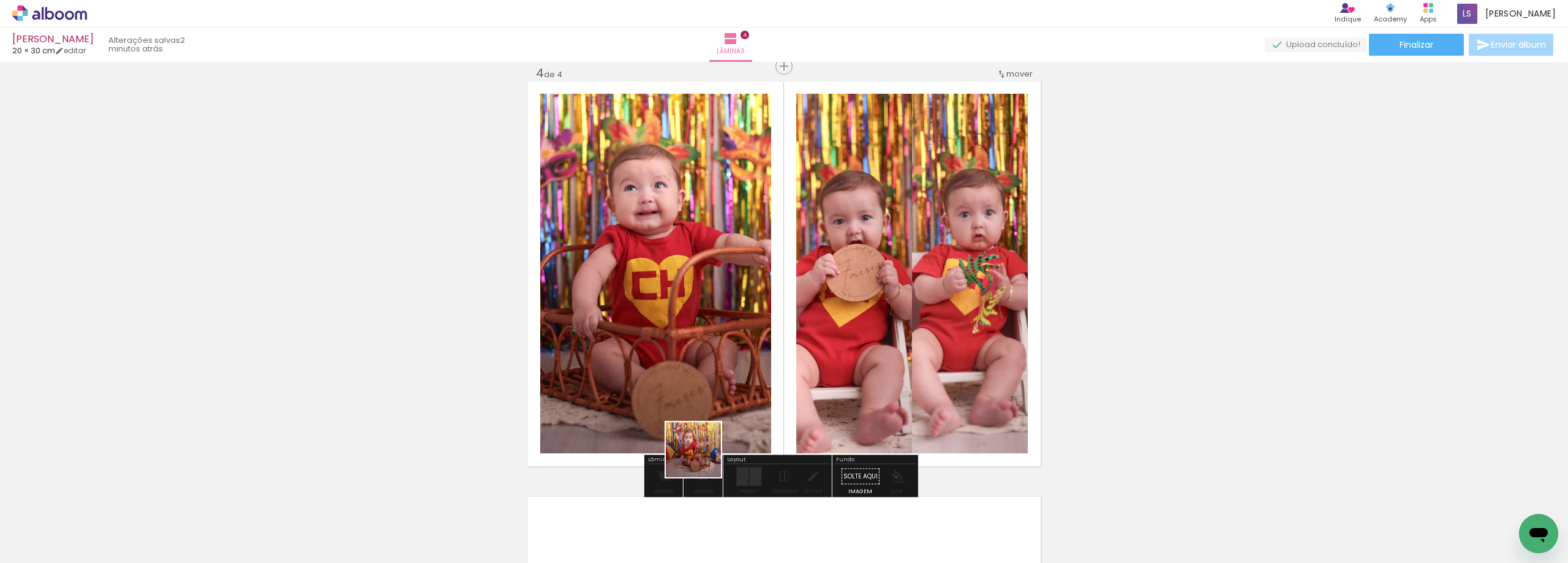
drag, startPoint x: 701, startPoint y: 531, endPoint x: 708, endPoint y: 428, distance: 103.2
click at [708, 428] on quentale-workspace at bounding box center [784, 281] width 1568 height 563
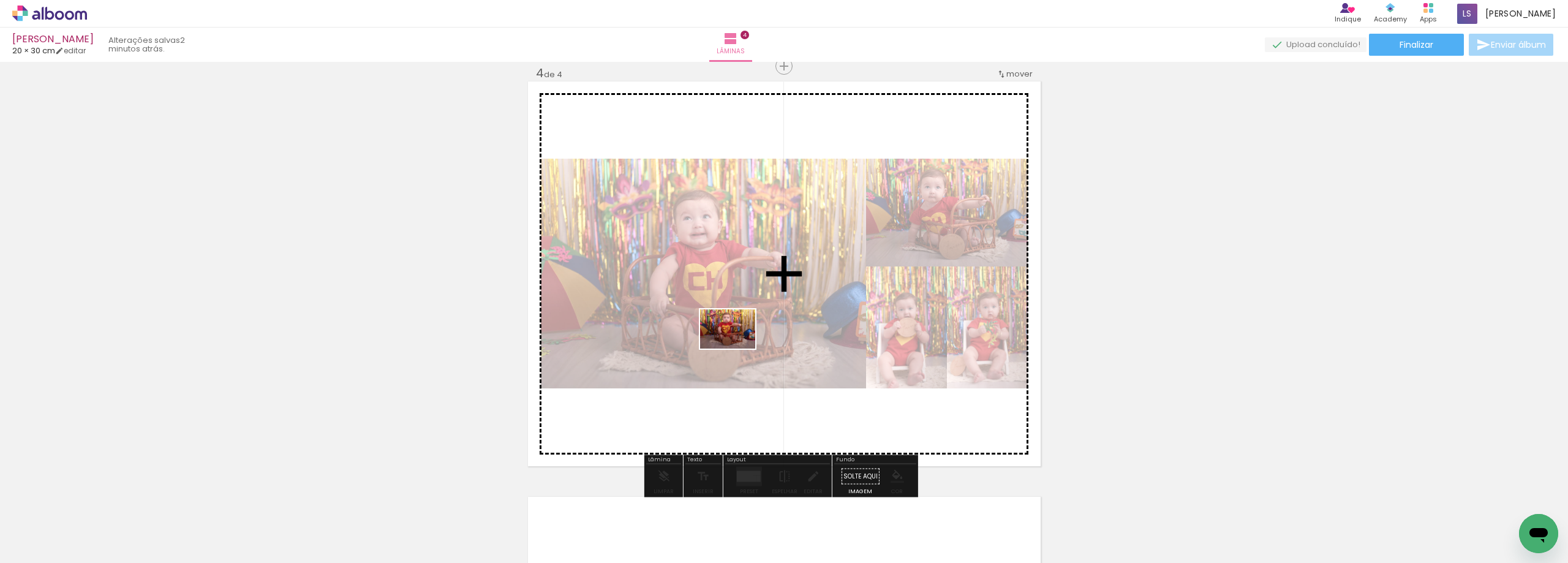
drag, startPoint x: 755, startPoint y: 533, endPoint x: 737, endPoint y: 346, distance: 187.9
click at [737, 346] on quentale-workspace at bounding box center [784, 281] width 1568 height 563
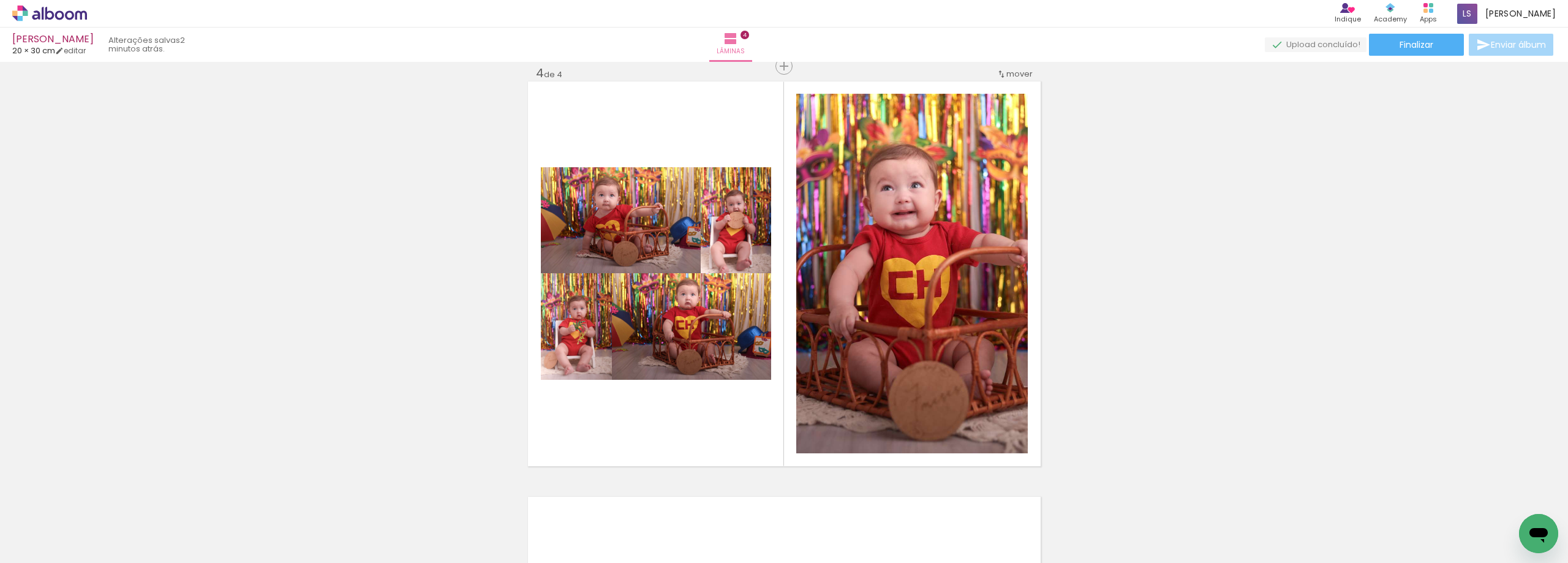
scroll to position [0, 0]
click at [164, 540] on div at bounding box center [191, 520] width 55 height 39
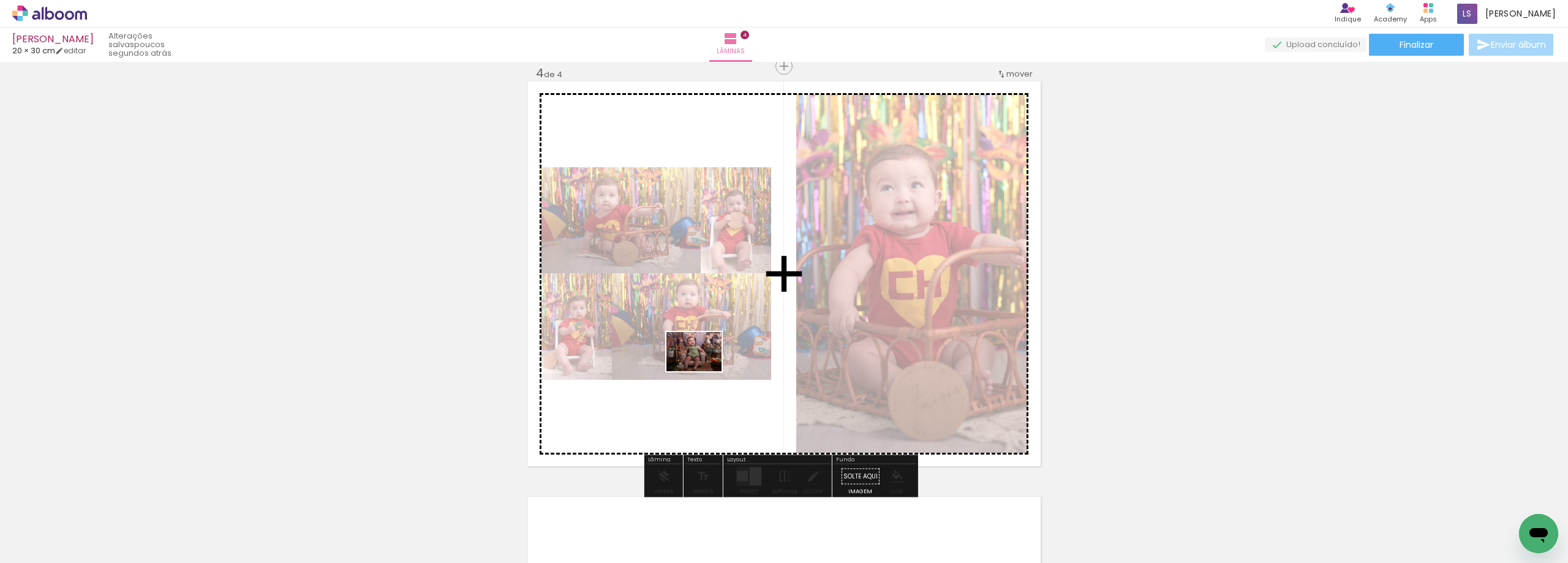
drag, startPoint x: 134, startPoint y: 525, endPoint x: 213, endPoint y: 542, distance: 80.8
click at [703, 370] on quentale-workspace at bounding box center [784, 281] width 1568 height 563
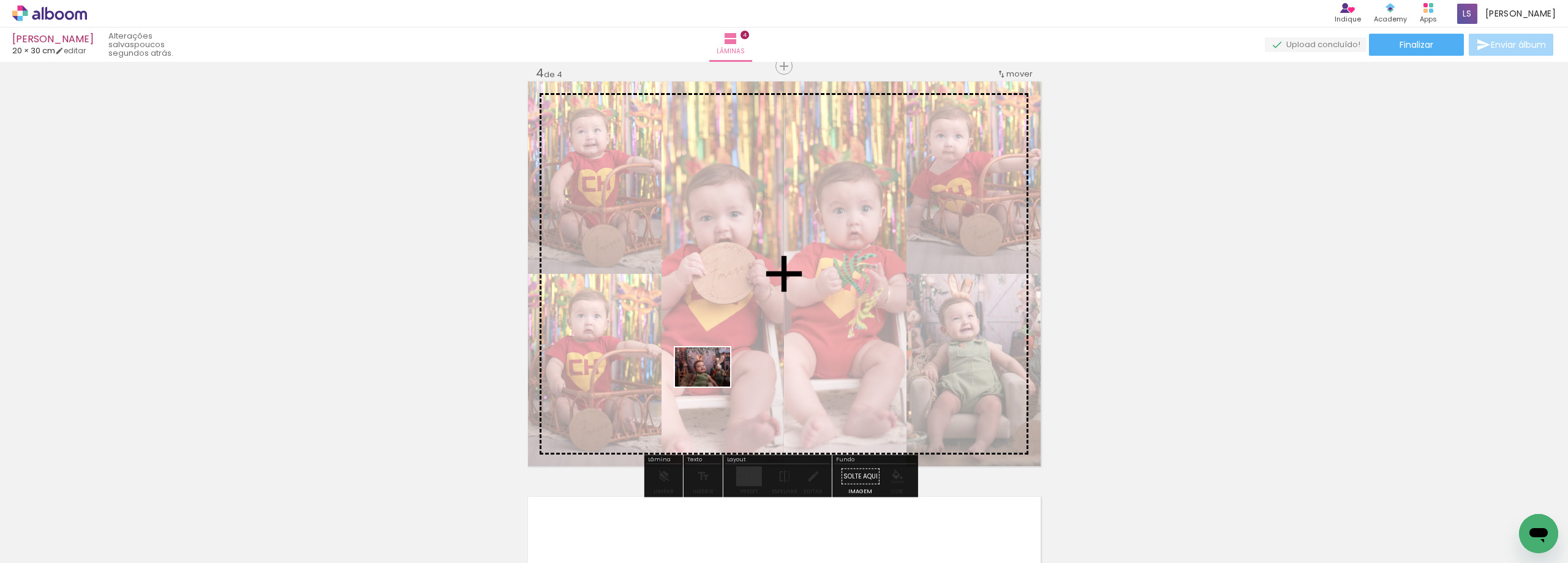
drag, startPoint x: 200, startPoint y: 536, endPoint x: 712, endPoint y: 384, distance: 534.1
click at [712, 384] on quentale-workspace at bounding box center [784, 281] width 1568 height 563
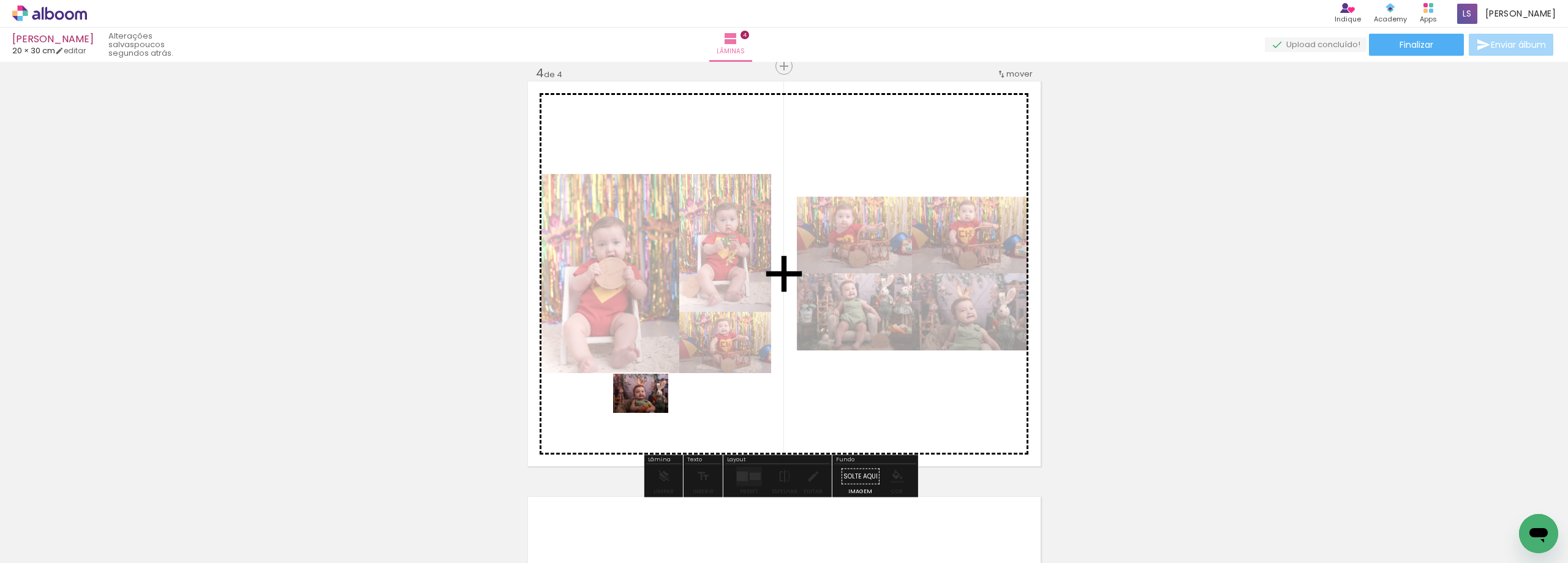
drag, startPoint x: 276, startPoint y: 535, endPoint x: 651, endPoint y: 408, distance: 395.9
click at [651, 408] on quentale-workspace at bounding box center [784, 281] width 1568 height 563
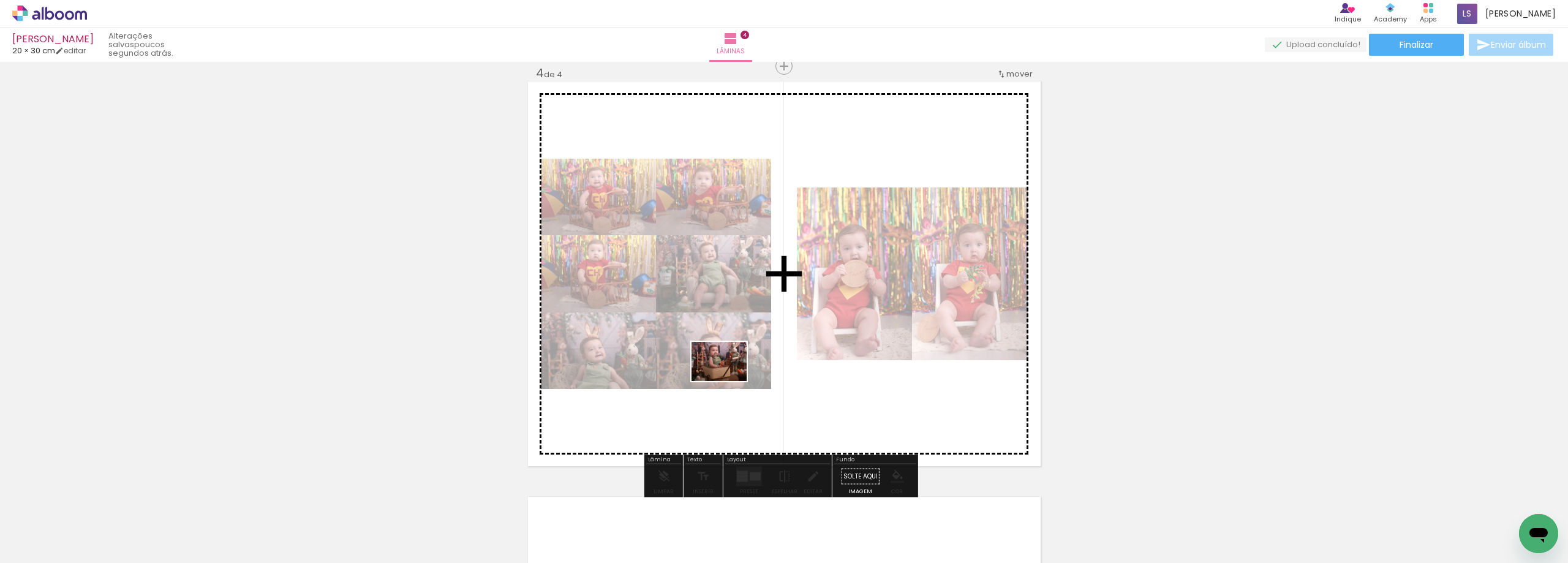
drag, startPoint x: 343, startPoint y: 535, endPoint x: 394, endPoint y: 544, distance: 51.8
click at [730, 371] on quentale-workspace at bounding box center [784, 281] width 1568 height 563
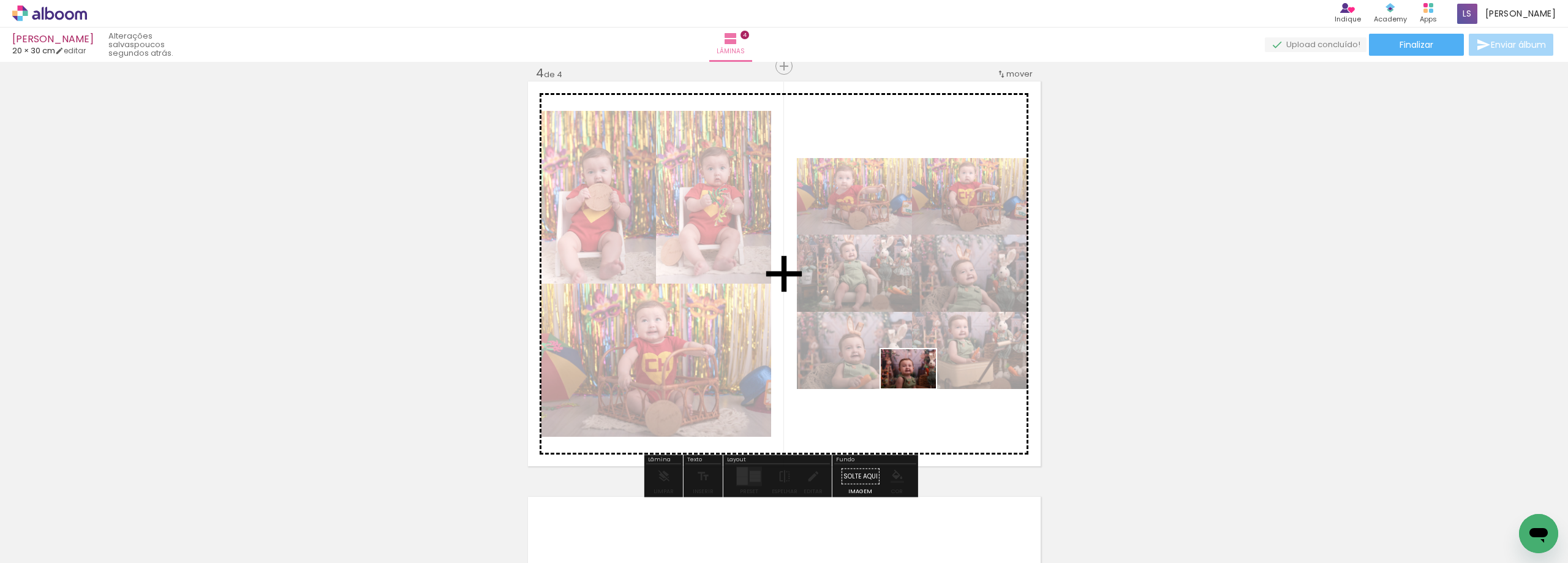
drag, startPoint x: 405, startPoint y: 538, endPoint x: 917, endPoint y: 385, distance: 534.4
click at [917, 385] on quentale-workspace at bounding box center [784, 281] width 1568 height 563
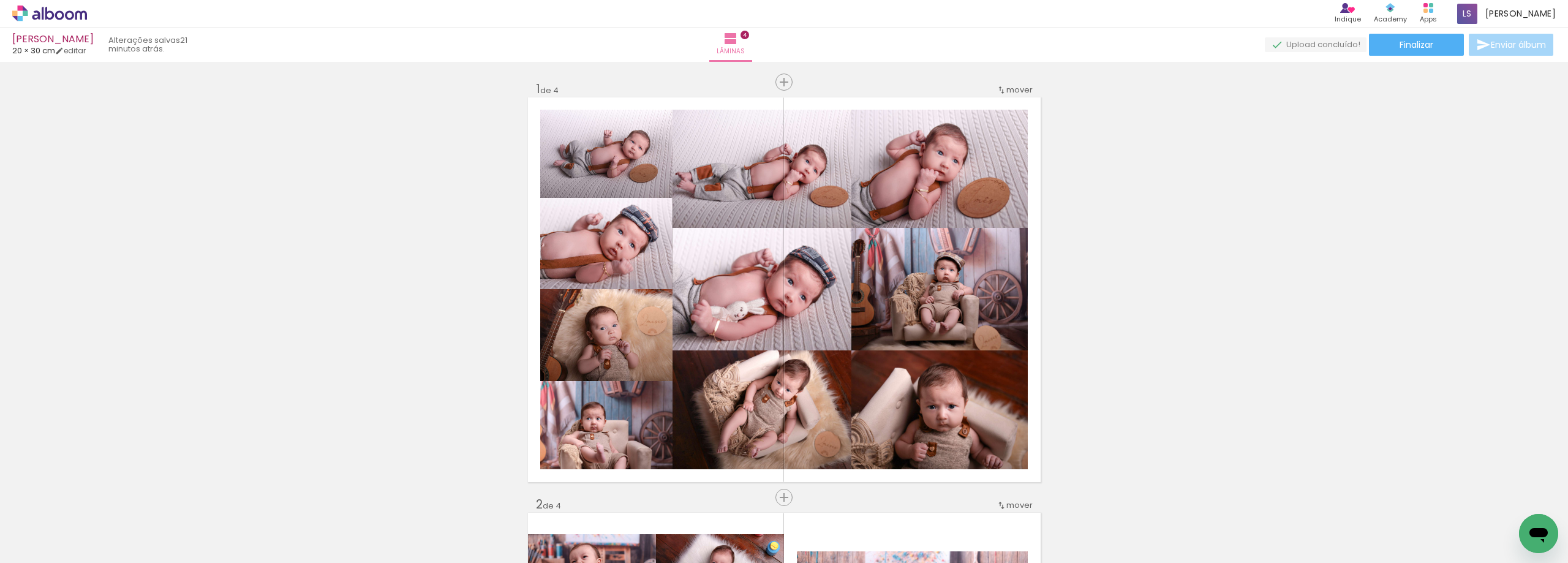
scroll to position [306, 0]
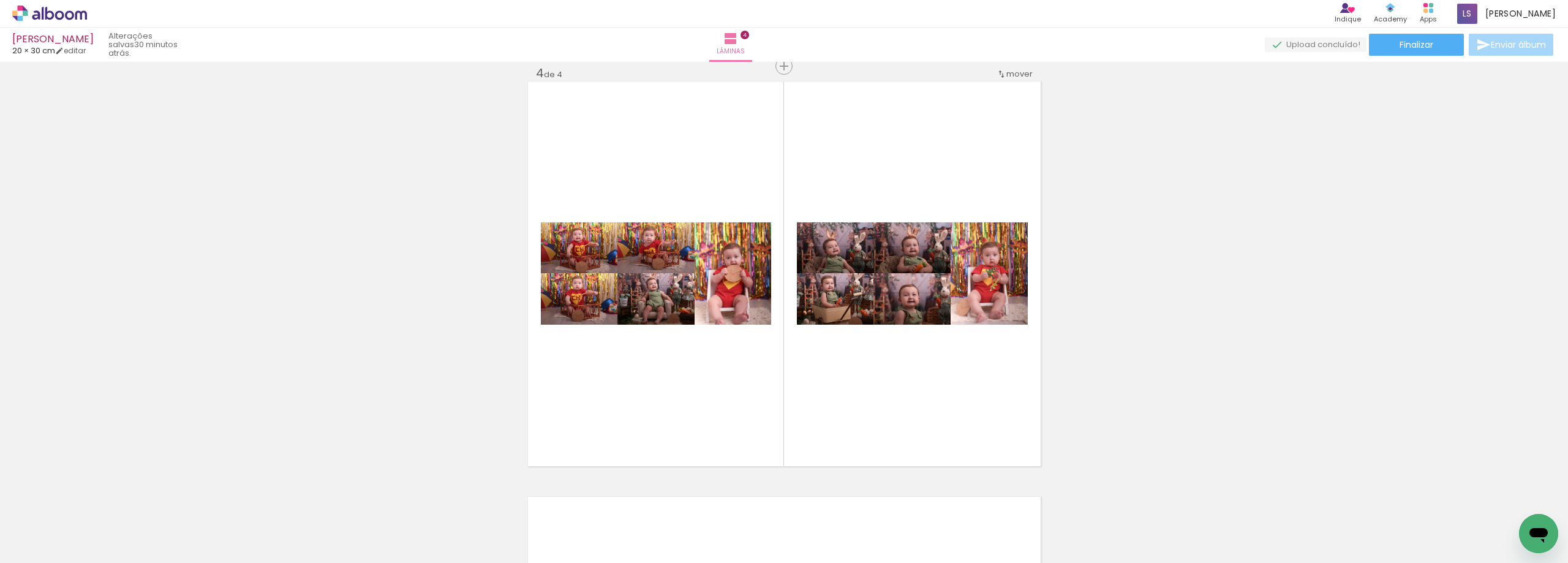
scroll to position [306, 0]
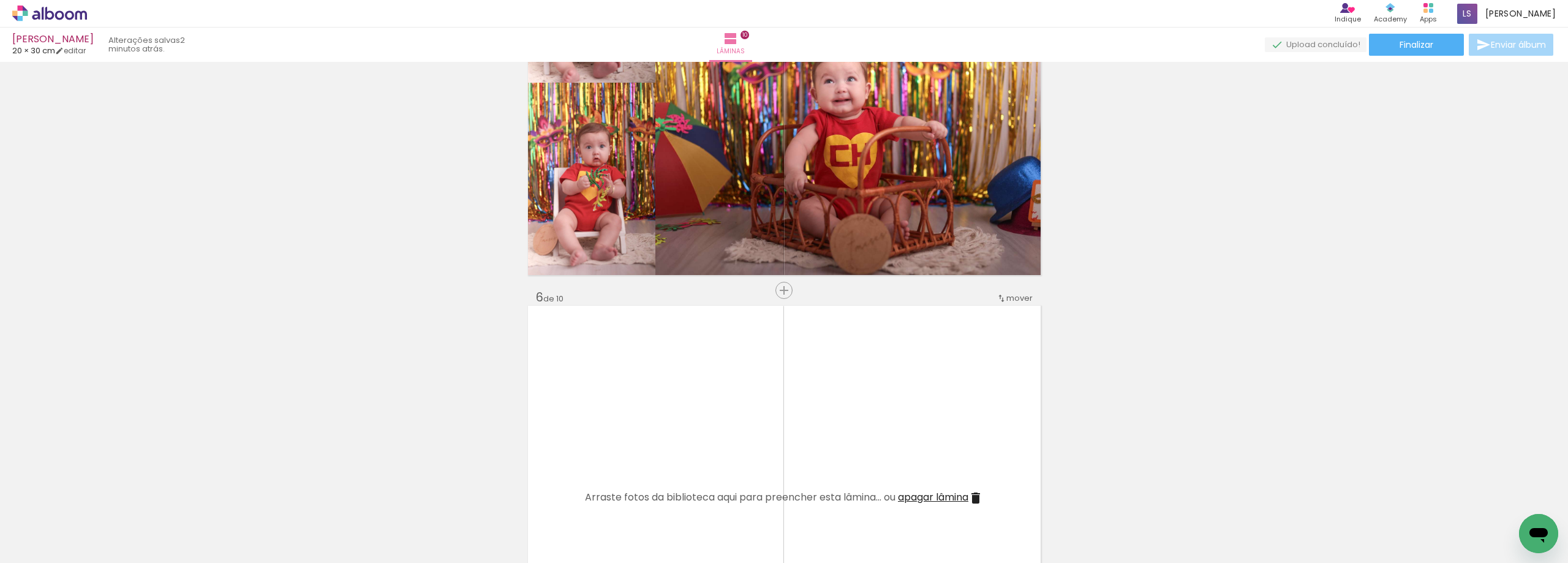
scroll to position [1860, 0]
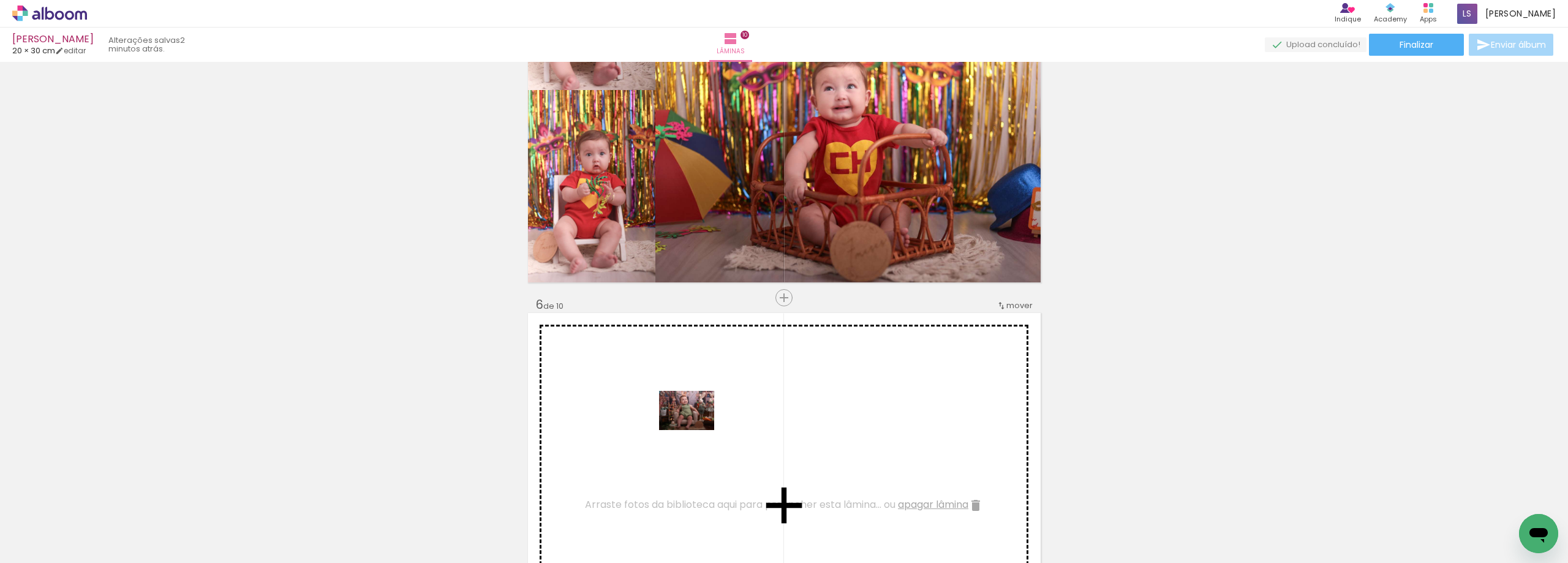
drag, startPoint x: 122, startPoint y: 523, endPoint x: 696, endPoint y: 427, distance: 582.0
click at [696, 427] on quentale-workspace at bounding box center [784, 281] width 1568 height 563
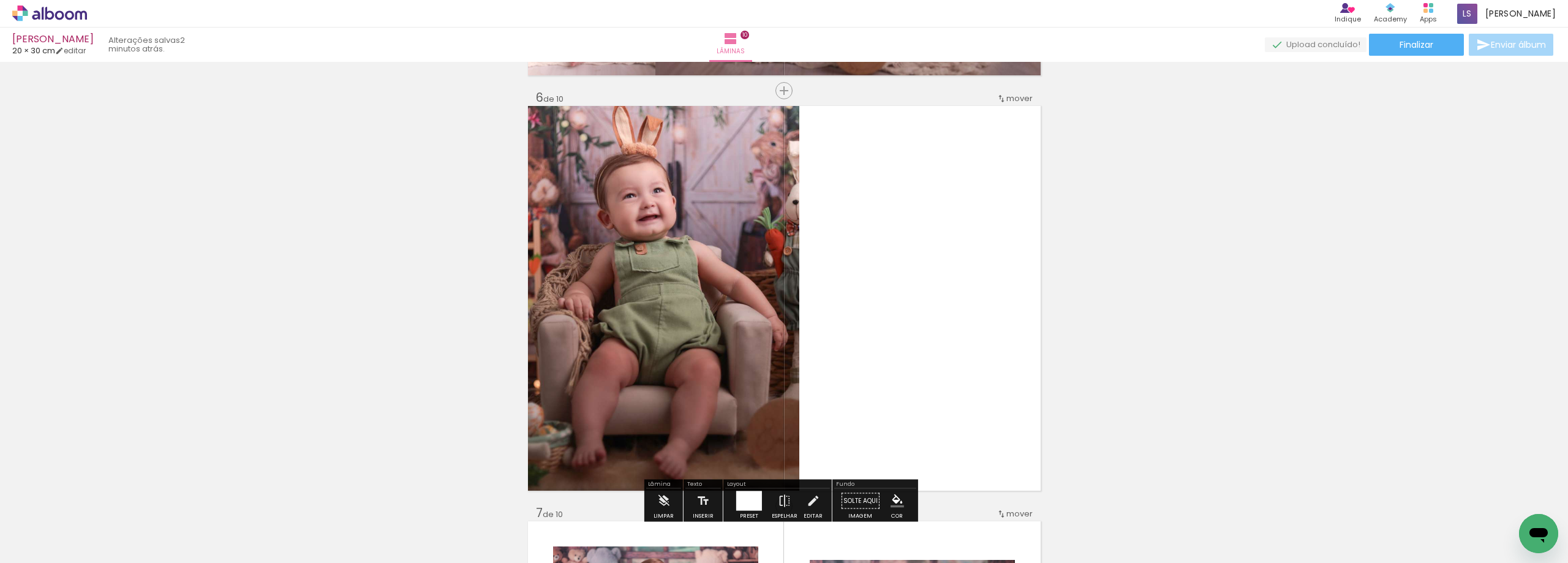
scroll to position [2105, 0]
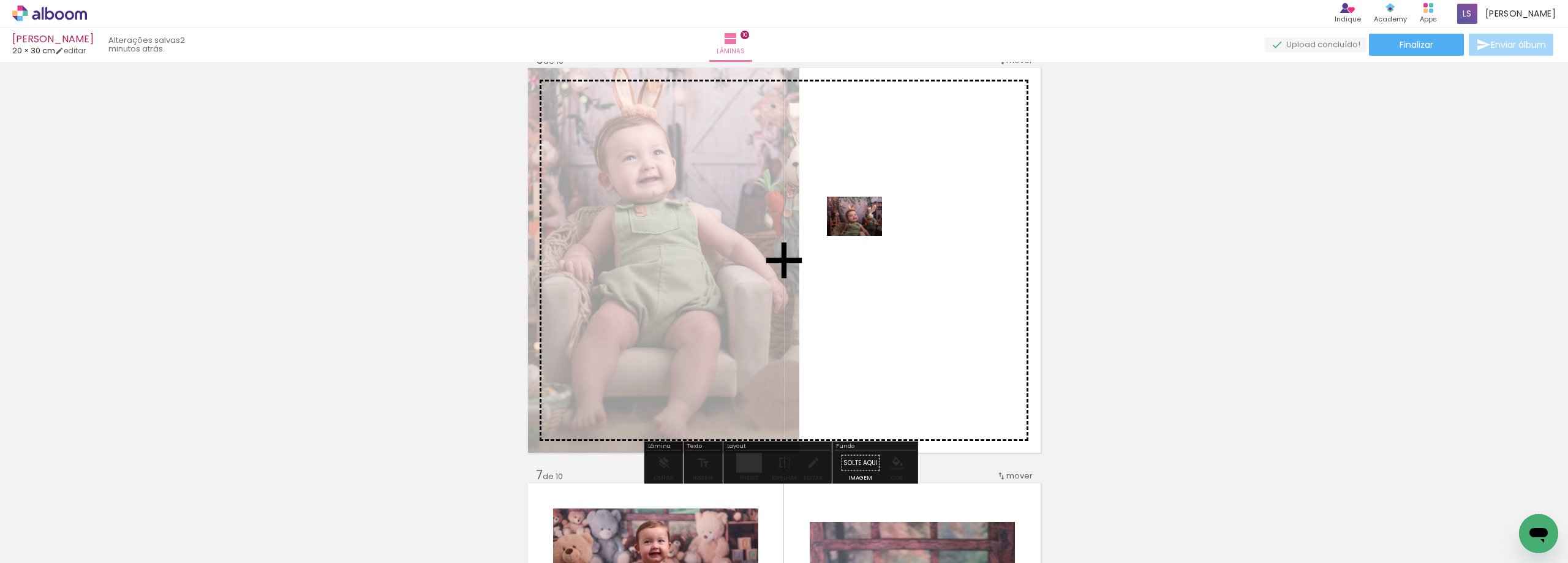
drag, startPoint x: 190, startPoint y: 530, endPoint x: 864, endPoint y: 233, distance: 736.5
click at [864, 233] on quentale-workspace at bounding box center [784, 281] width 1568 height 563
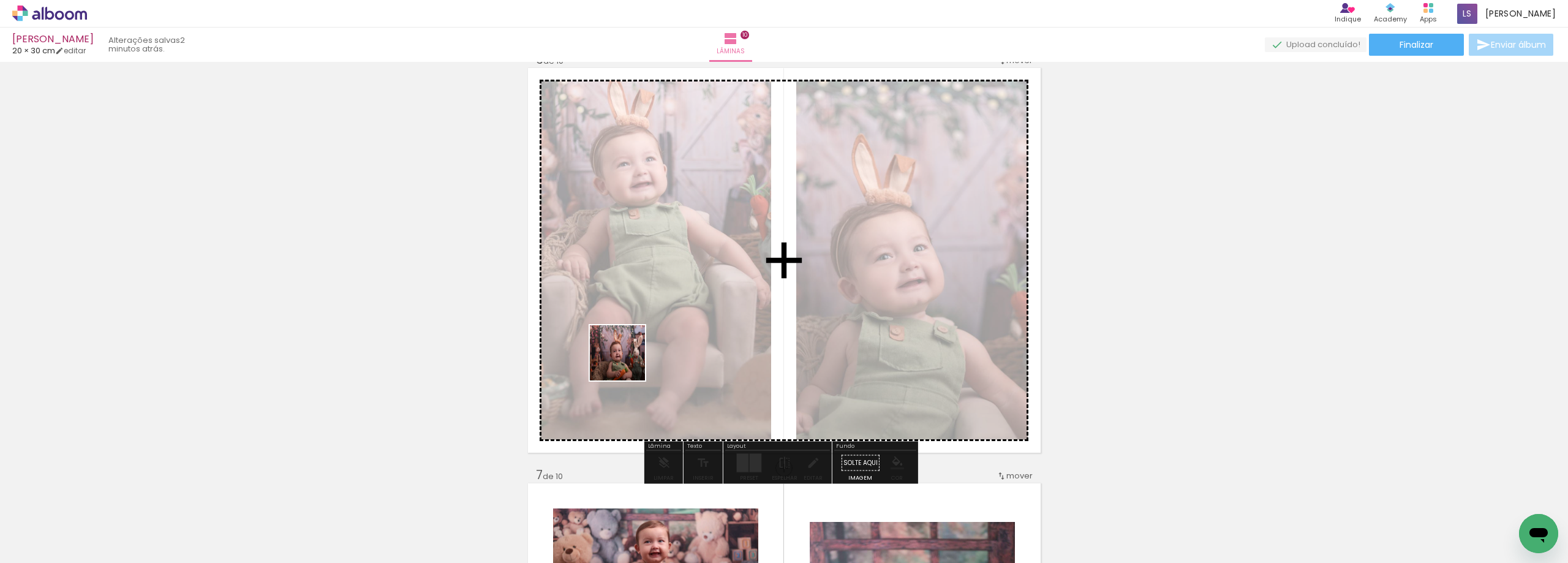
drag, startPoint x: 263, startPoint y: 537, endPoint x: 354, endPoint y: 527, distance: 91.5
click at [658, 343] on quentale-workspace at bounding box center [784, 281] width 1568 height 563
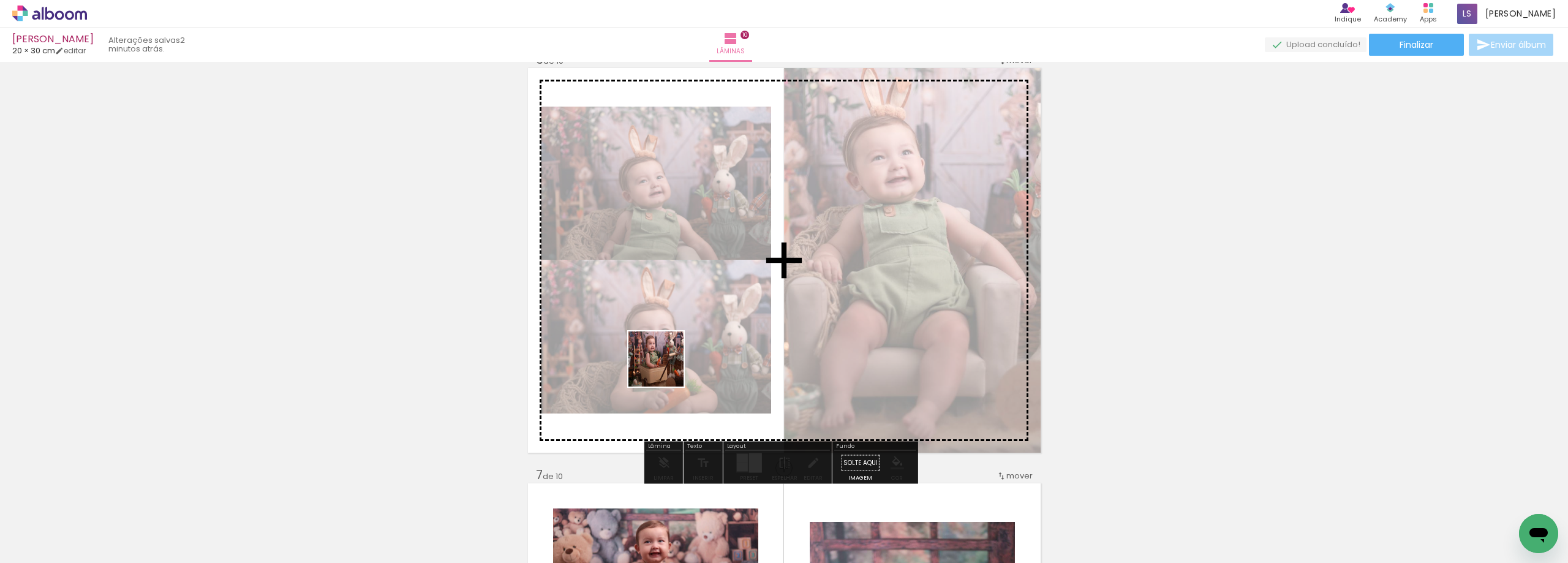
drag, startPoint x: 338, startPoint y: 532, endPoint x: 327, endPoint y: 518, distance: 17.8
click at [684, 348] on quentale-workspace at bounding box center [784, 281] width 1568 height 563
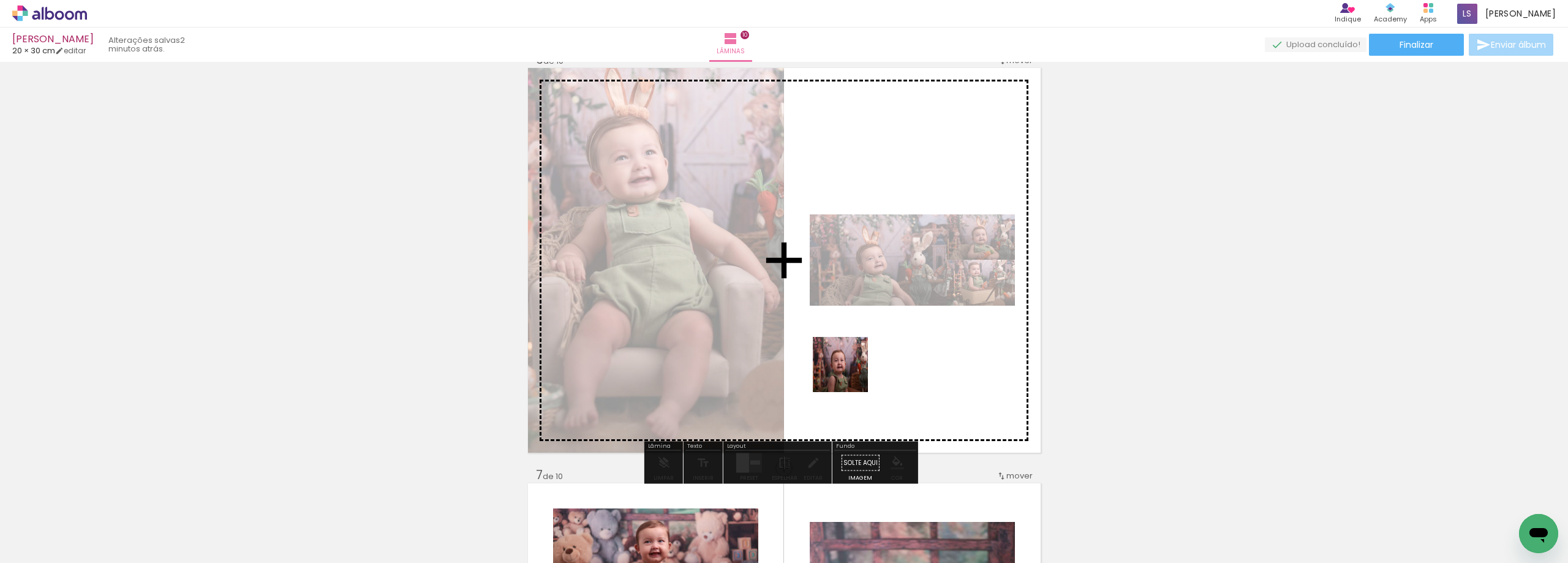
drag, startPoint x: 403, startPoint y: 536, endPoint x: 850, endPoint y: 373, distance: 475.8
click at [850, 373] on quentale-workspace at bounding box center [784, 281] width 1568 height 563
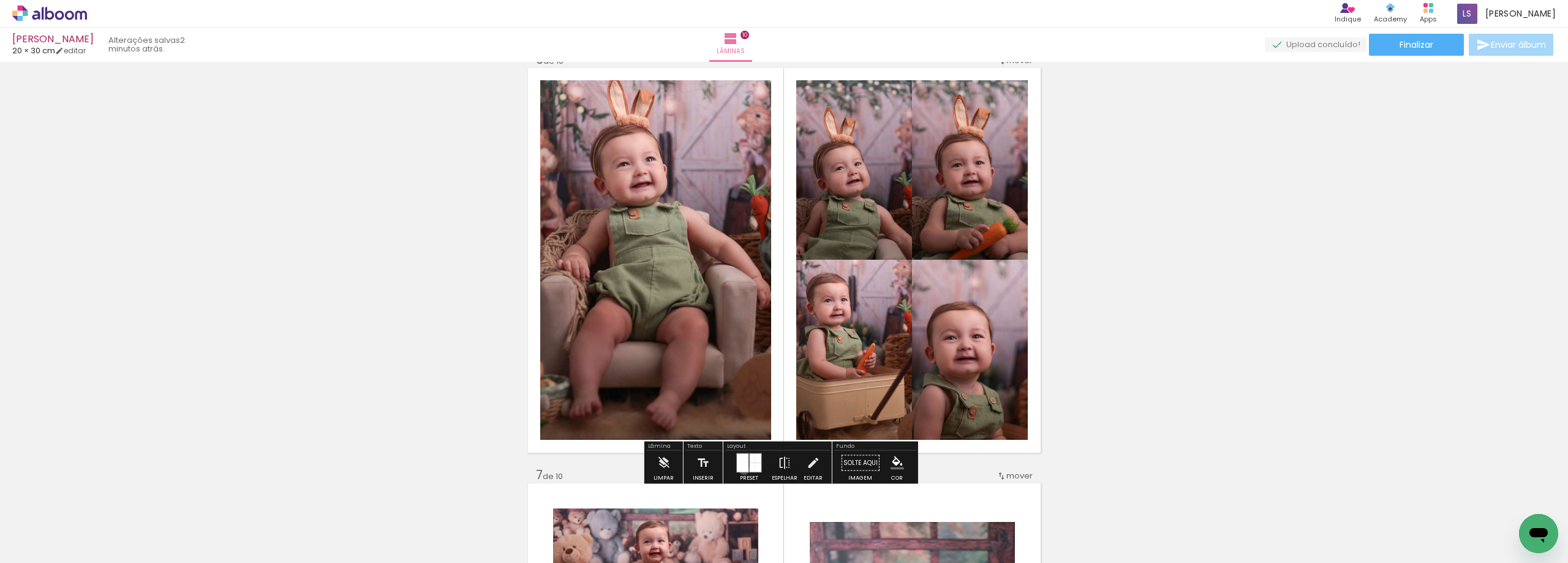
click at [741, 469] on div at bounding box center [742, 463] width 11 height 18
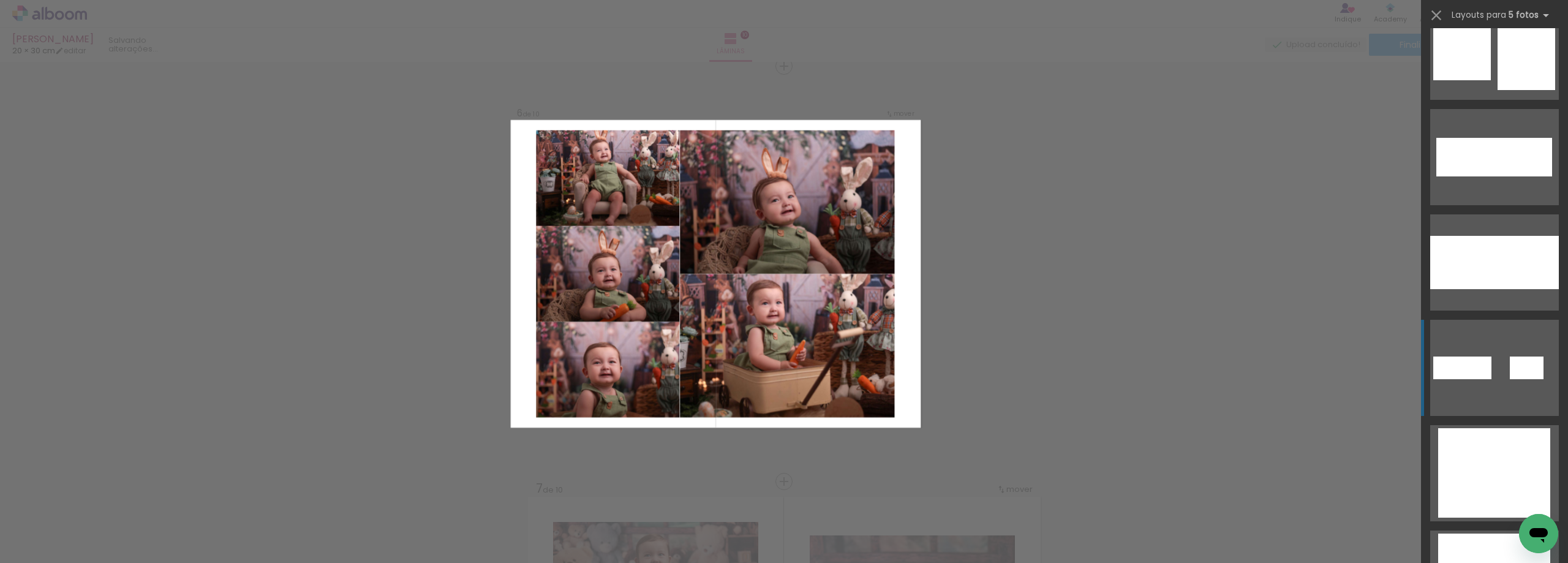
scroll to position [1041, 0]
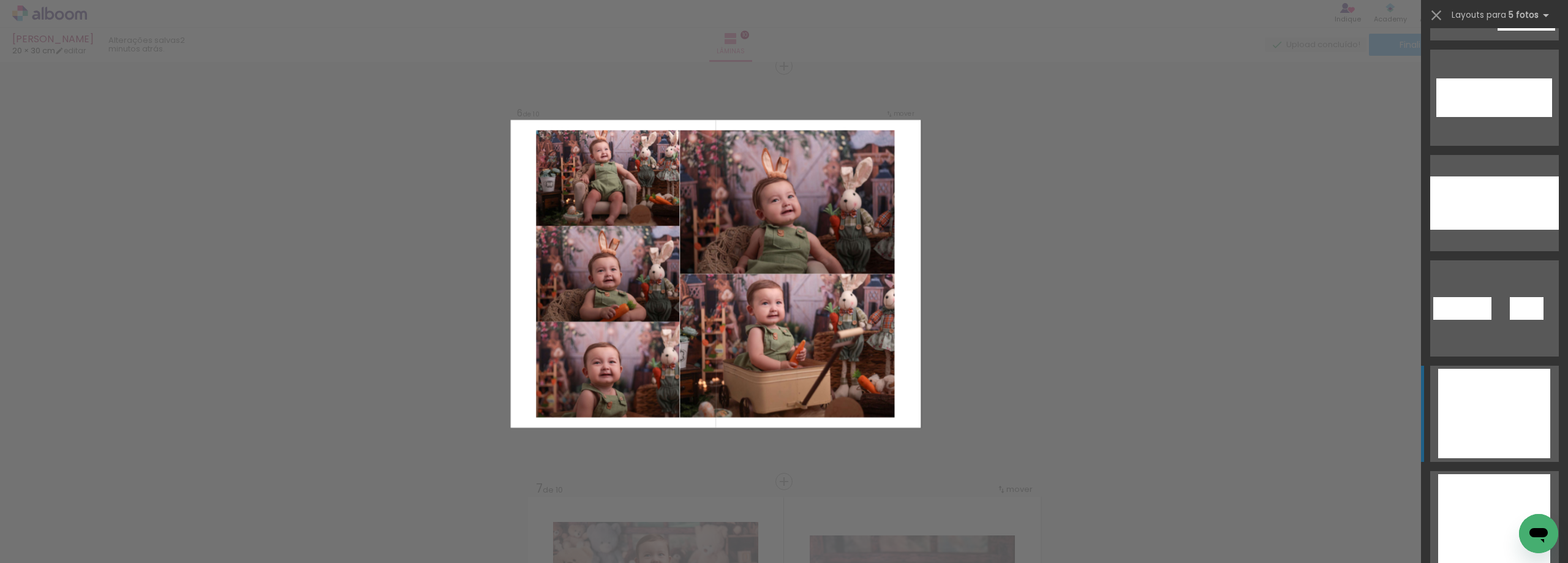
click at [1509, 429] on div at bounding box center [1516, 435] width 68 height 45
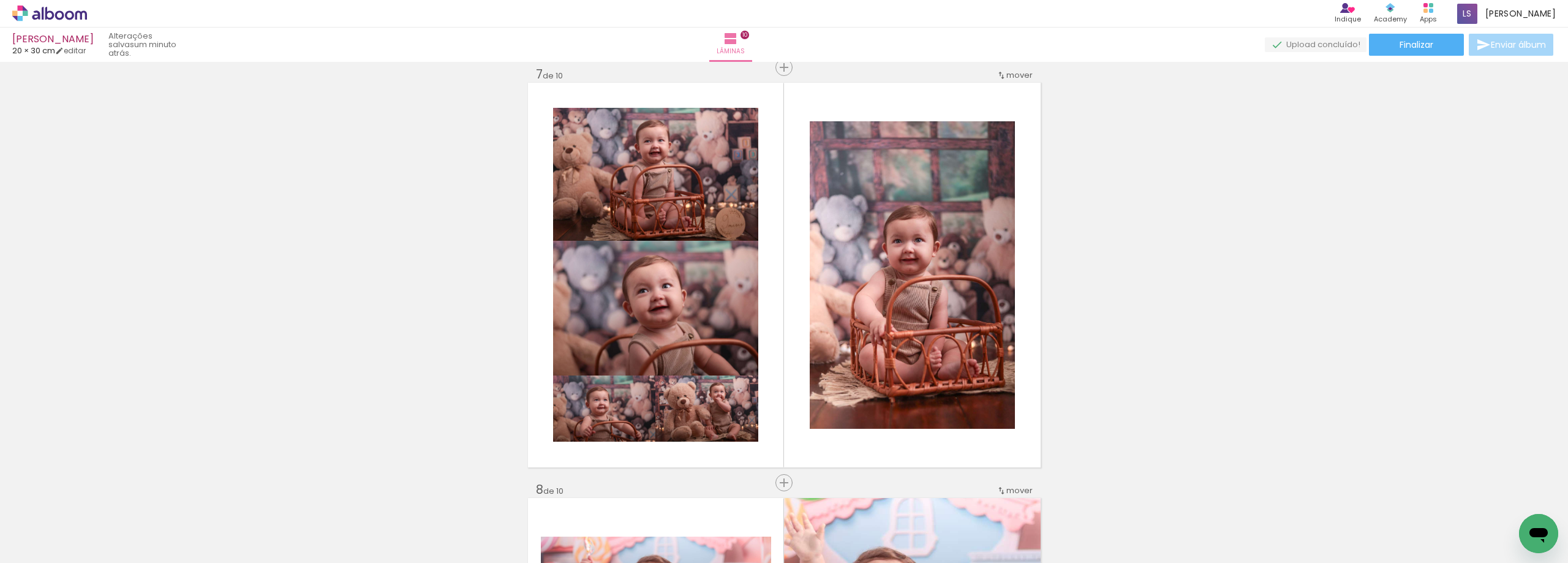
scroll to position [2510, 0]
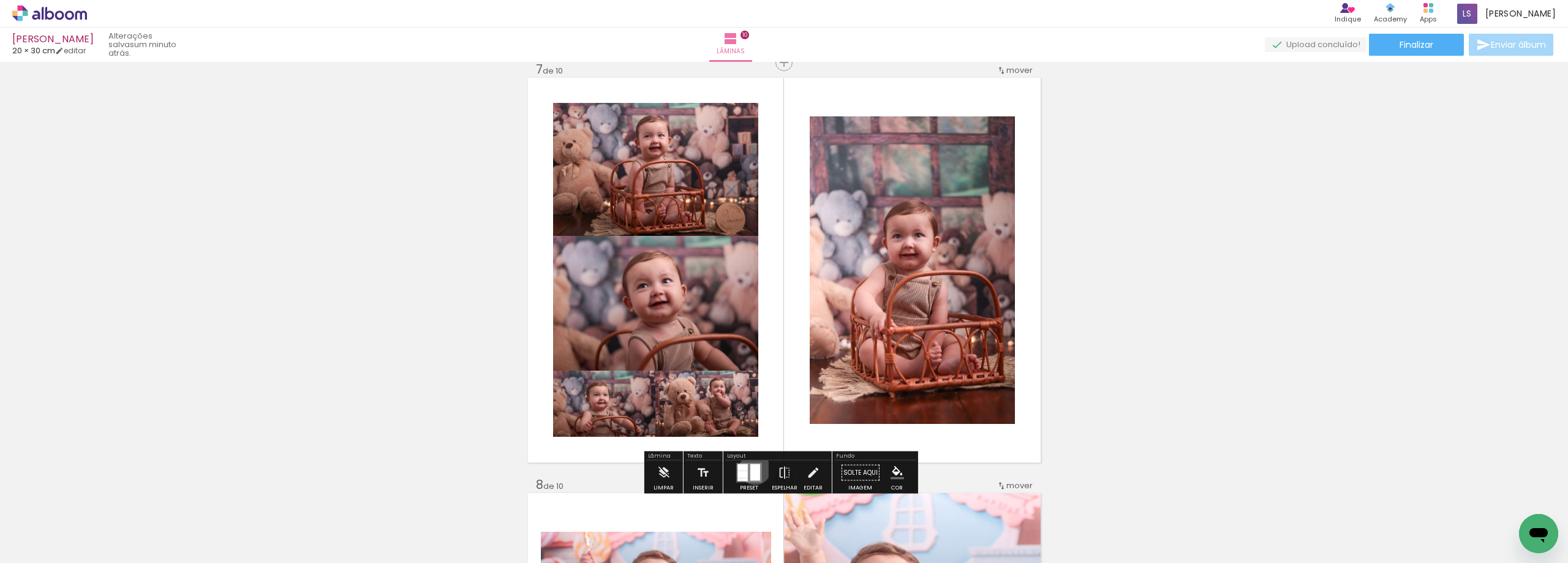
click at [752, 468] on div at bounding box center [755, 471] width 10 height 16
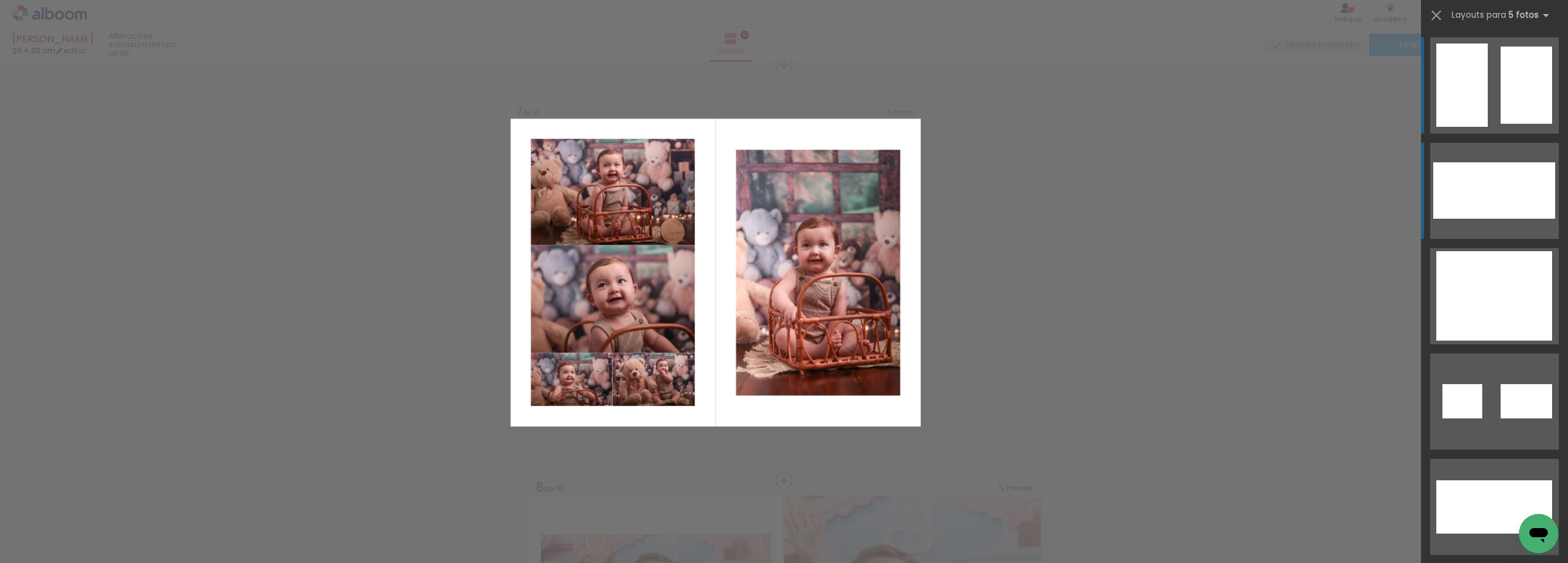
scroll to position [2506, 0]
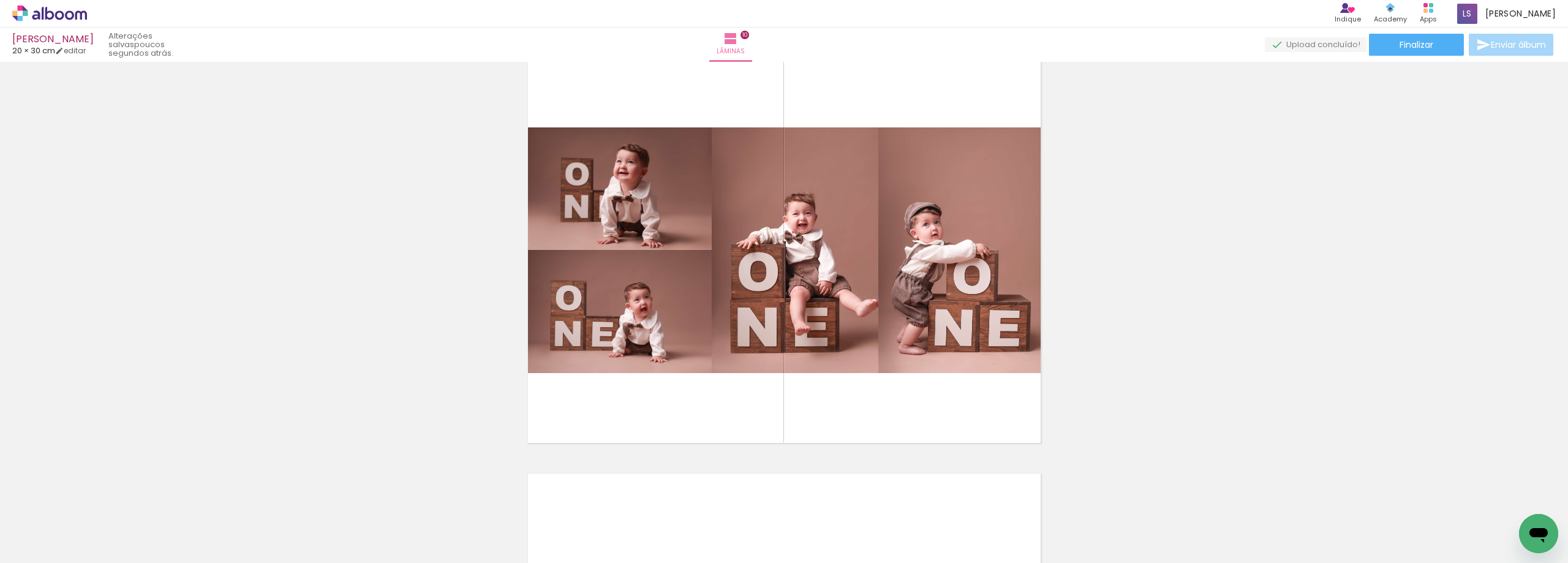
scroll to position [3792, 0]
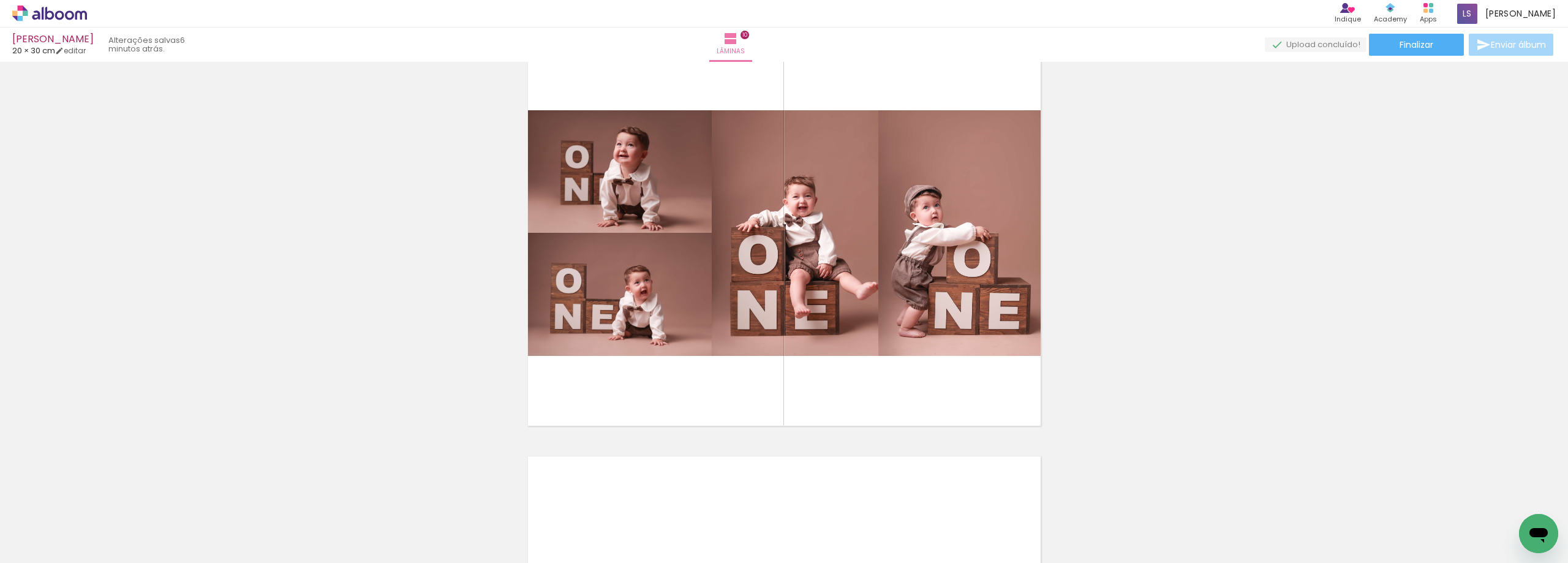
scroll to position [1264, 0]
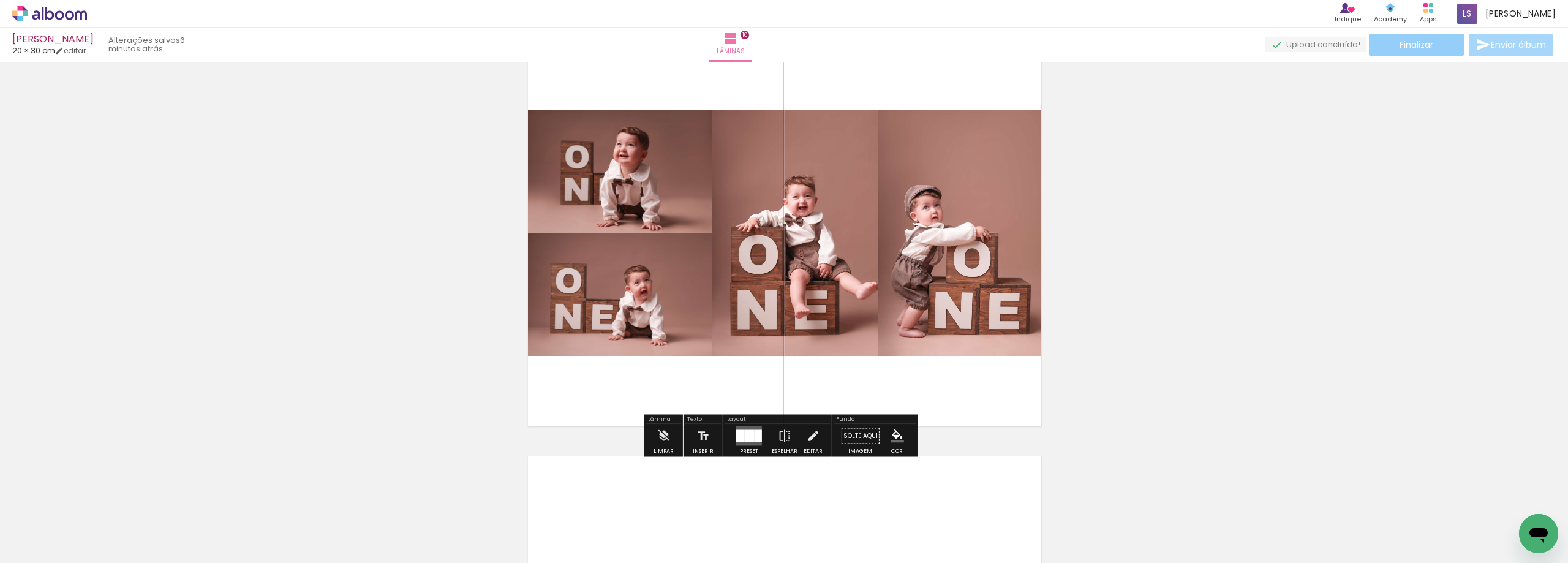
click at [1435, 54] on paper-button "Finalizar" at bounding box center [1416, 44] width 95 height 22
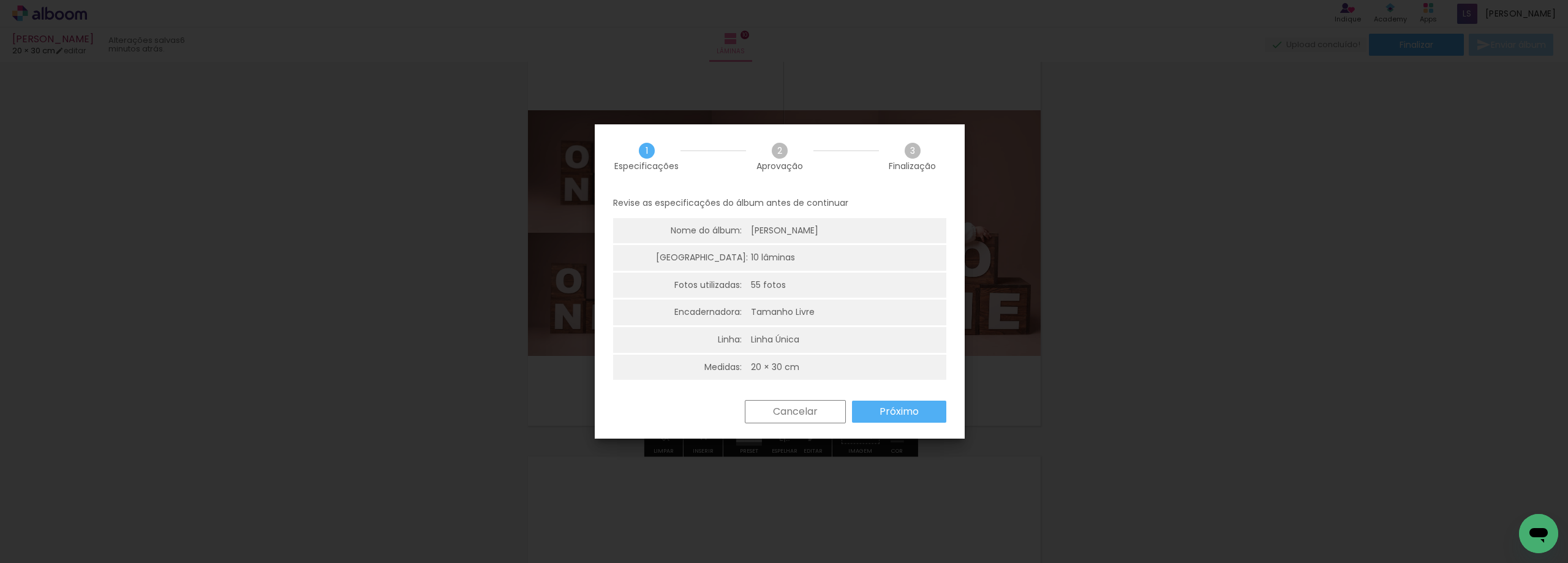
click at [911, 422] on paper-button "Próximo" at bounding box center [899, 411] width 95 height 22
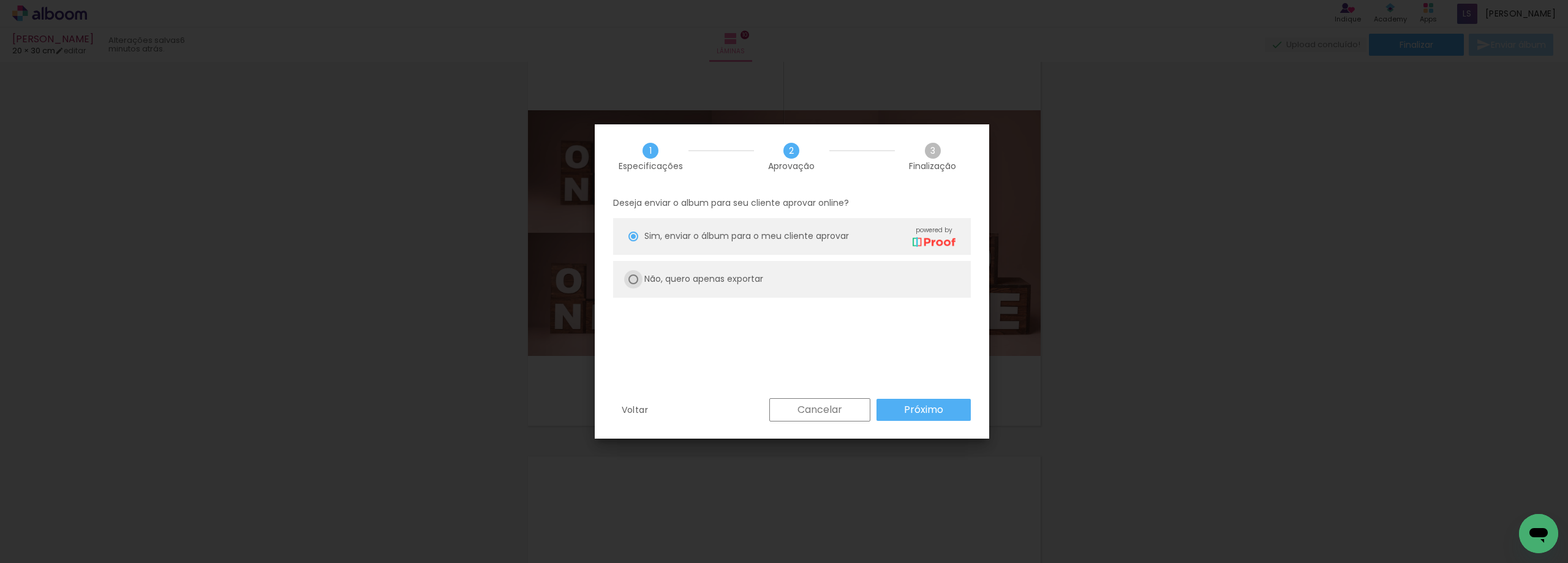
click at [631, 241] on div at bounding box center [633, 236] width 10 height 10
type paper-radio-button "on"
click at [0, 0] on slot "Próximo" at bounding box center [0, 0] width 0 height 0
type input "Alta, 300 DPI"
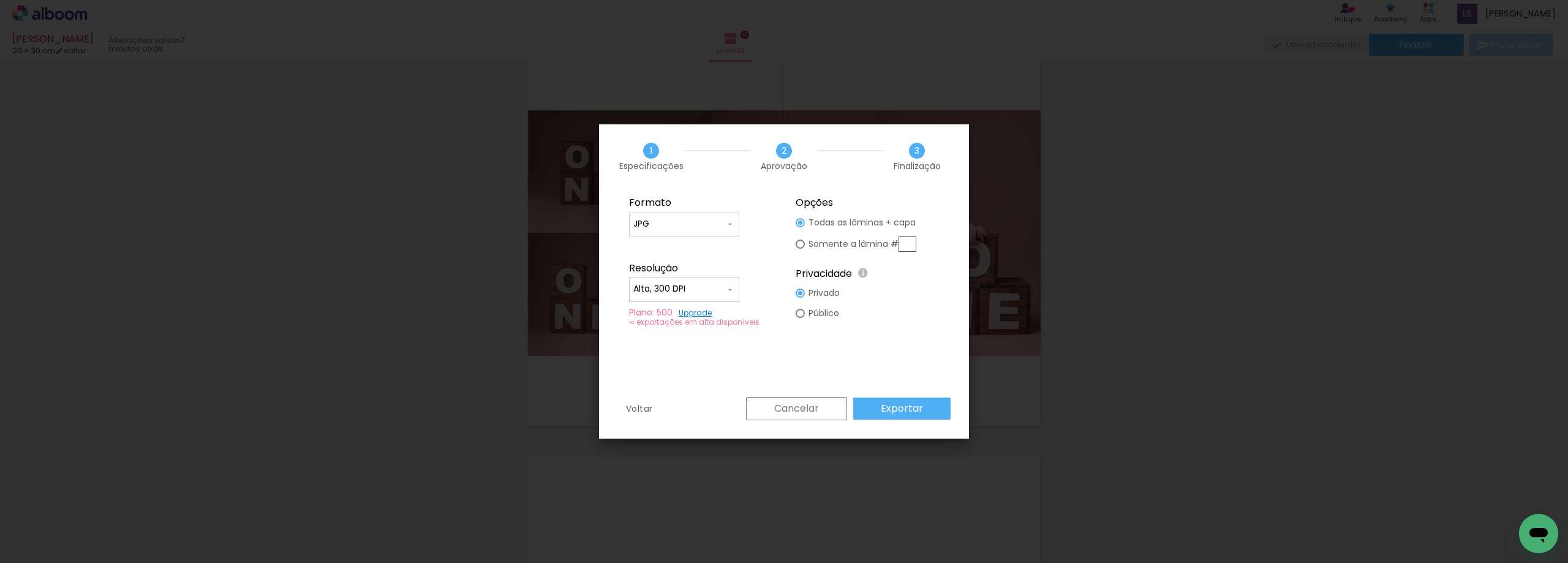
click at [0, 0] on slot "Exportar" at bounding box center [0, 0] width 0 height 0
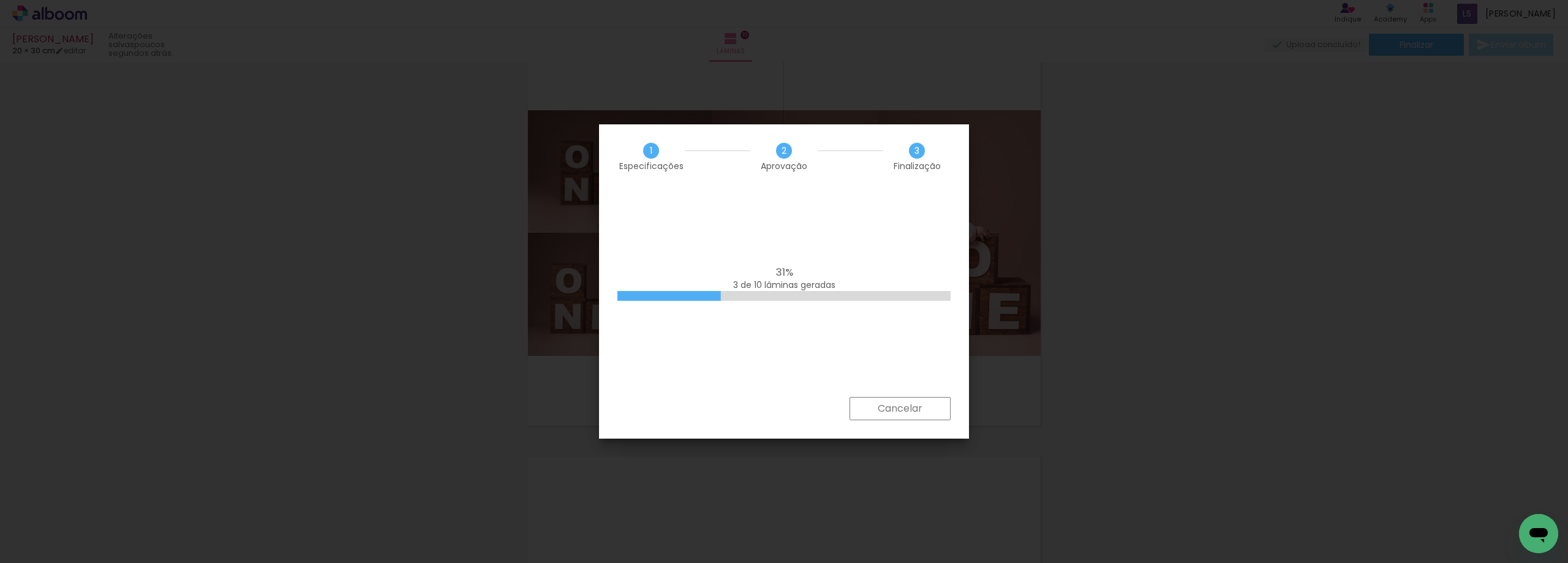
scroll to position [1264, 0]
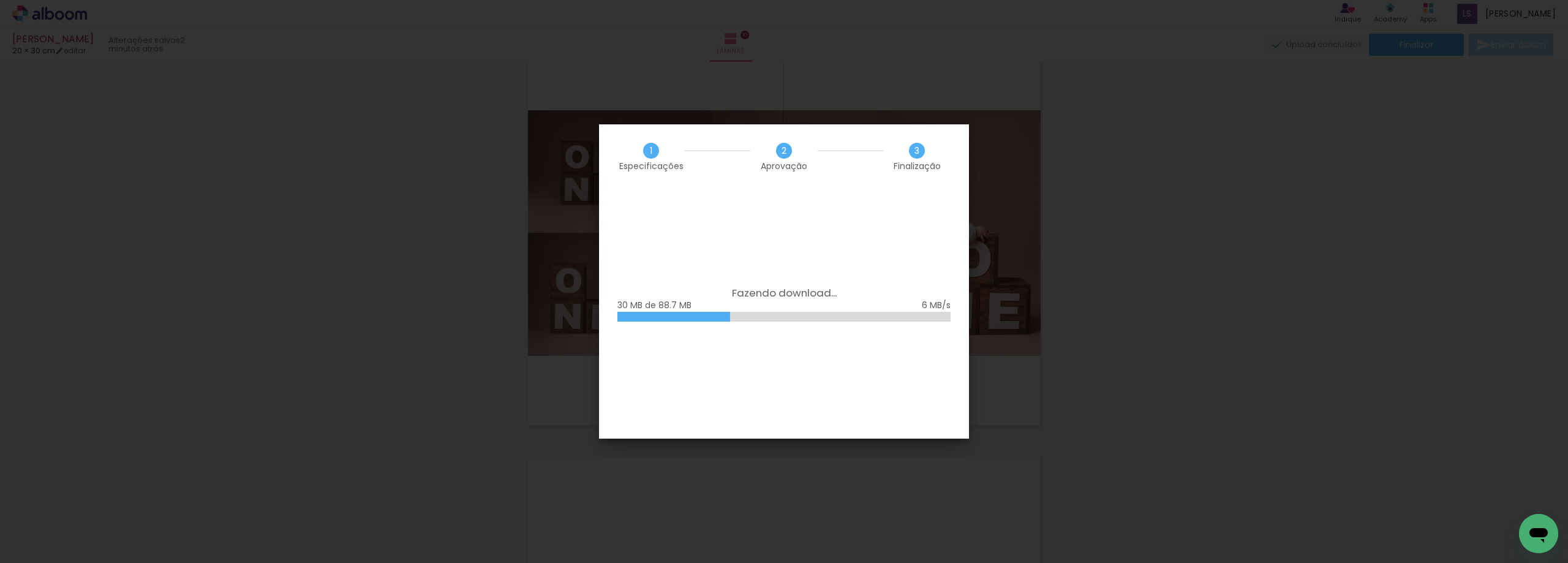
scroll to position [1264, 0]
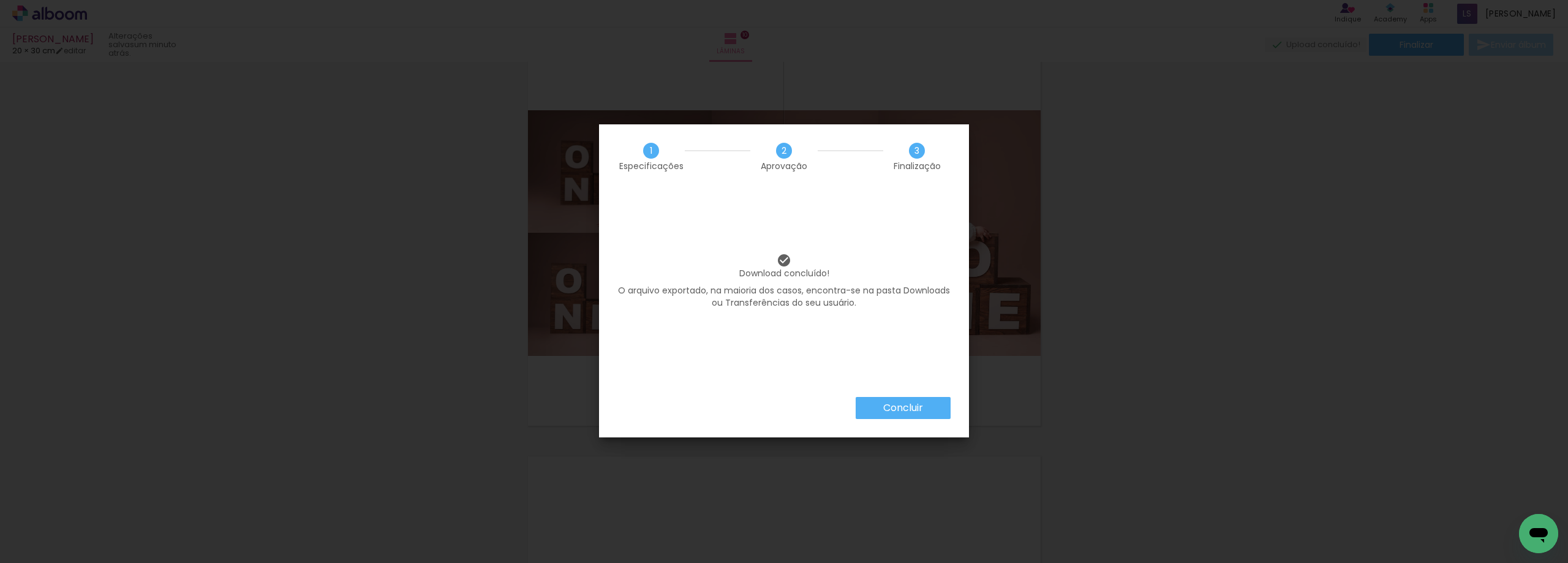
click at [895, 417] on paper-button "Concluir" at bounding box center [903, 407] width 95 height 22
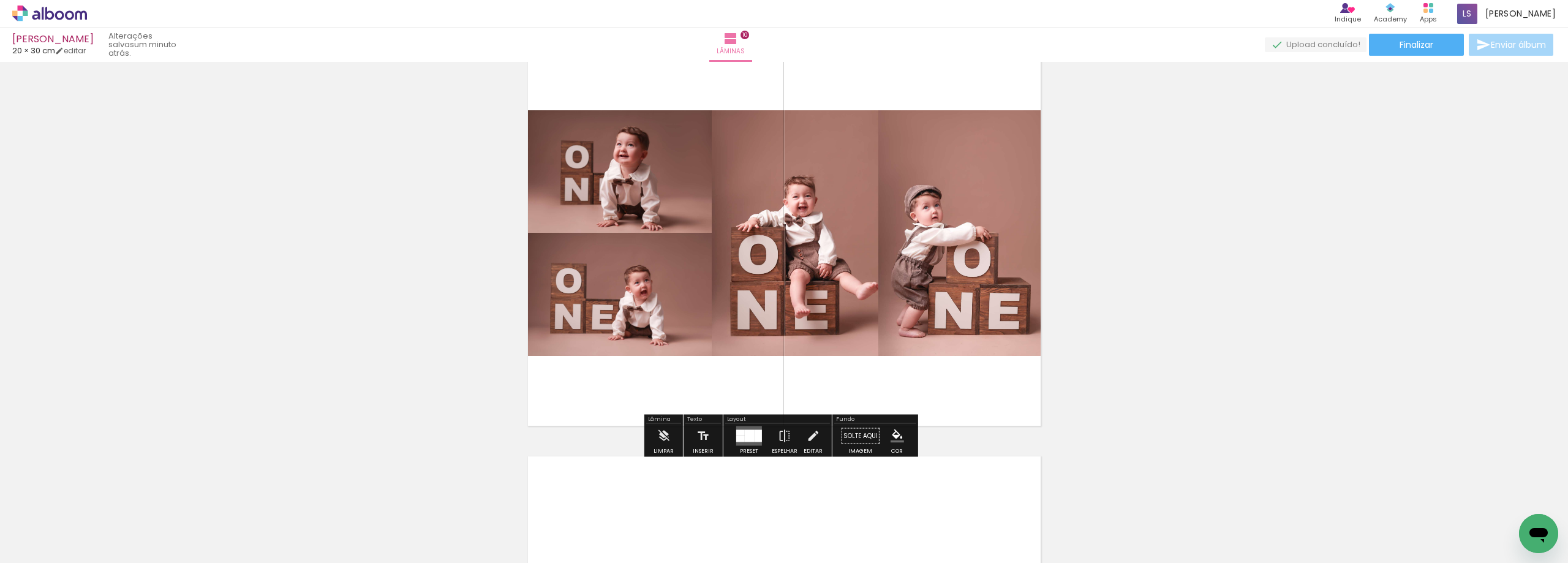
click at [42, 18] on icon at bounding box center [43, 12] width 2 height 12
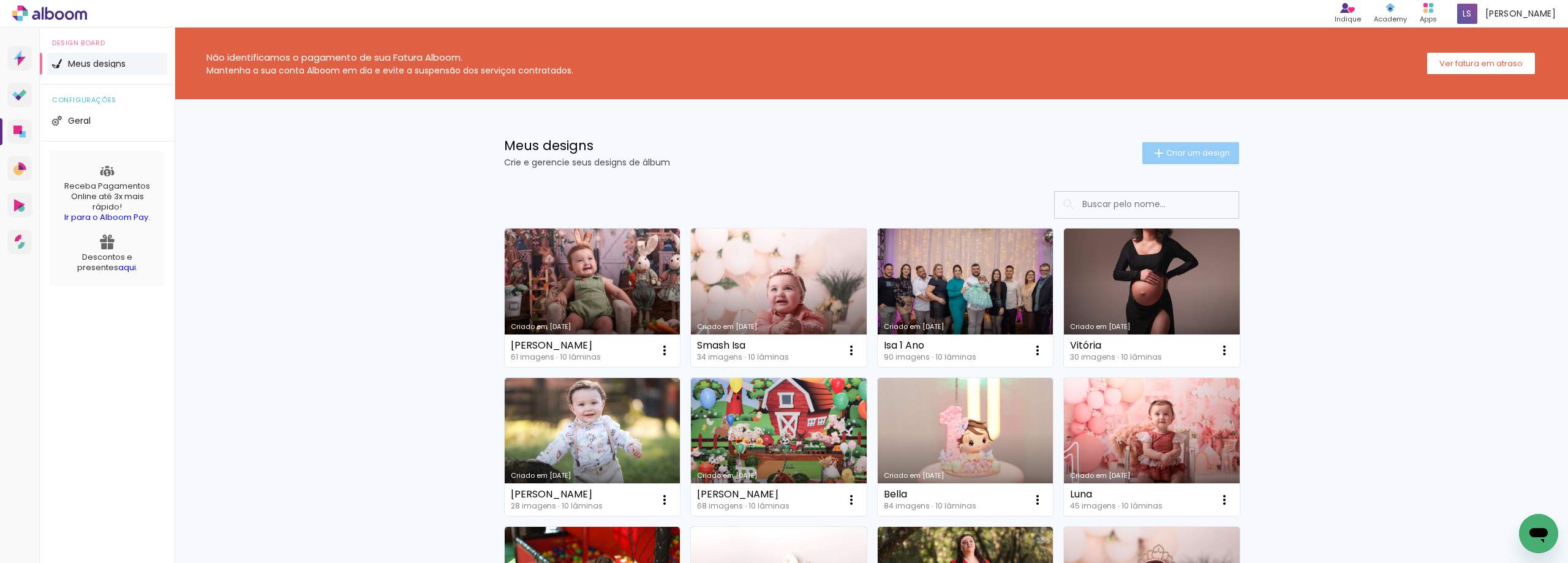
click at [1201, 156] on span "Criar um design" at bounding box center [1198, 153] width 64 height 8
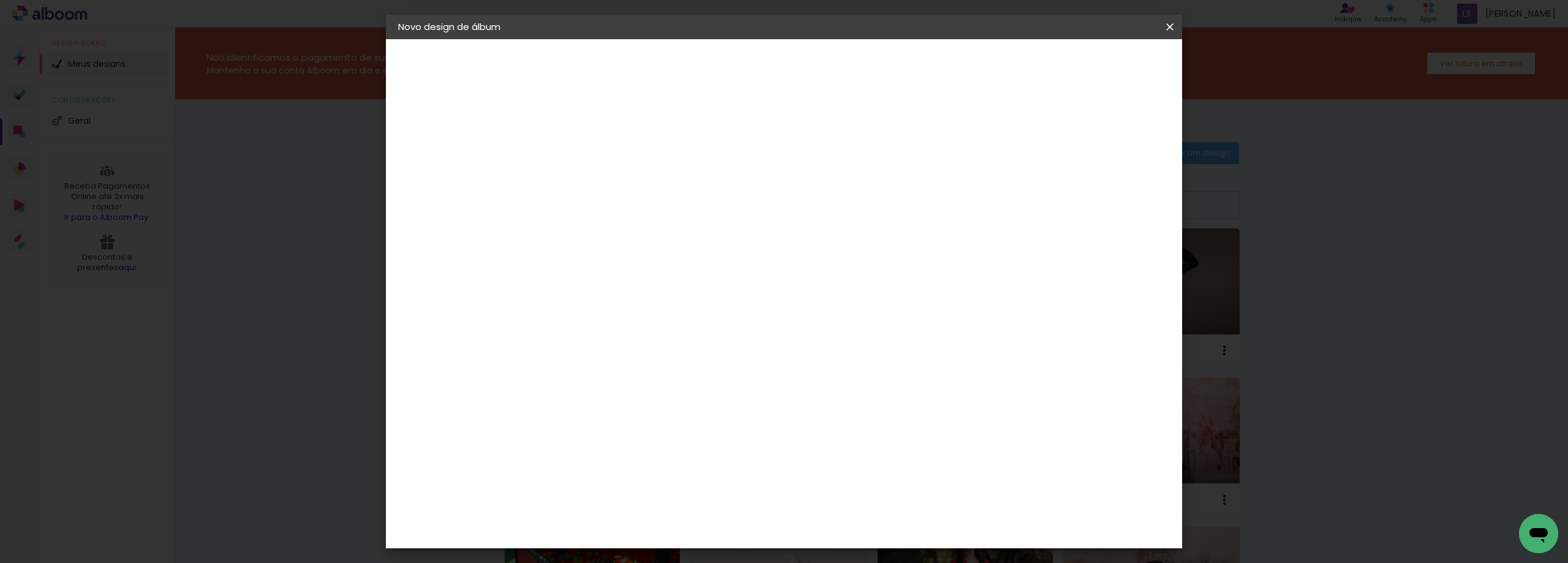
click at [599, 167] on input at bounding box center [599, 164] width 0 height 19
type input "a"
type input "[PERSON_NAME]"
type paper-input "[PERSON_NAME]"
click at [0, 0] on slot "Avançar" at bounding box center [0, 0] width 0 height 0
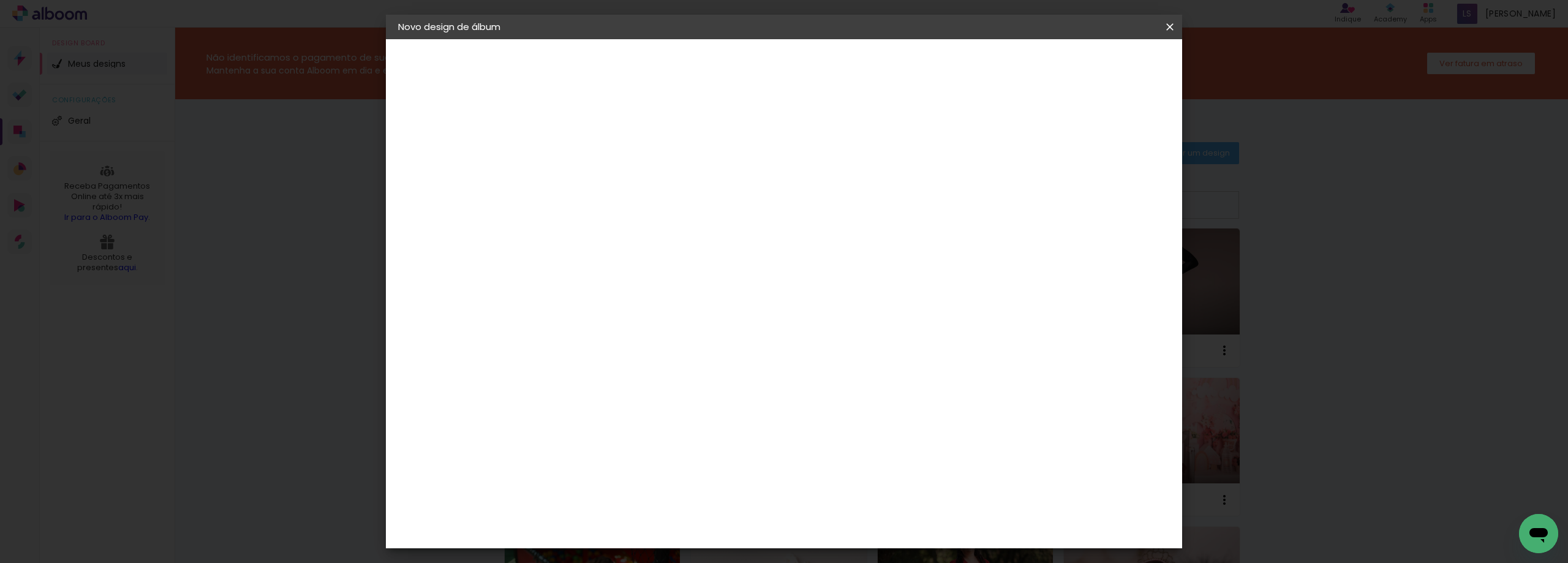
click at [828, 188] on paper-item "Tamanho Livre" at bounding box center [769, 186] width 118 height 27
click at [0, 0] on slot "Avançar" at bounding box center [0, 0] width 0 height 0
click at [579, 142] on input "2" at bounding box center [590, 141] width 42 height 15
type input "0"
type paper-input "0"
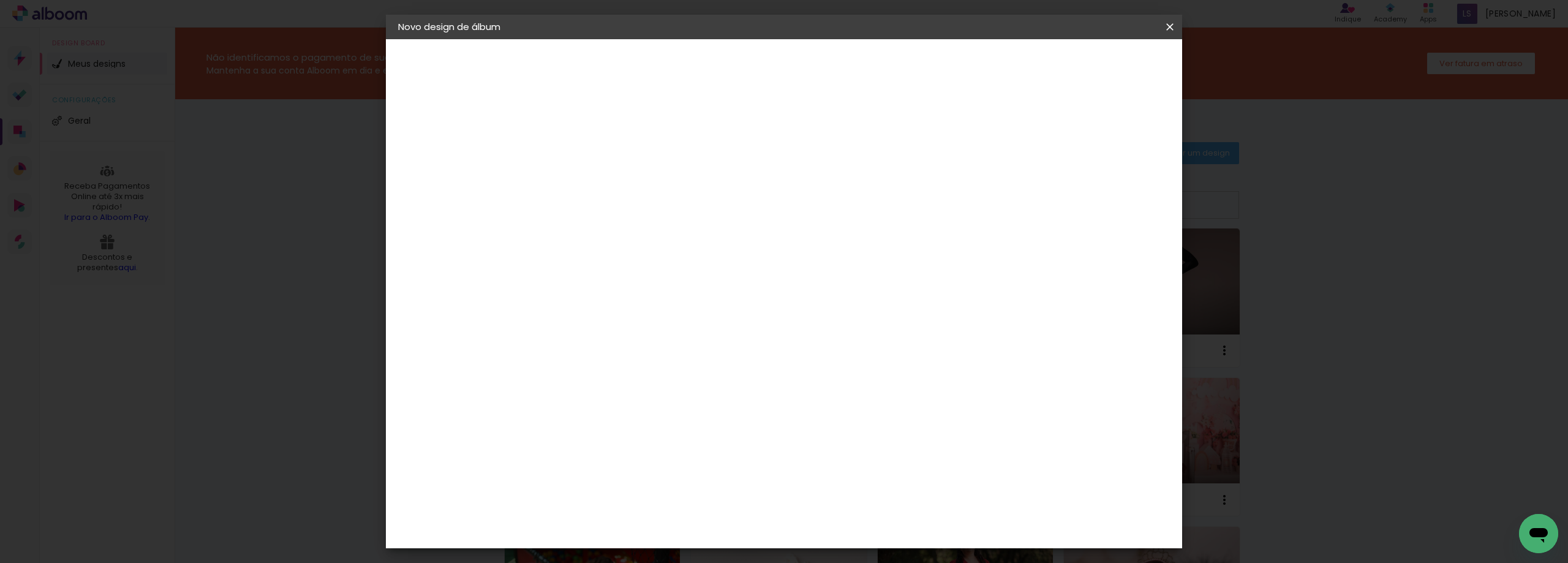
click at [1104, 184] on input "5" at bounding box center [1107, 184] width 22 height 18
type input "0"
click at [575, 350] on input "30" at bounding box center [560, 347] width 32 height 18
type input "3"
type input "15,2"
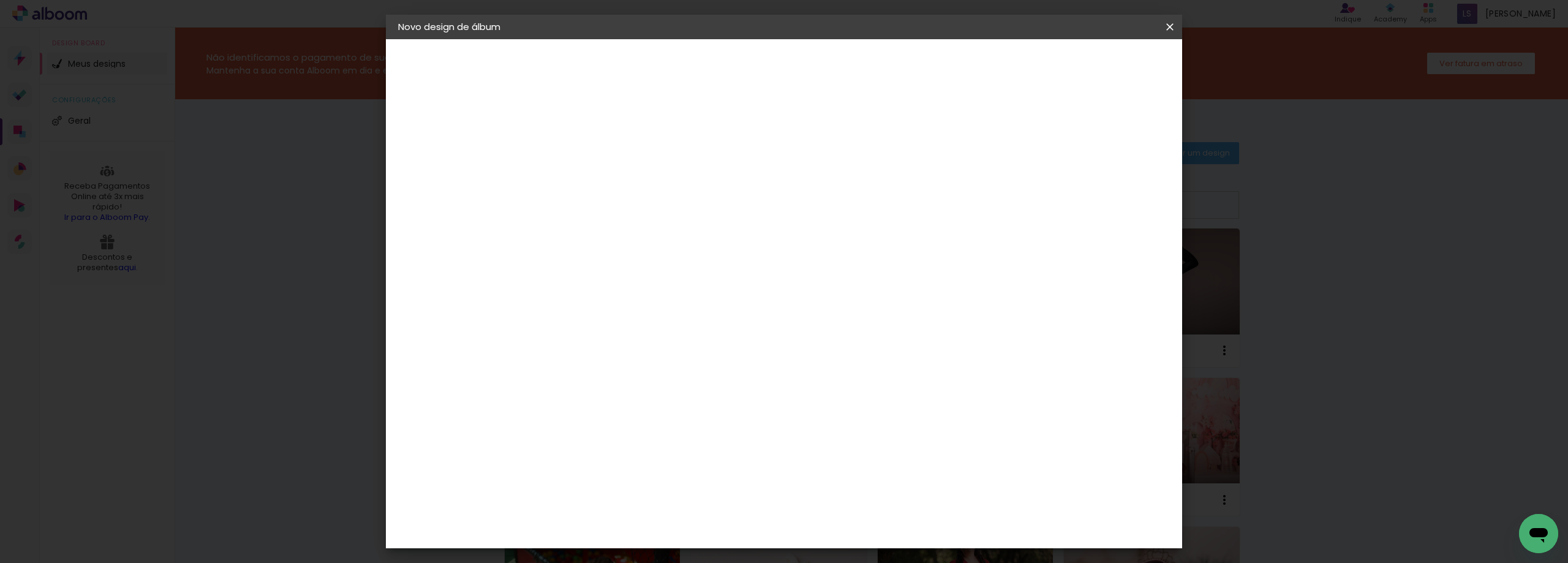
type paper-input "15,2"
click at [858, 392] on input "60" at bounding box center [851, 391] width 32 height 18
type input "40"
type paper-input "40"
click at [1106, 56] on paper-button "Iniciar design" at bounding box center [1066, 65] width 80 height 21
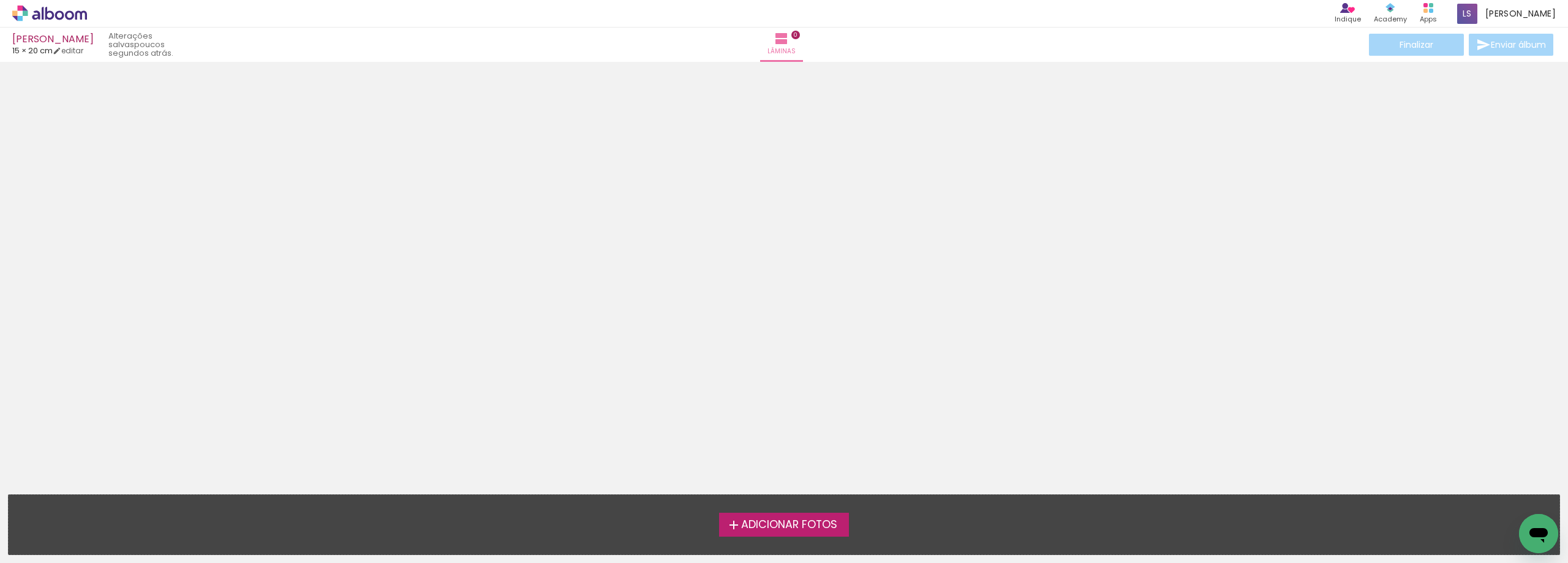
click at [784, 532] on label "Adicionar Fotos" at bounding box center [784, 524] width 130 height 23
click at [0, 0] on input "file" at bounding box center [0, 0] width 0 height 0
